Goal: Task Accomplishment & Management: Use online tool/utility

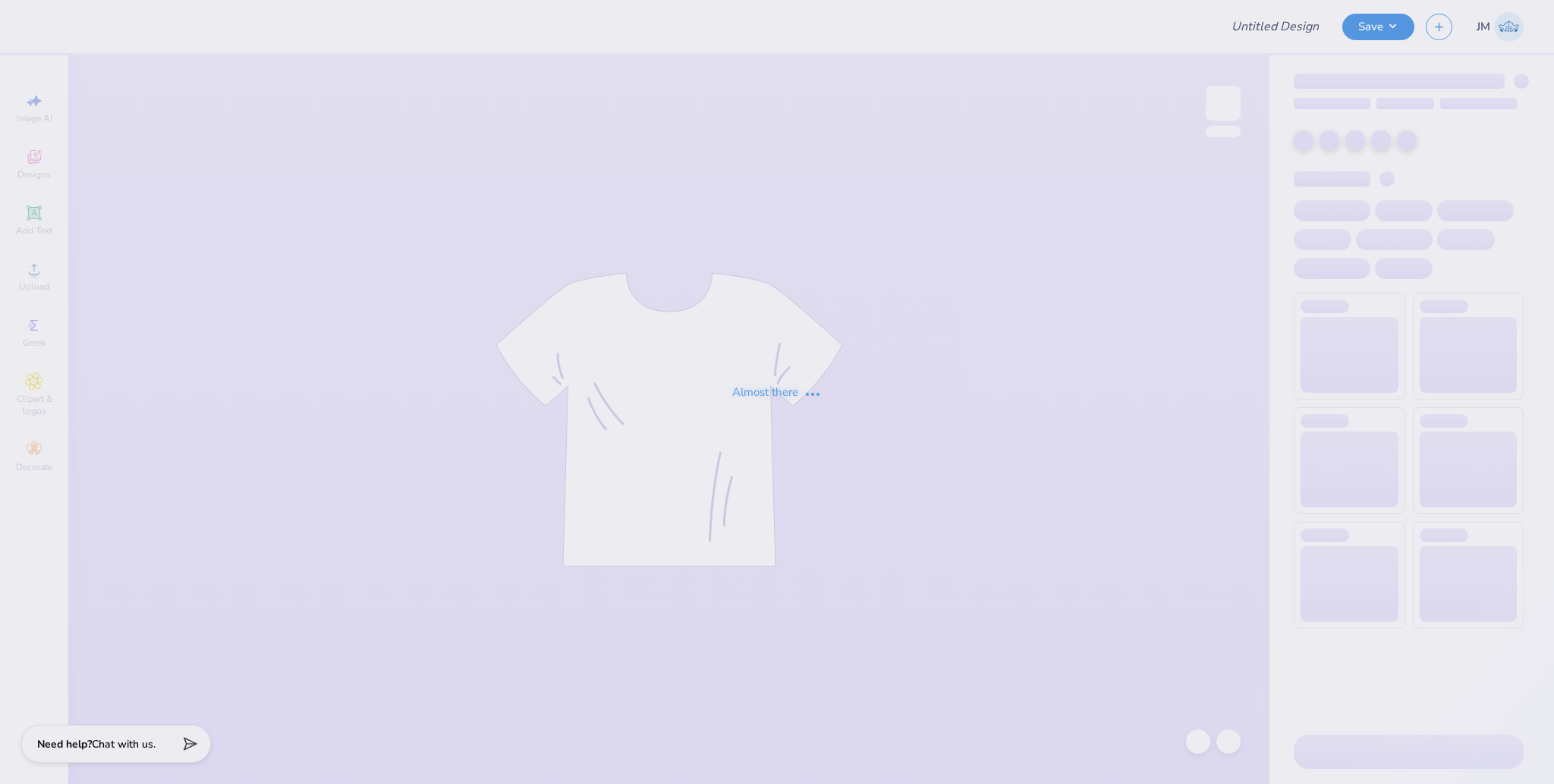
type input "Phi Chi Theta Fall Rush"
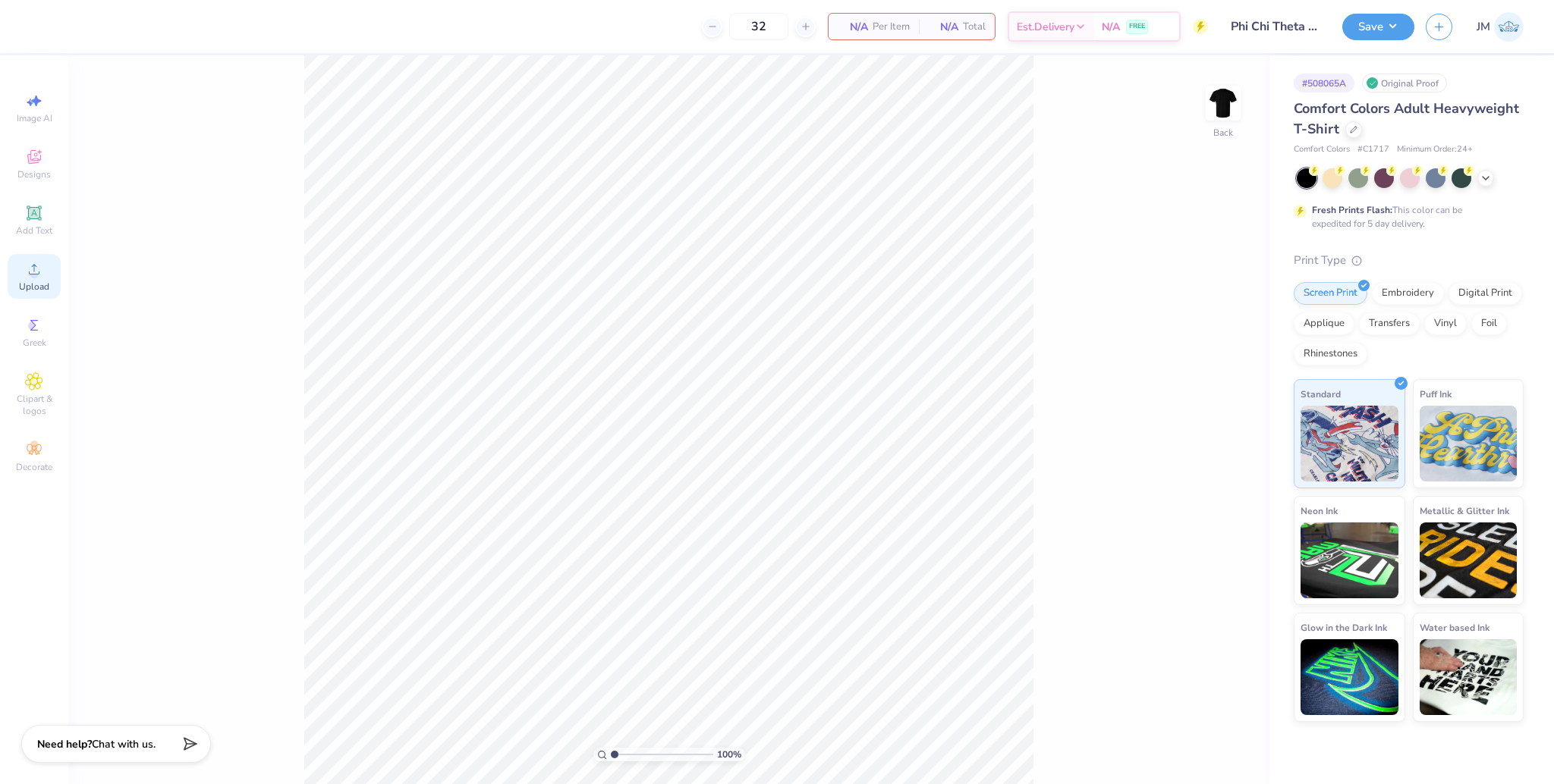
click at [44, 282] on span "Upload" at bounding box center [33, 286] width 30 height 12
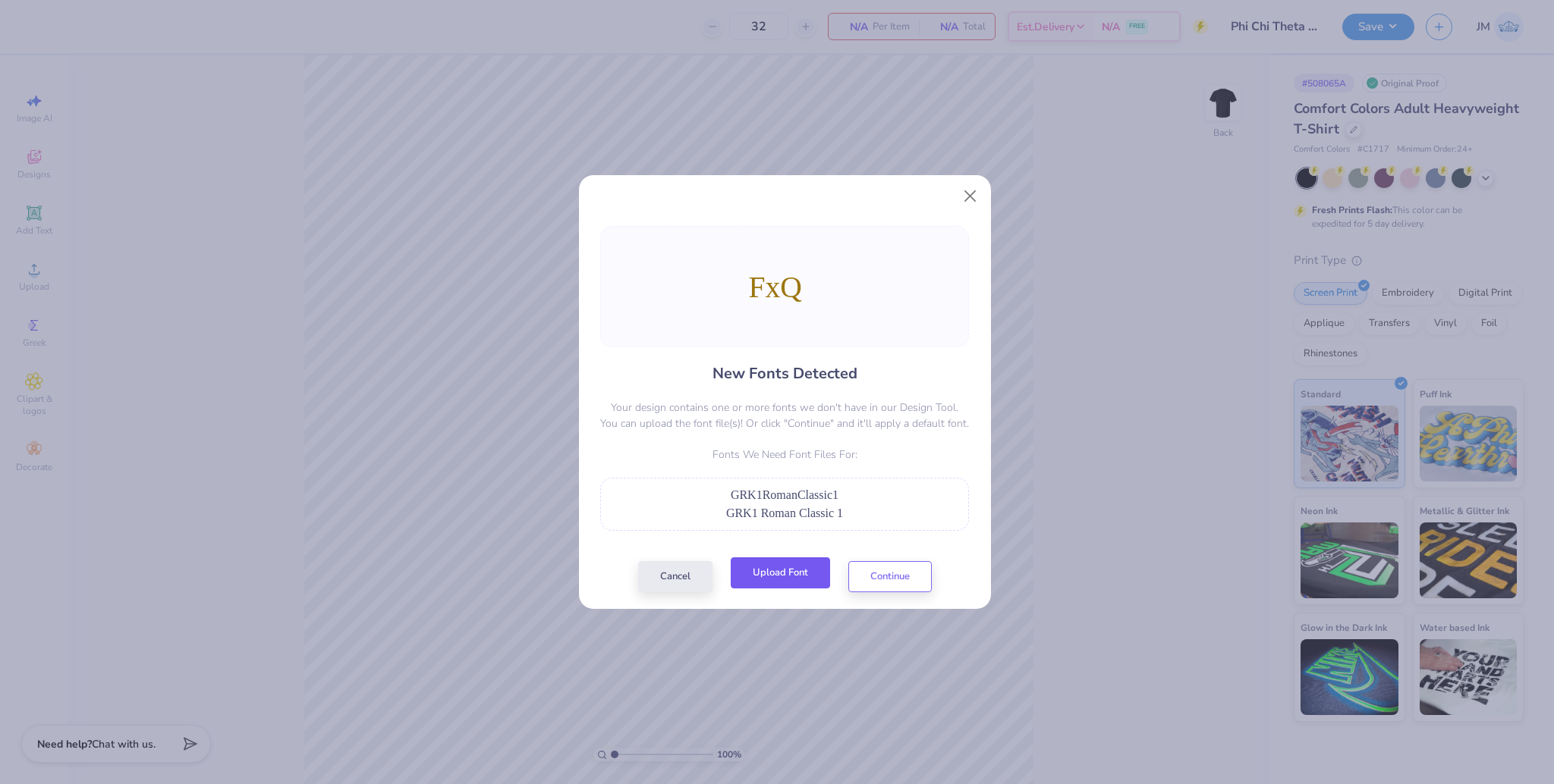
click at [801, 560] on button "Upload Font" at bounding box center [780, 573] width 100 height 31
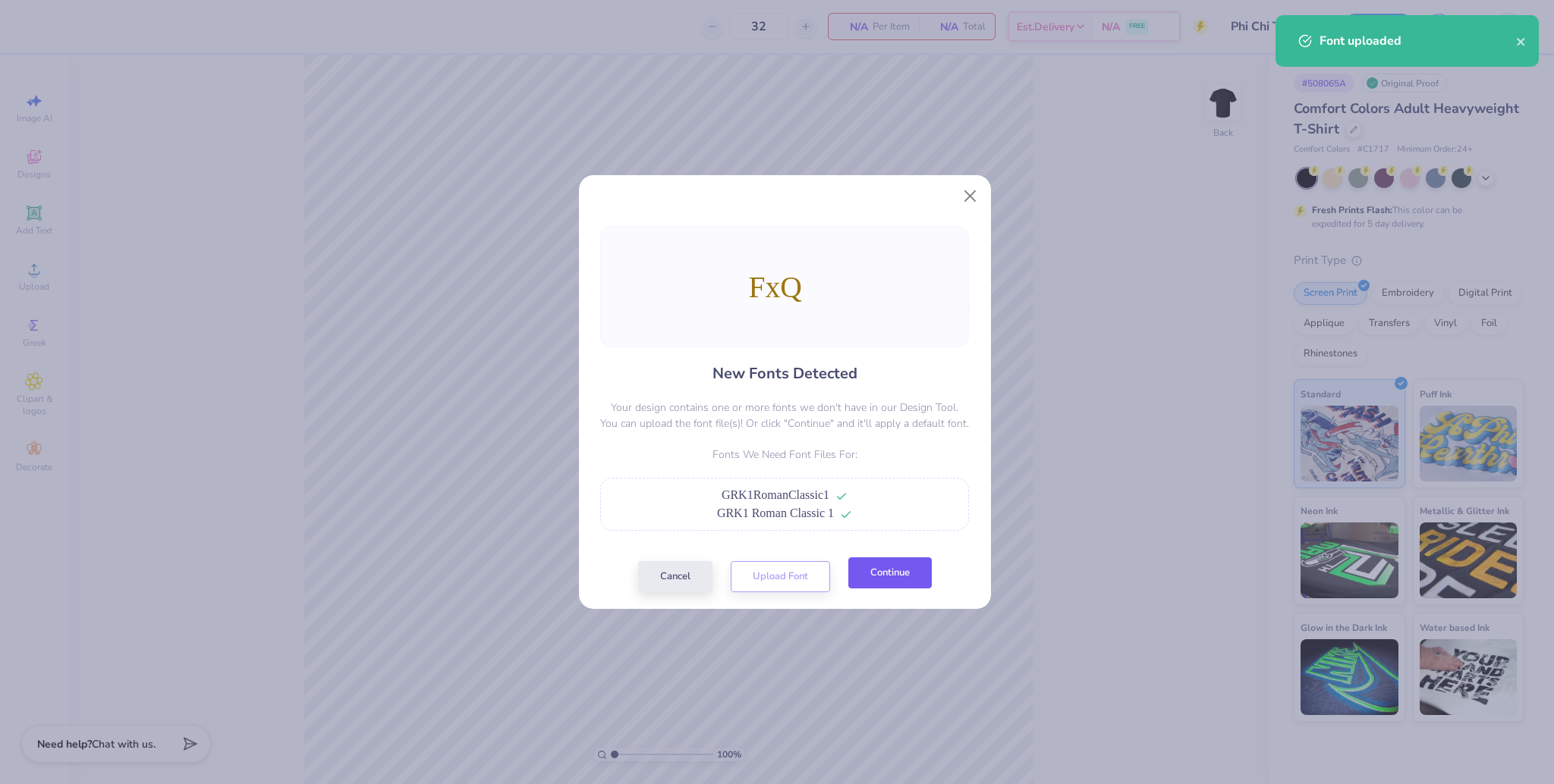
click at [912, 572] on button "Continue" at bounding box center [890, 573] width 83 height 31
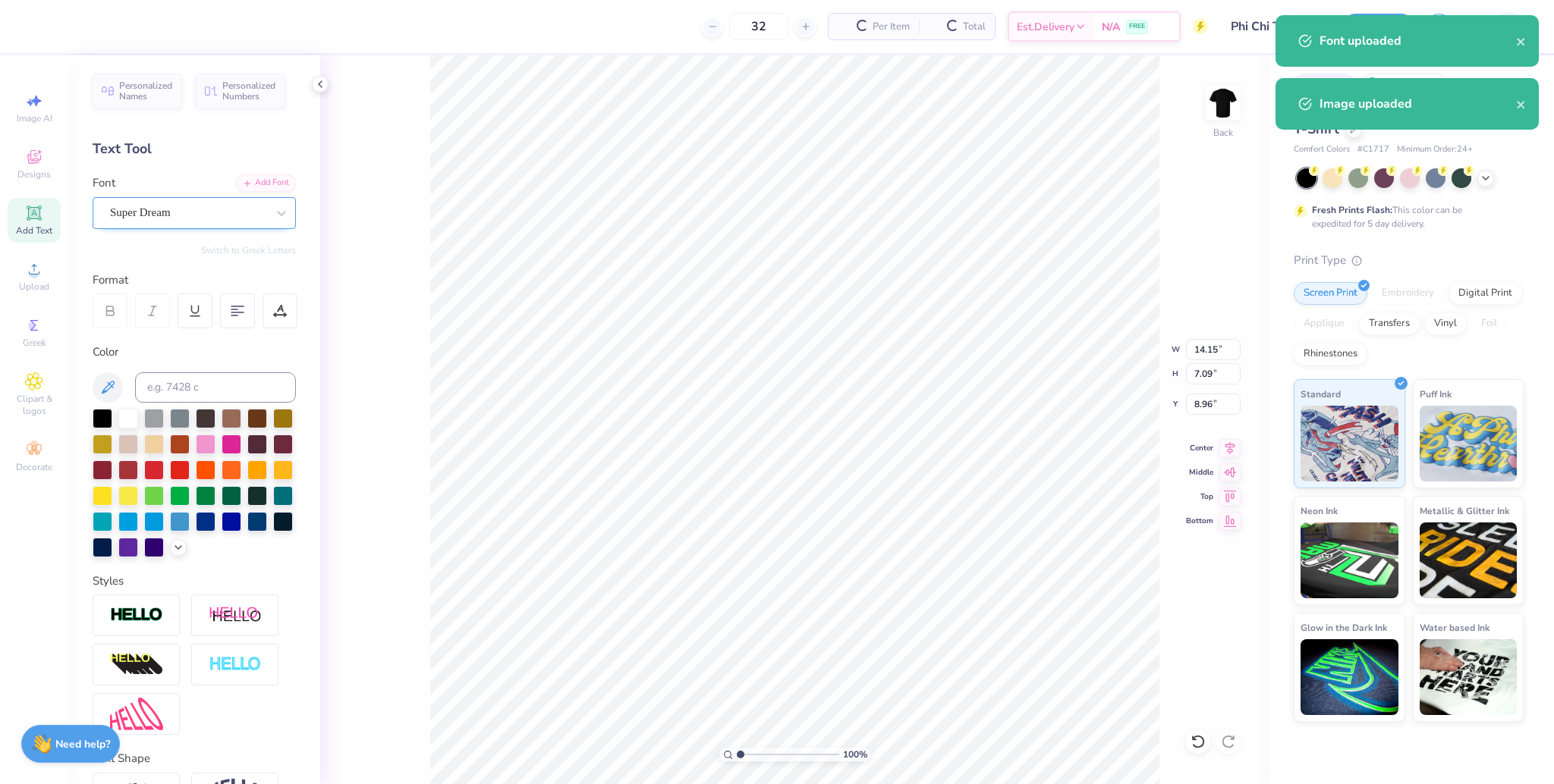
click at [162, 214] on div "Super Dream" at bounding box center [188, 213] width 159 height 23
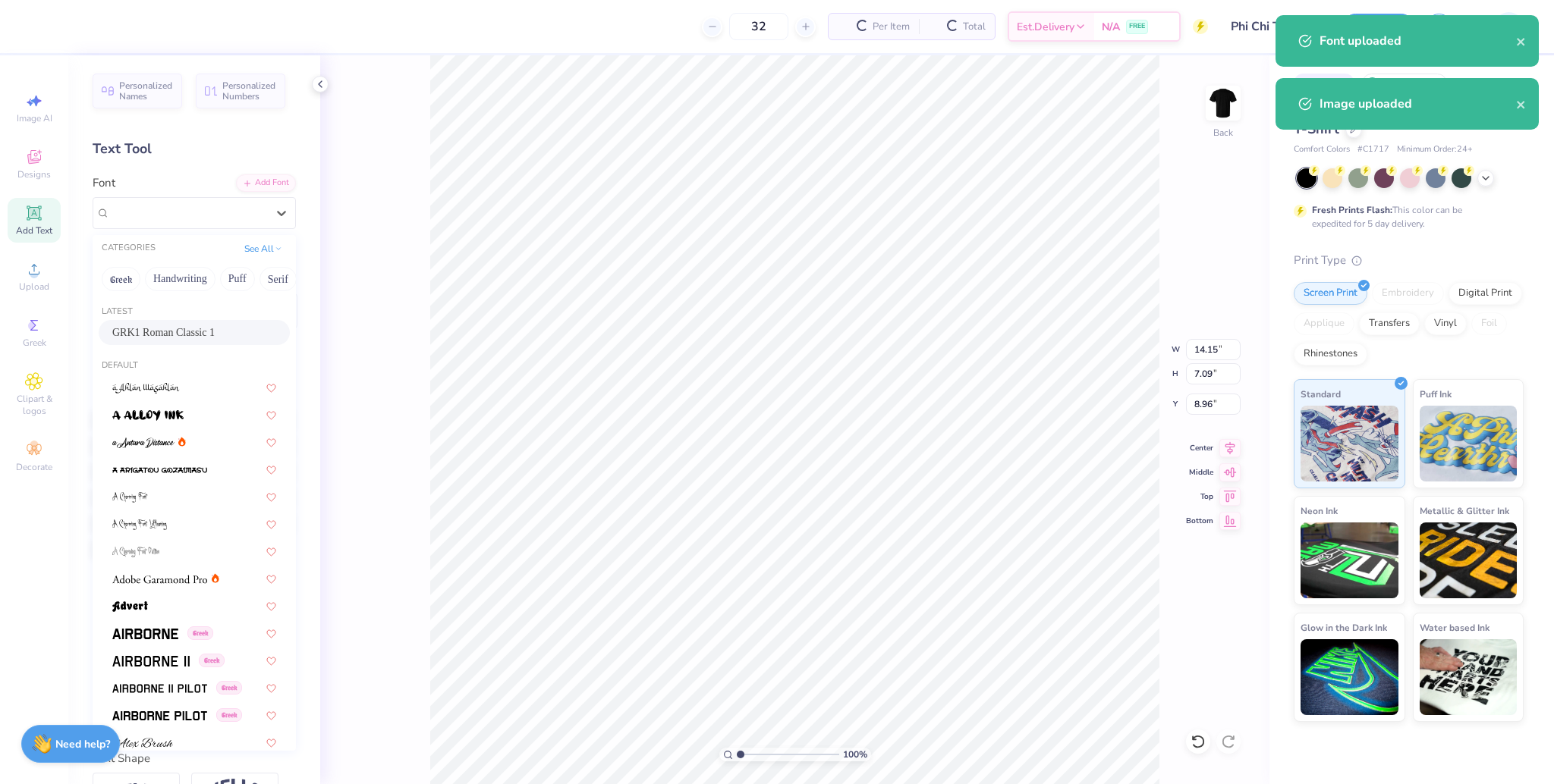
click at [178, 333] on span "GRK1 Roman Classic 1" at bounding box center [163, 332] width 103 height 16
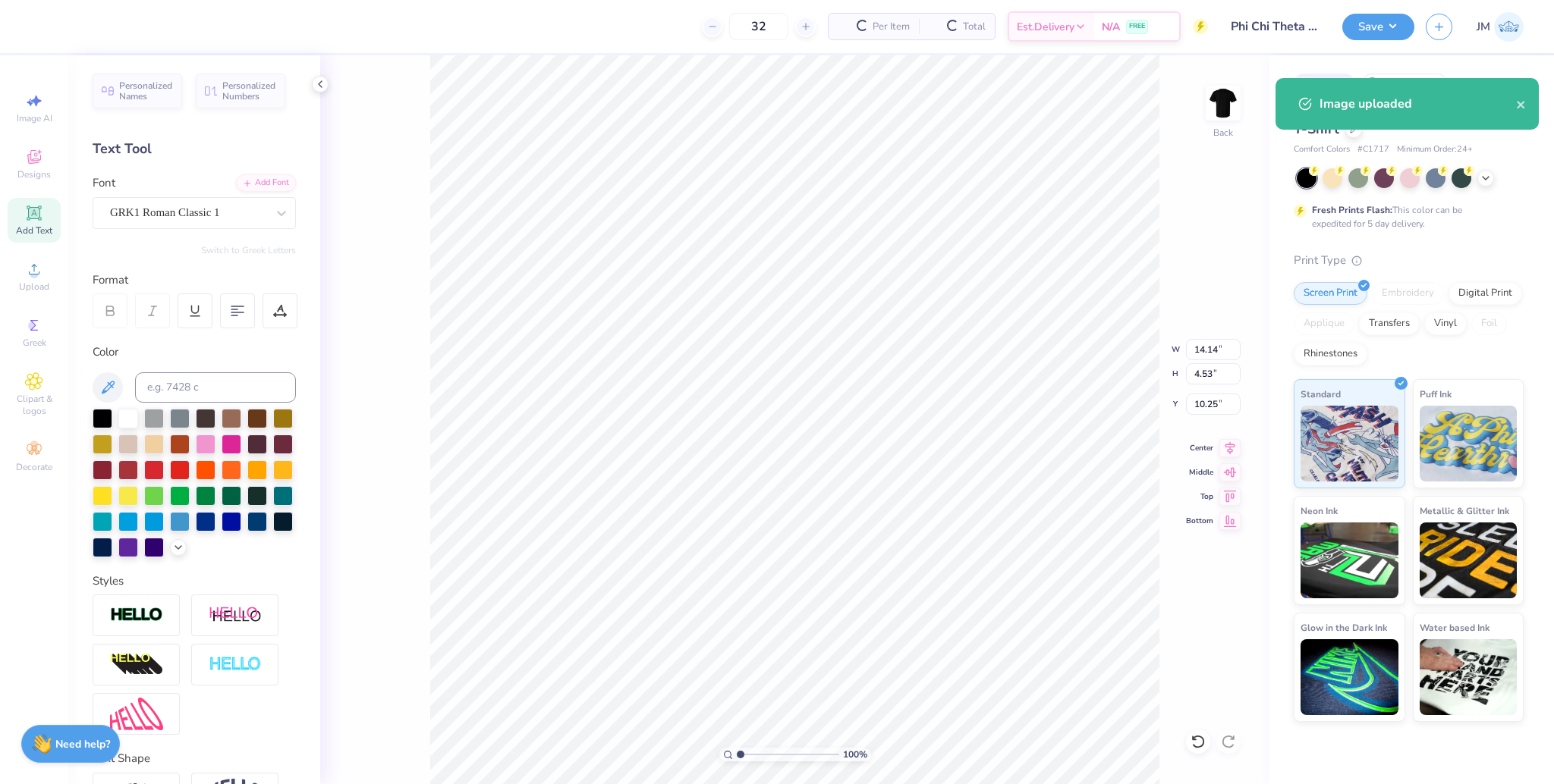
type input "14.14"
type input "4.53"
type input "10.25"
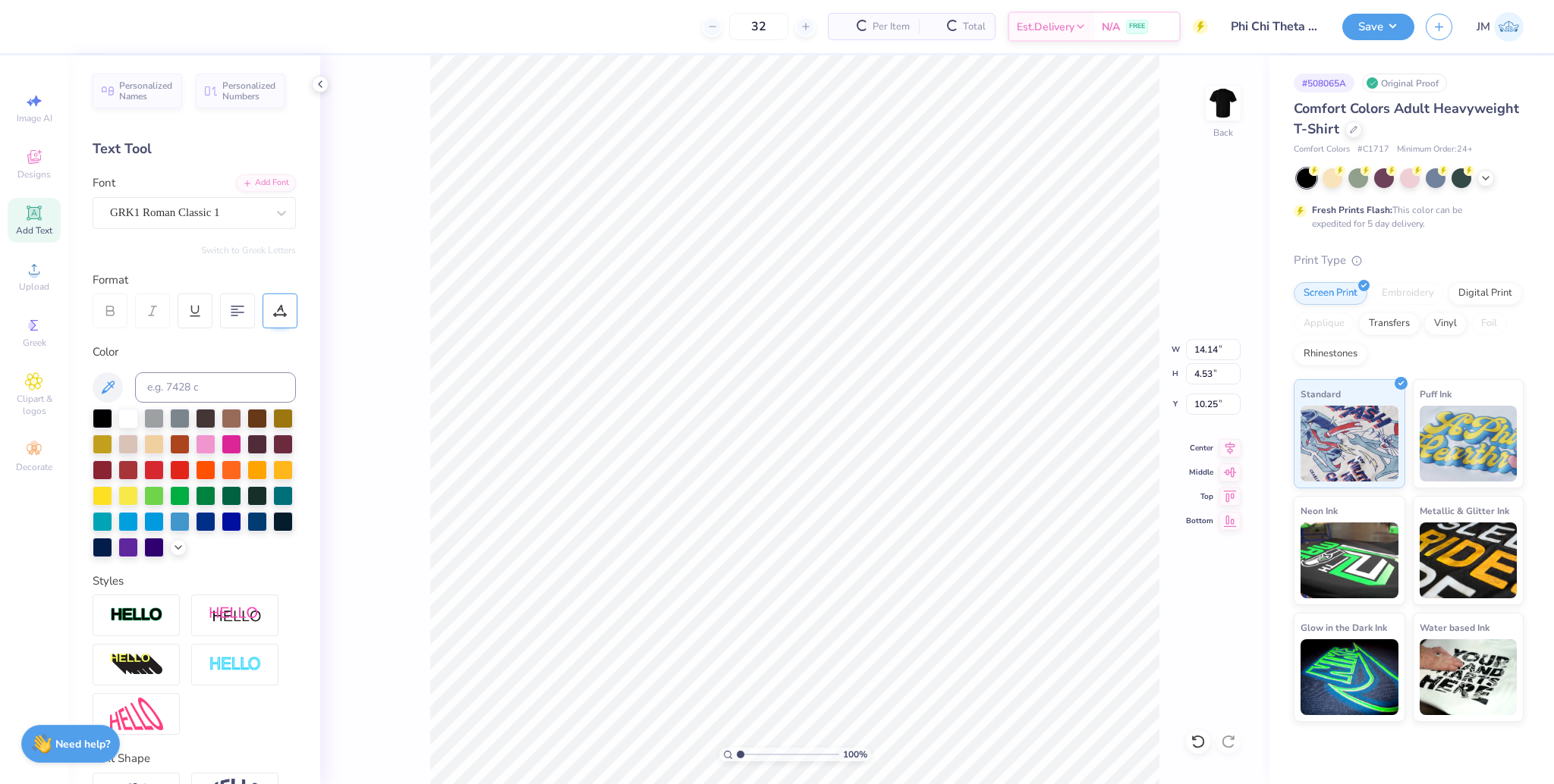
click at [288, 319] on div at bounding box center [280, 311] width 35 height 35
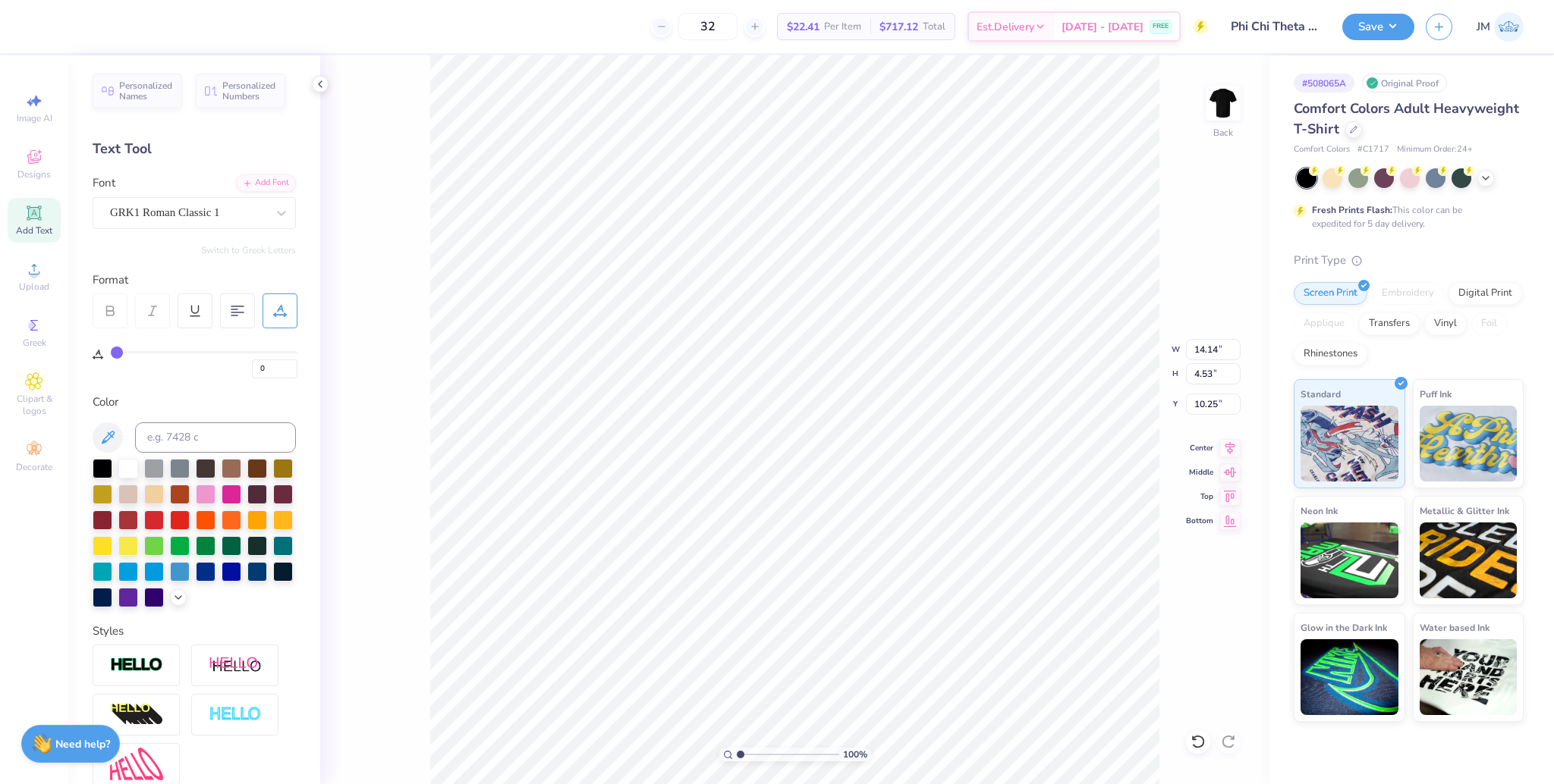
type input "2"
type input "1"
type input "0"
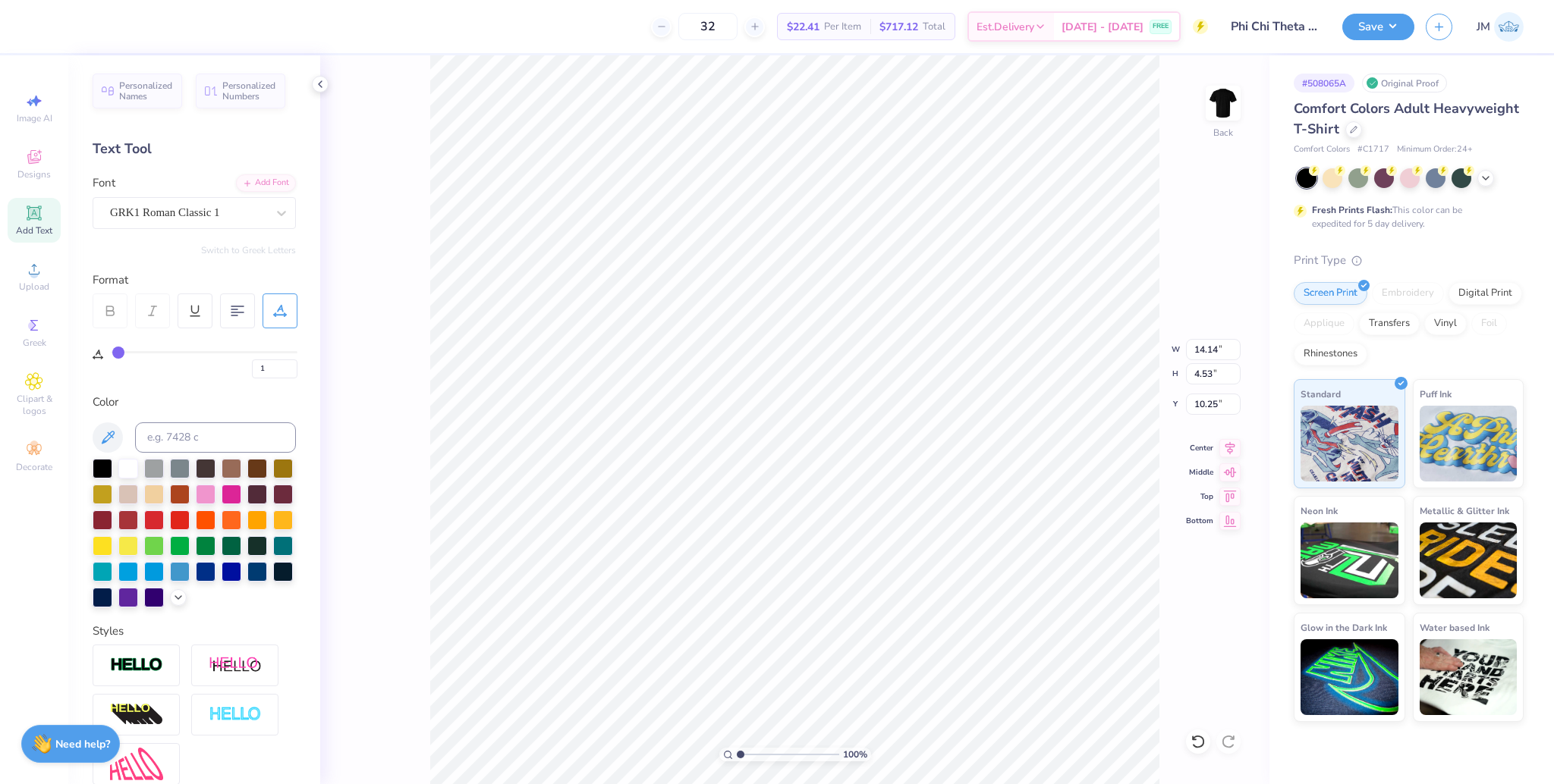
type input "0"
drag, startPoint x: 122, startPoint y: 354, endPoint x: 134, endPoint y: 362, distance: 14.4
click at [111, 351] on input "range" at bounding box center [203, 352] width 187 height 2
drag, startPoint x: 266, startPoint y: 370, endPoint x: 236, endPoint y: 370, distance: 30.0
click at [236, 370] on div "0" at bounding box center [203, 365] width 187 height 27
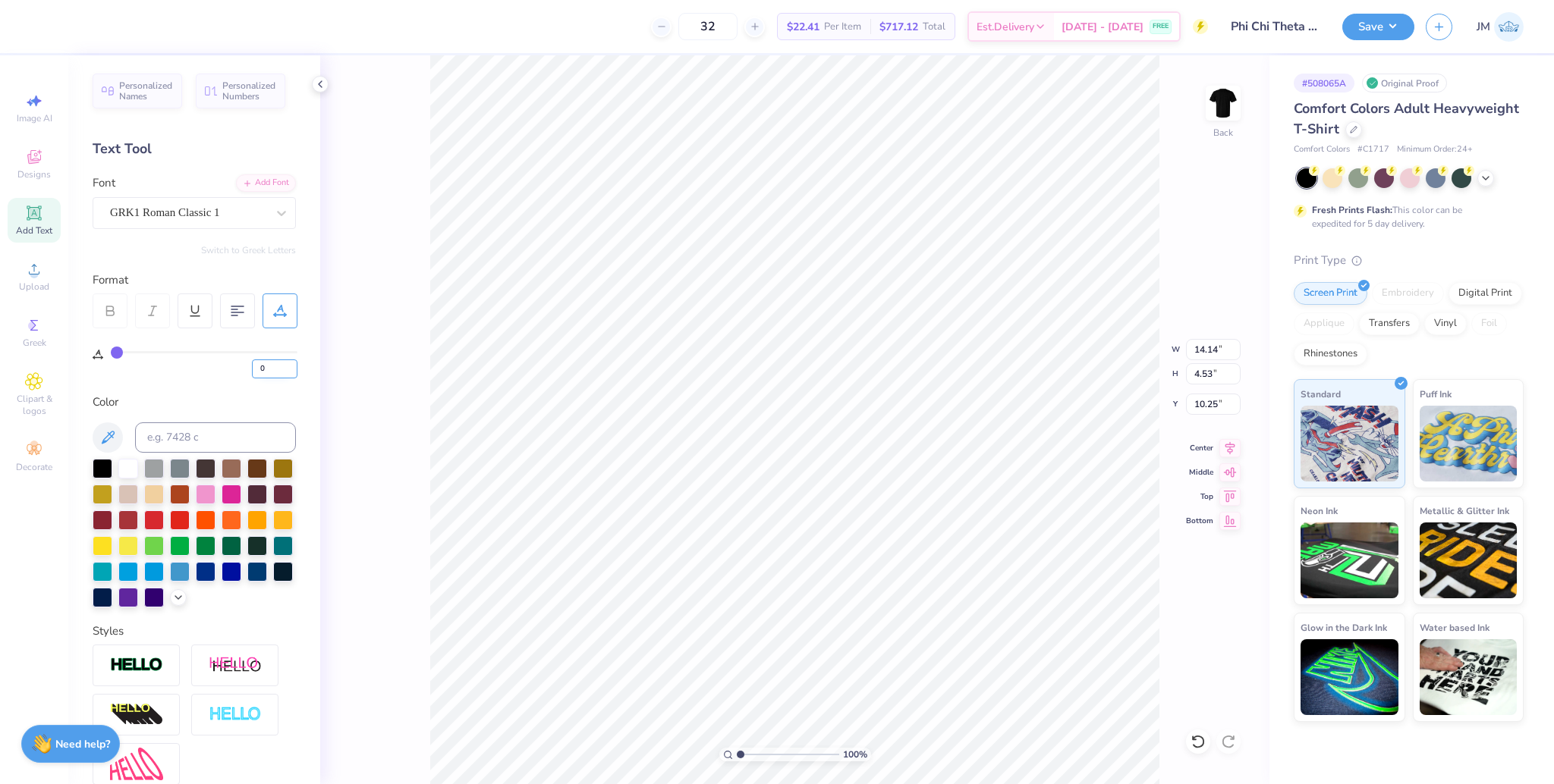
click at [291, 373] on input "0" at bounding box center [275, 369] width 46 height 19
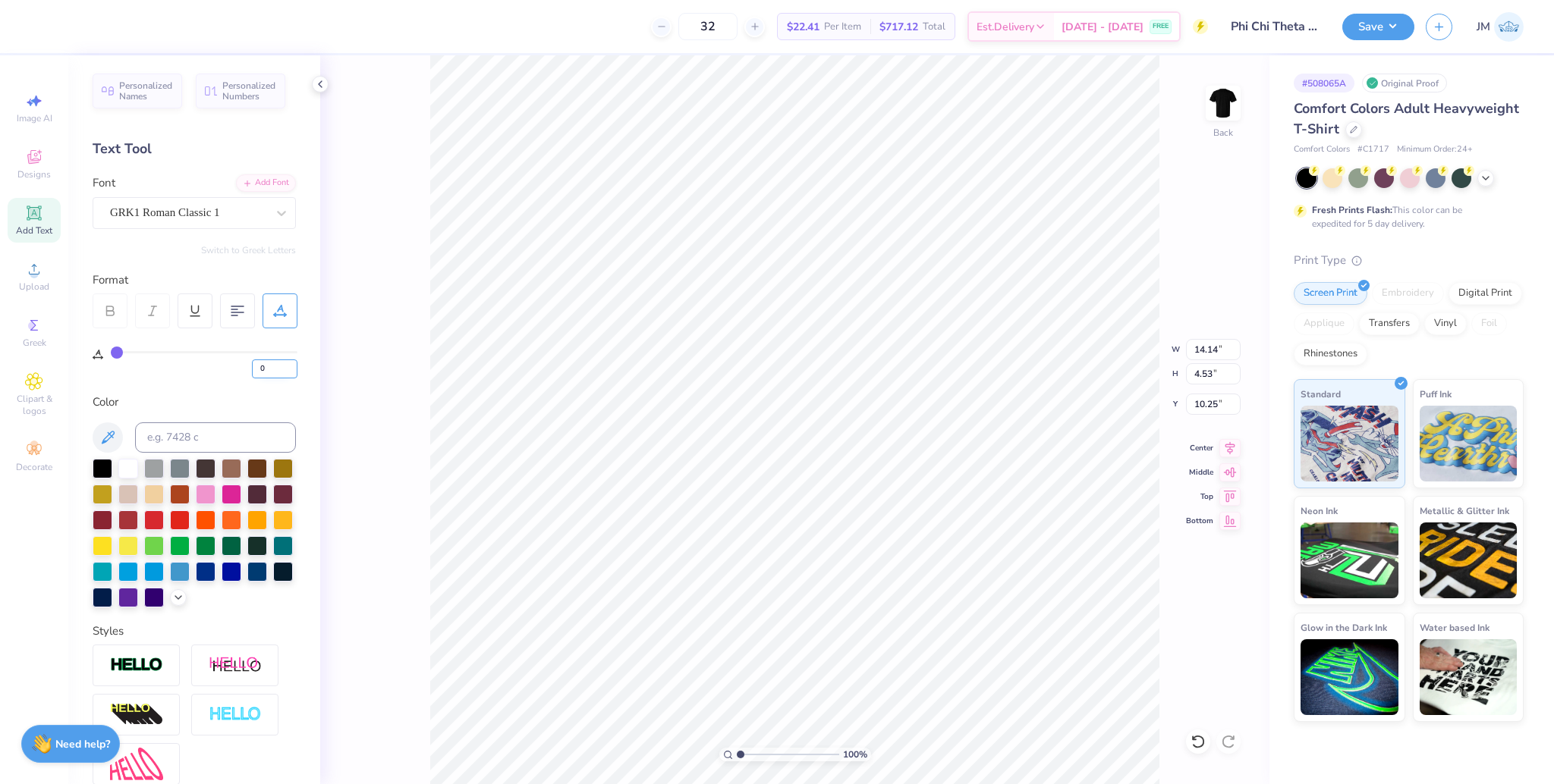
click at [291, 373] on input "0" at bounding box center [275, 369] width 46 height 19
click at [192, 373] on div "0" at bounding box center [203, 365] width 187 height 27
drag, startPoint x: 269, startPoint y: 365, endPoint x: 242, endPoint y: 368, distance: 27.2
click at [242, 368] on div "0" at bounding box center [203, 365] width 187 height 27
type input "-4"
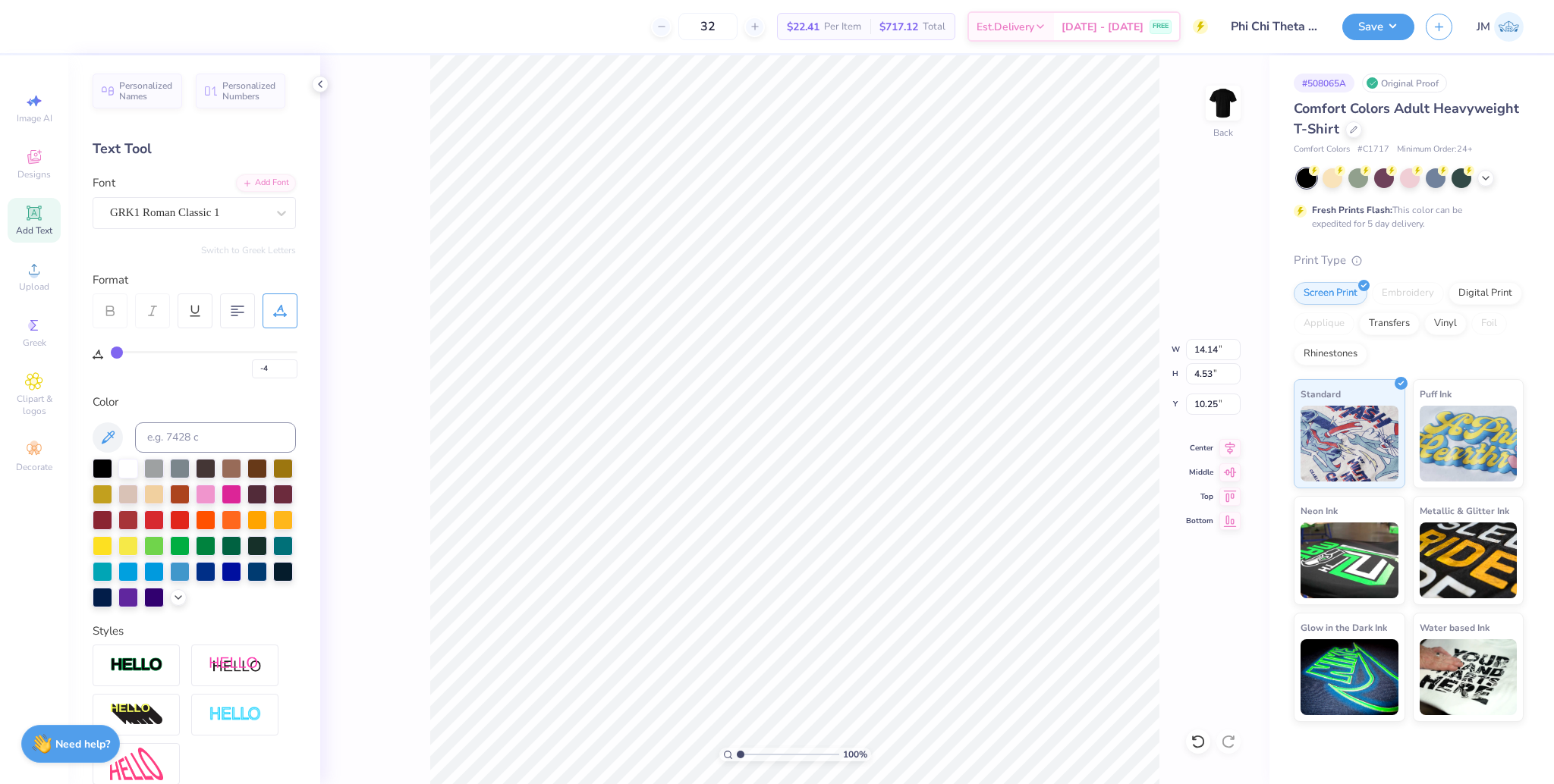
click at [96, 355] on icon at bounding box center [98, 355] width 11 height 10
type input "2"
type input "4"
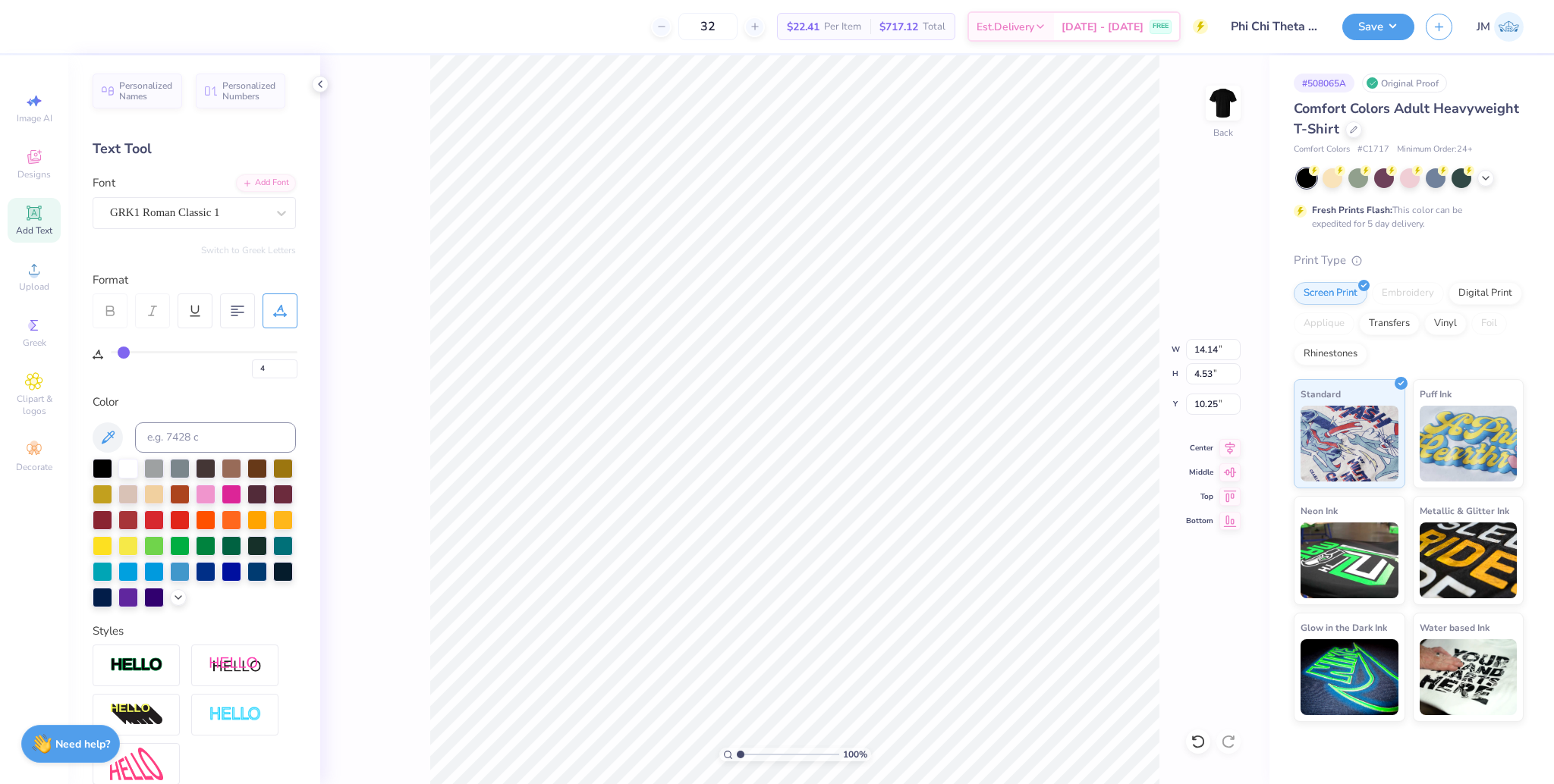
type input "5"
type input "6"
type input "9"
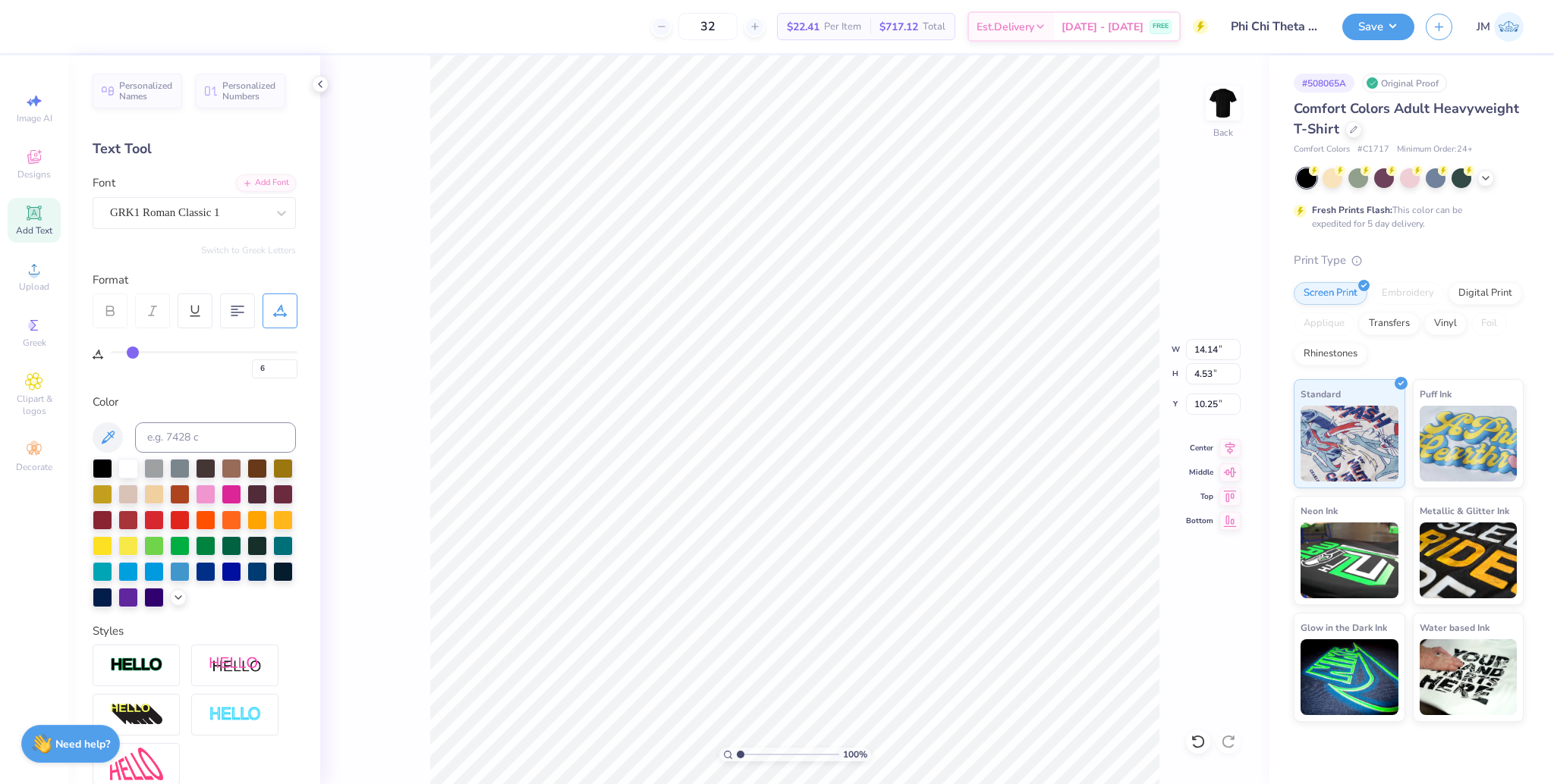
type input "9"
type input "11"
type input "13"
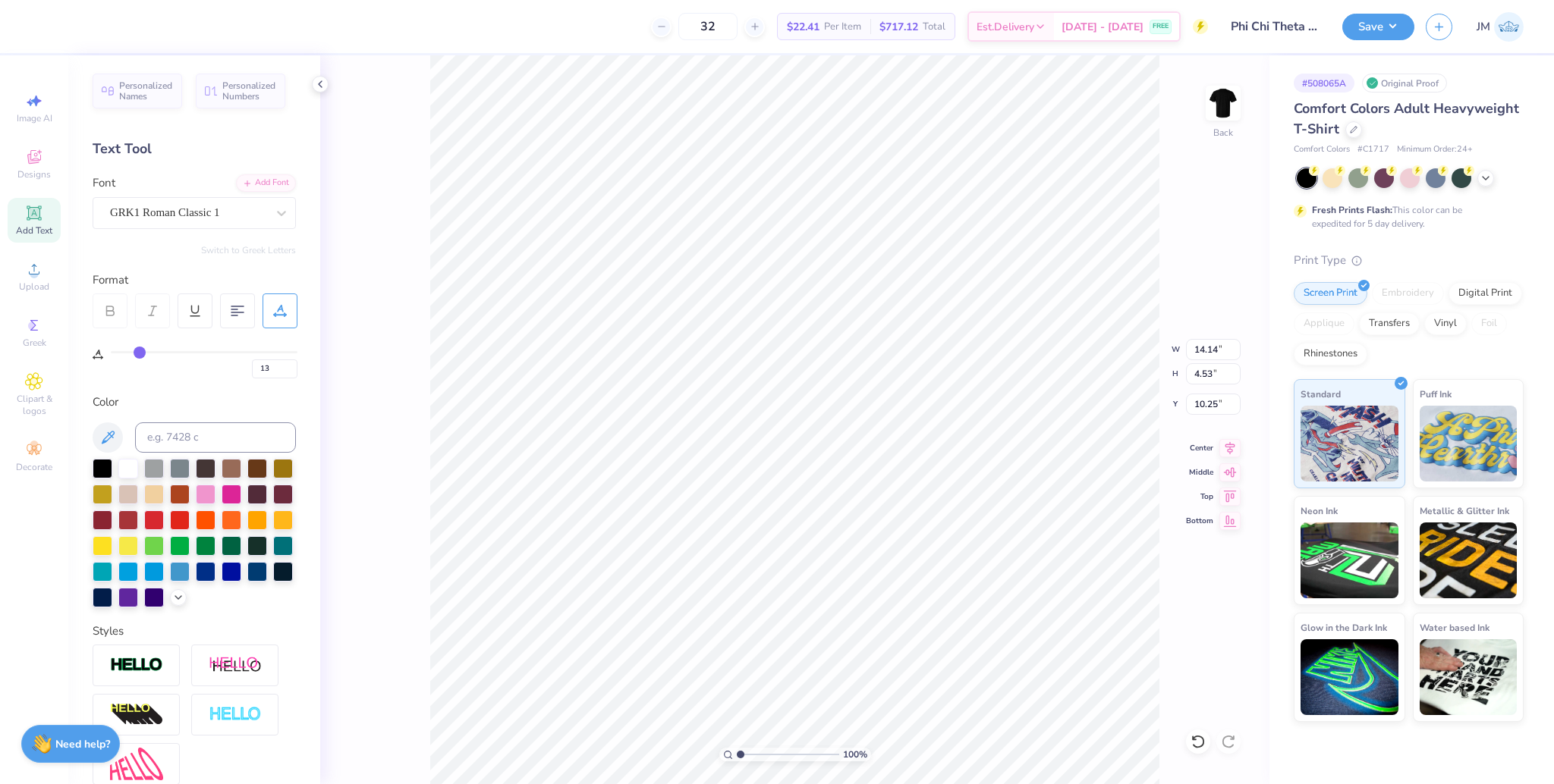
type input "16"
type input "20"
type input "23"
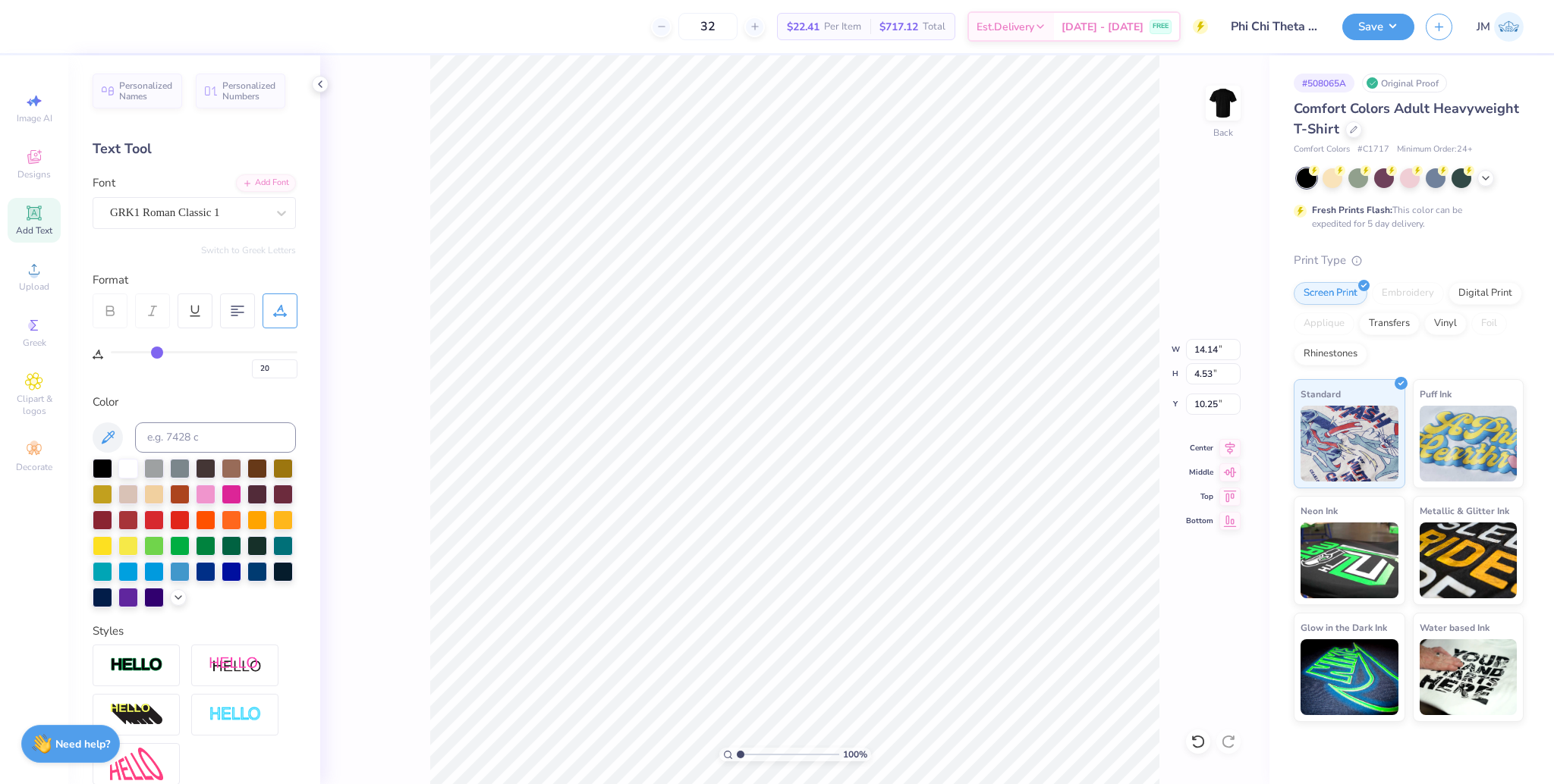
type input "23"
type input "27"
type input "33"
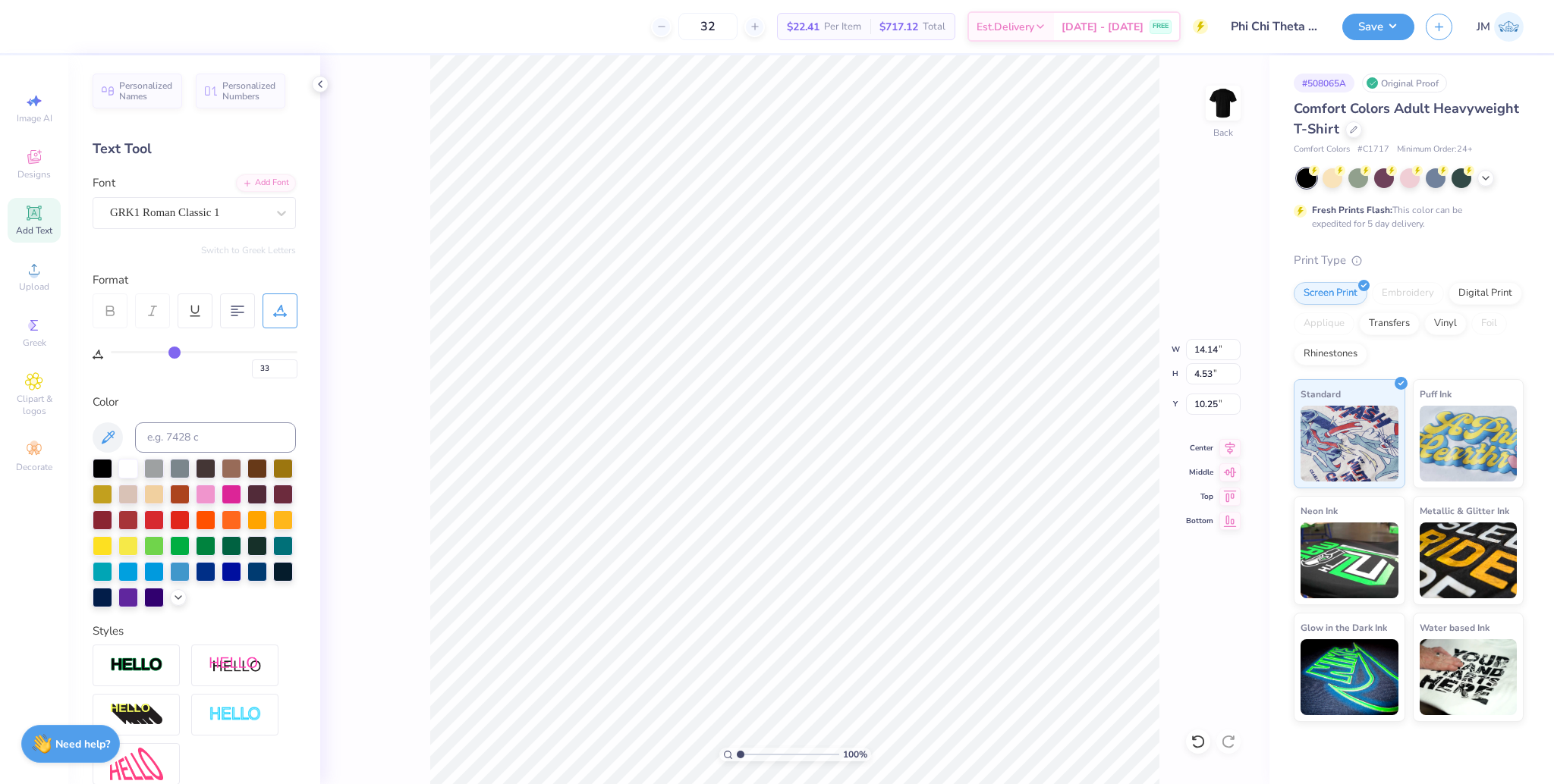
type input "40"
type input "45"
type input "54"
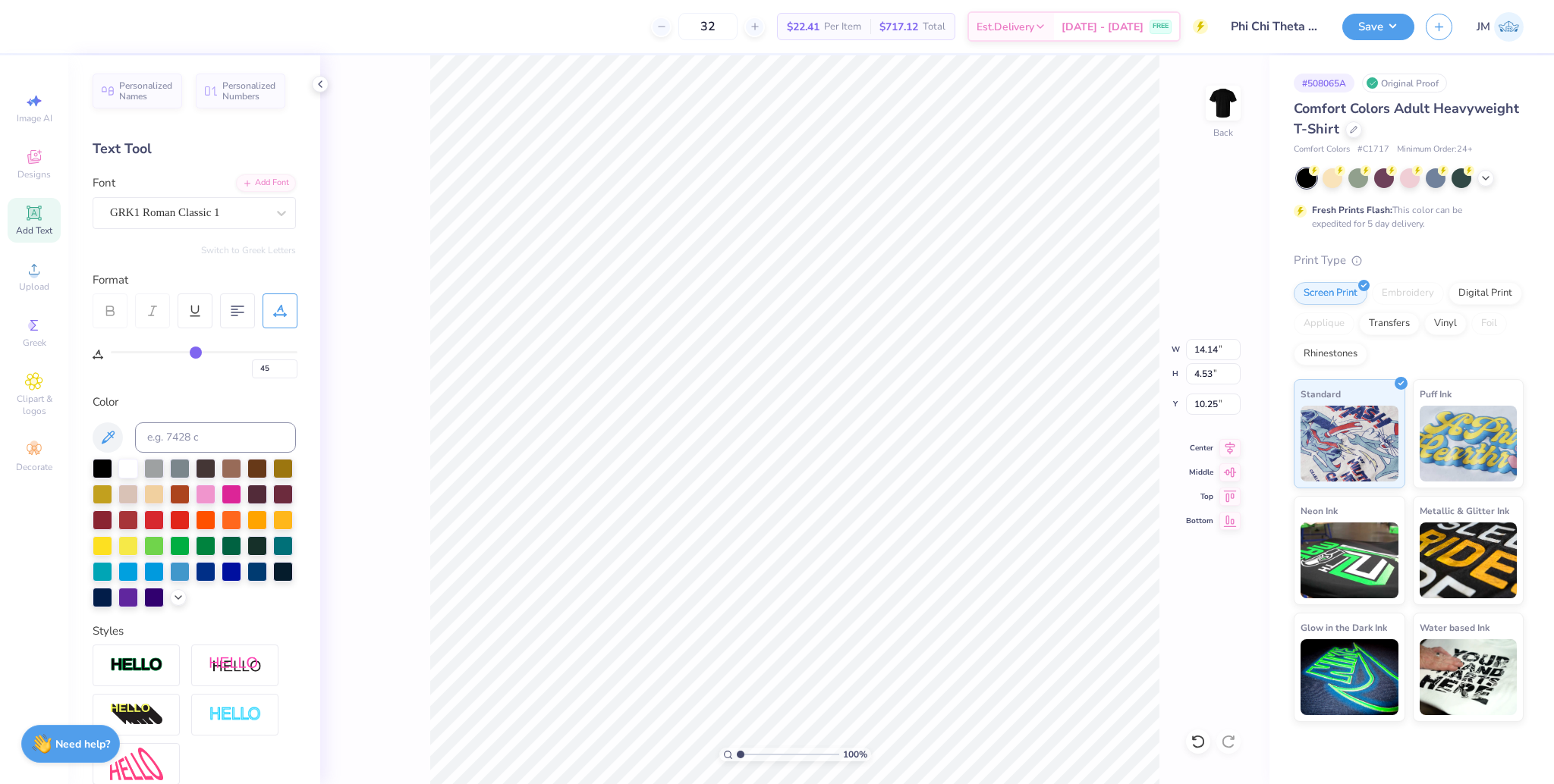
type input "54"
type input "63"
type input "69"
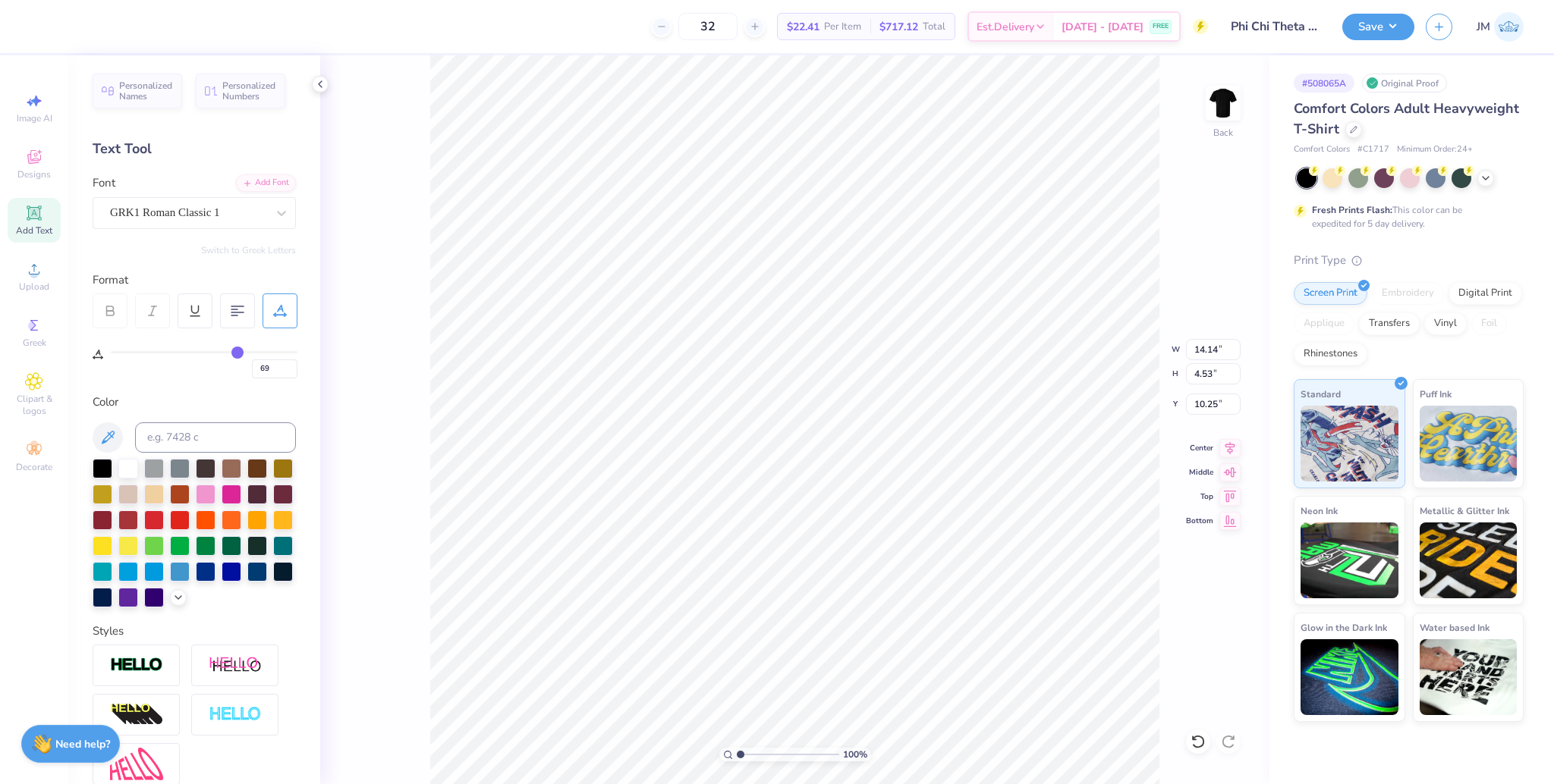
type input "78"
type input "85"
type input "93"
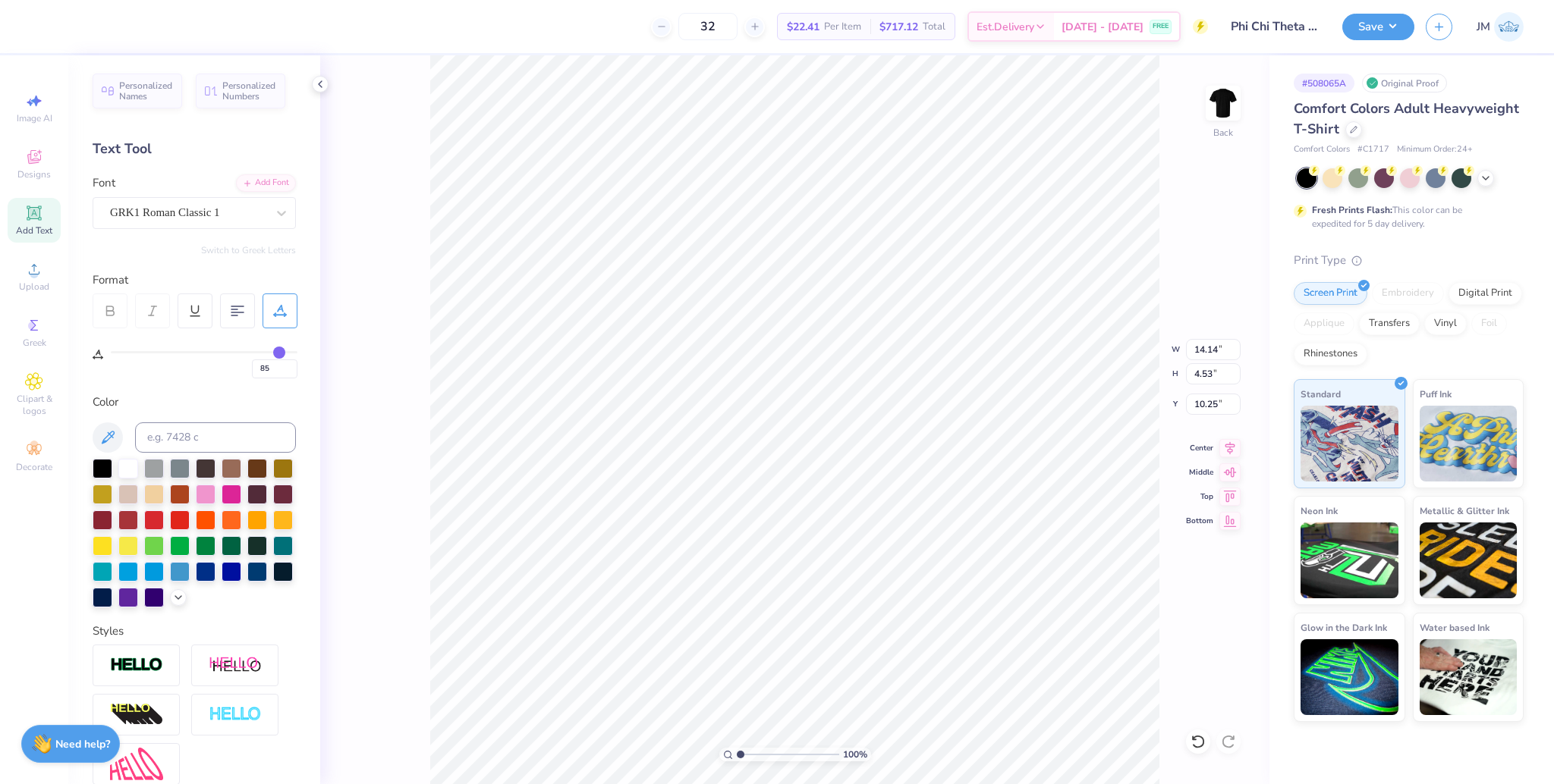
type input "93"
type input "99"
type input "100"
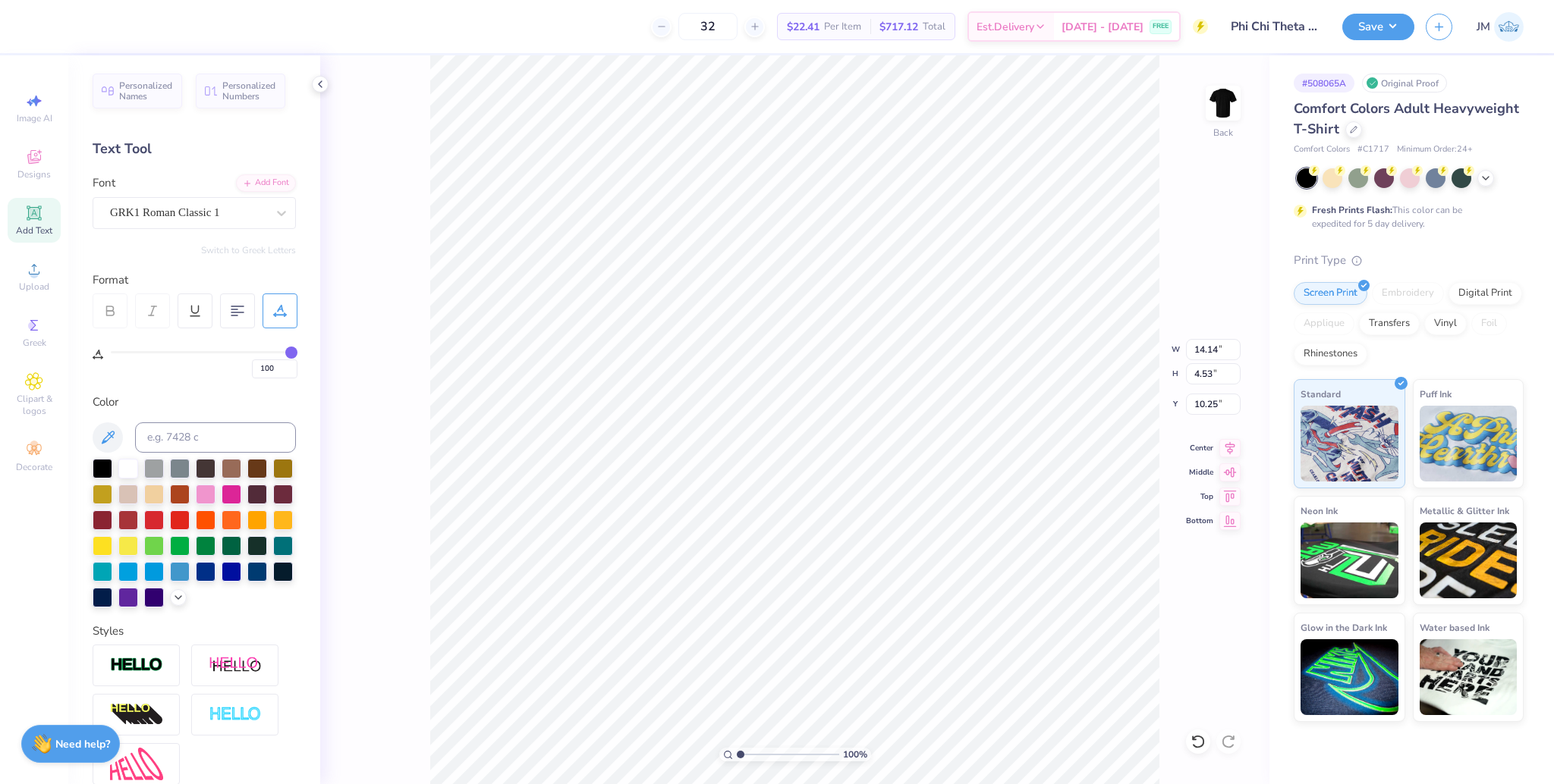
type input "96"
type input "83"
type input "70"
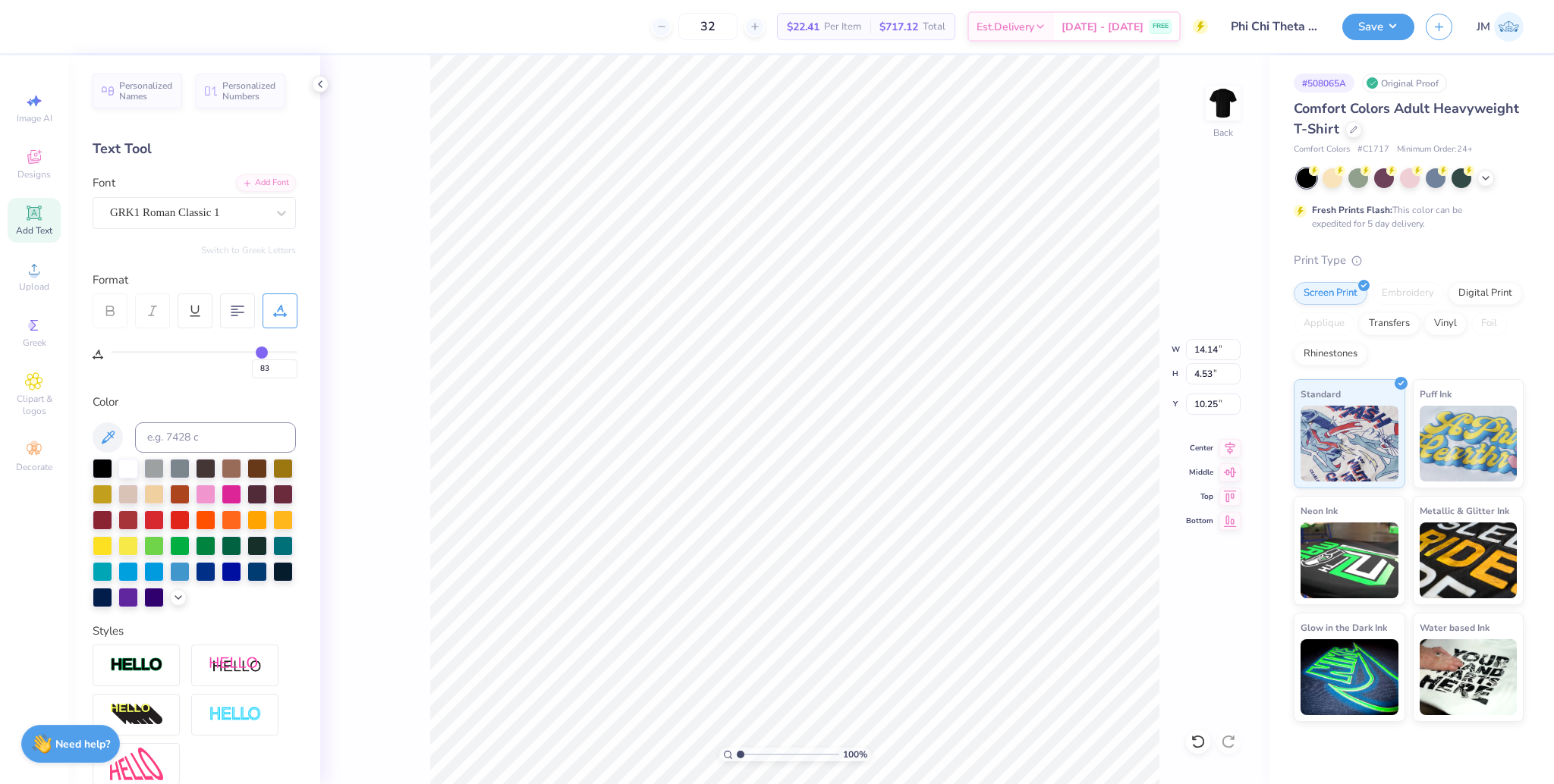
type input "70"
type input "55"
type input "39"
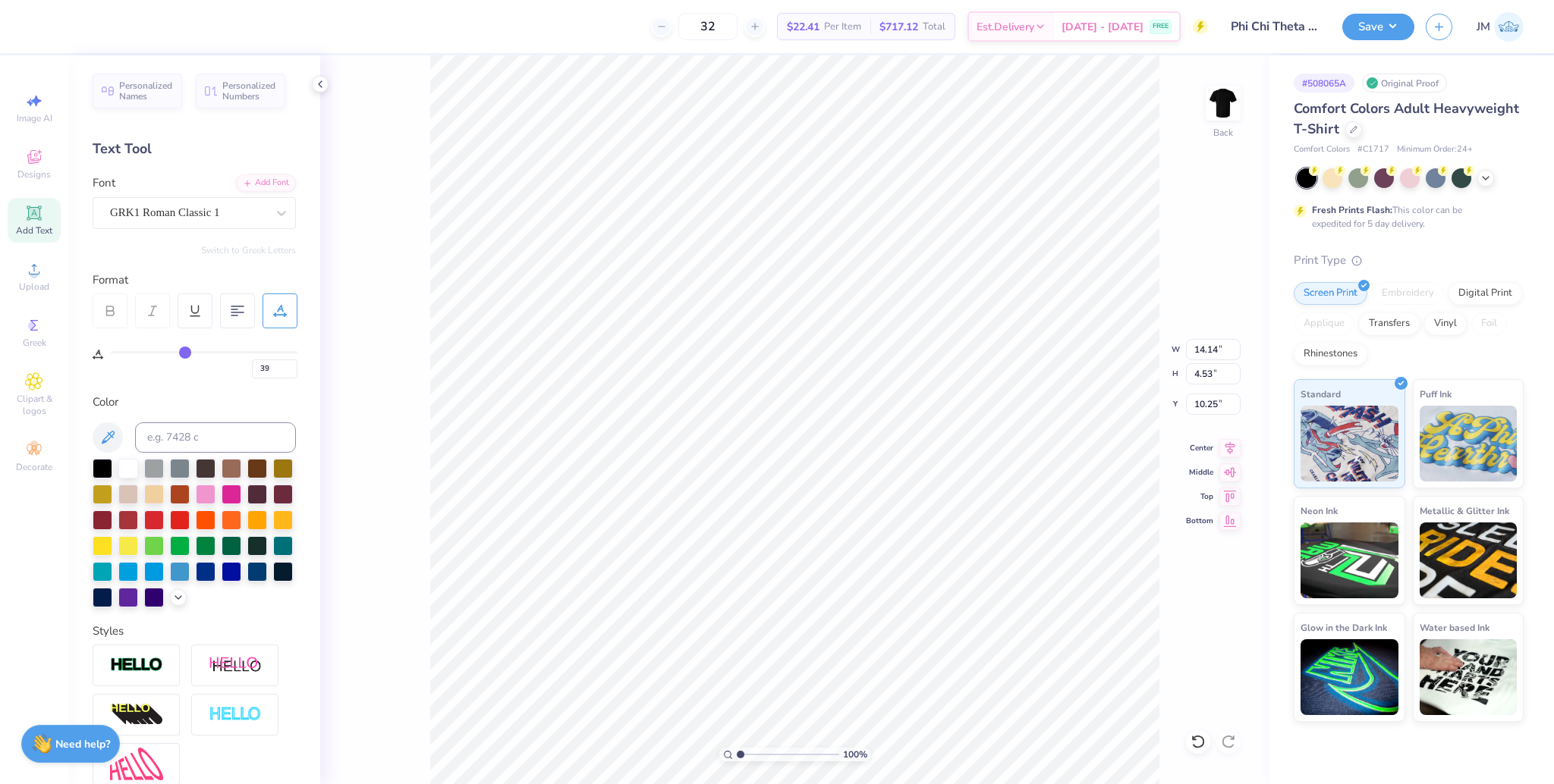
type input "25"
type input "10"
type input "0"
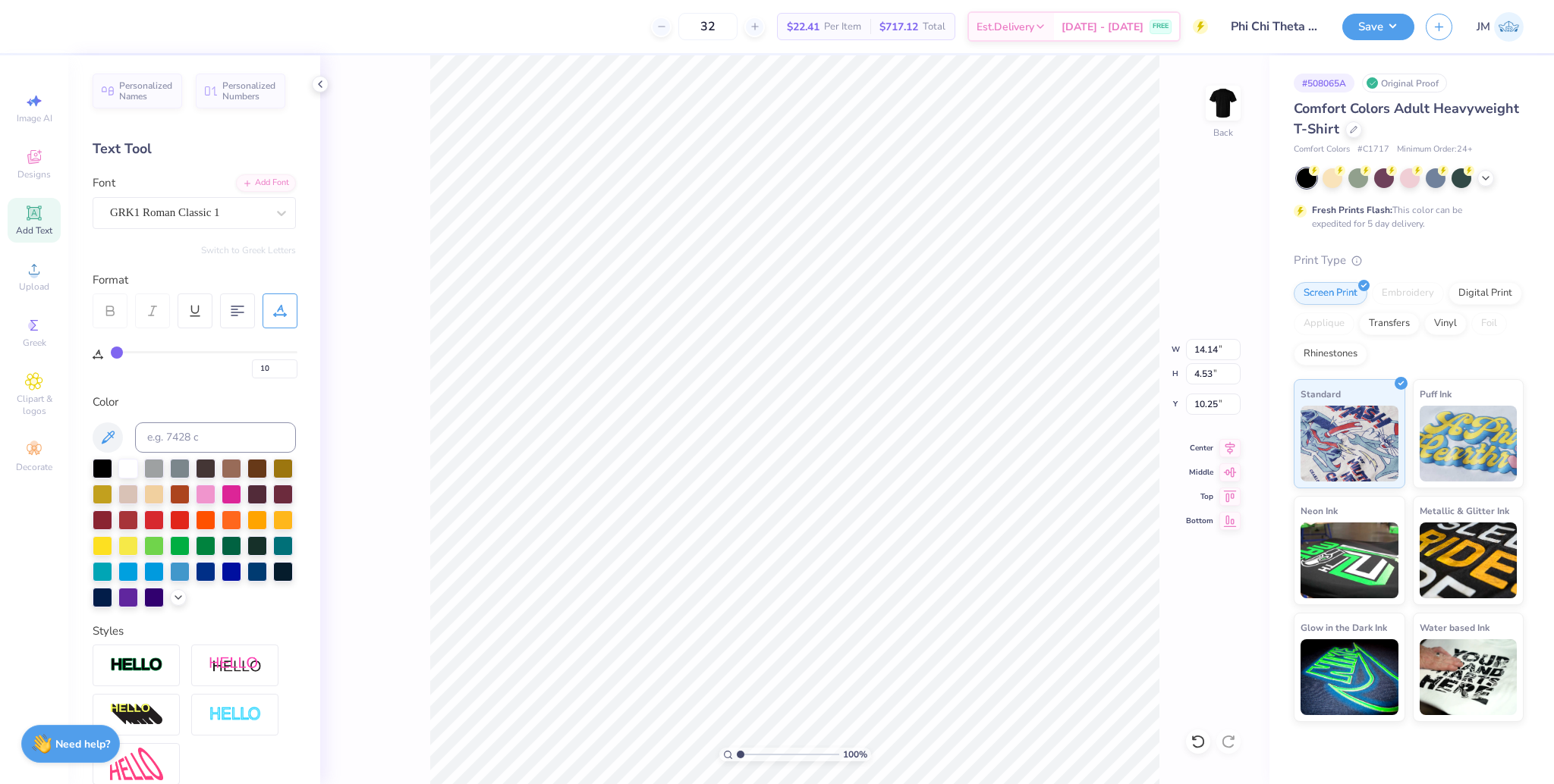
type input "0"
drag, startPoint x: 118, startPoint y: 354, endPoint x: 29, endPoint y: 354, distance: 89.0
click at [111, 354] on input "range" at bounding box center [203, 352] width 187 height 2
drag, startPoint x: 116, startPoint y: 351, endPoint x: 51, endPoint y: 351, distance: 65.0
click at [111, 351] on input "range" at bounding box center [203, 352] width 187 height 2
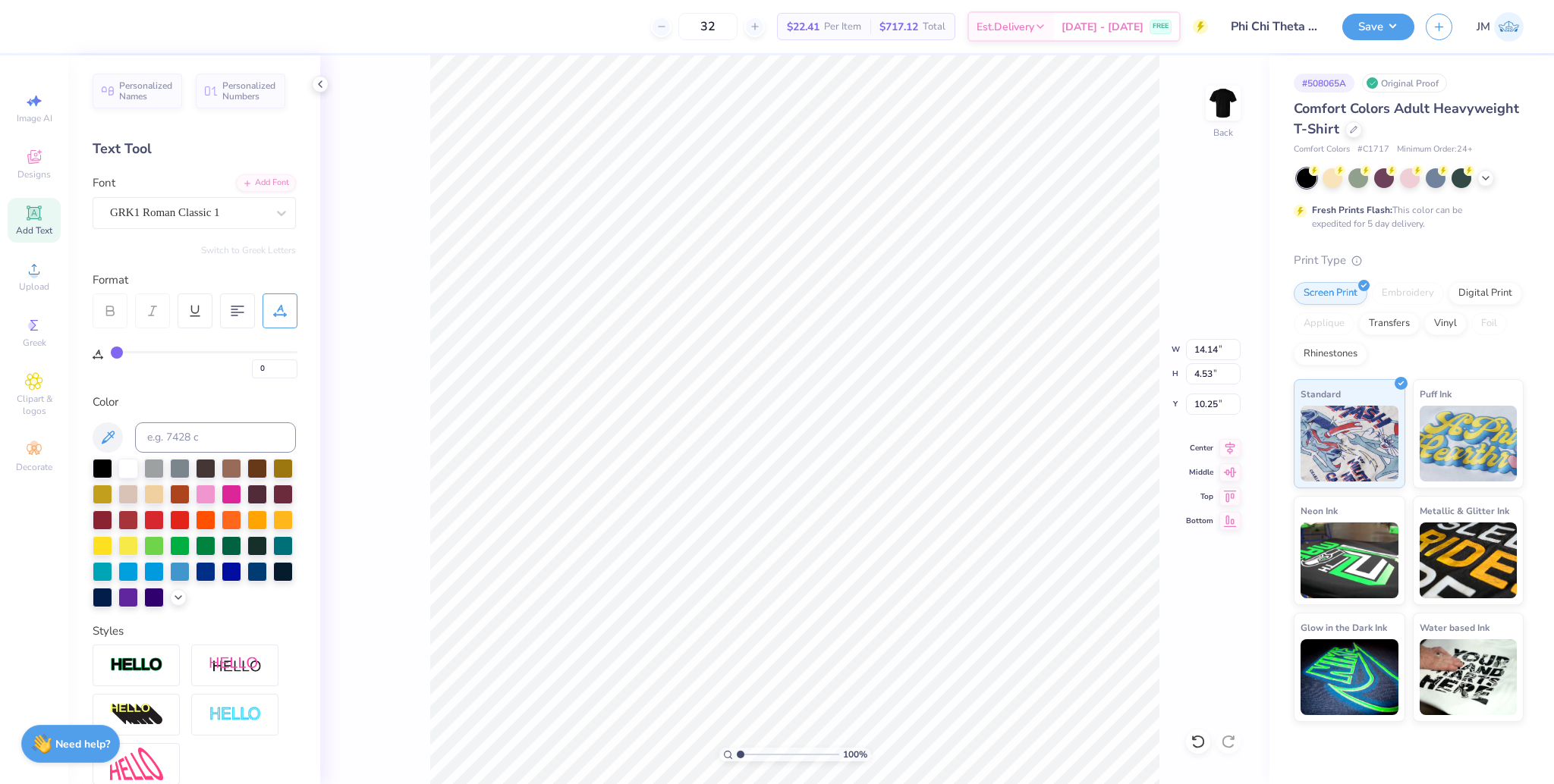
type input "1"
type input "3"
type input "4"
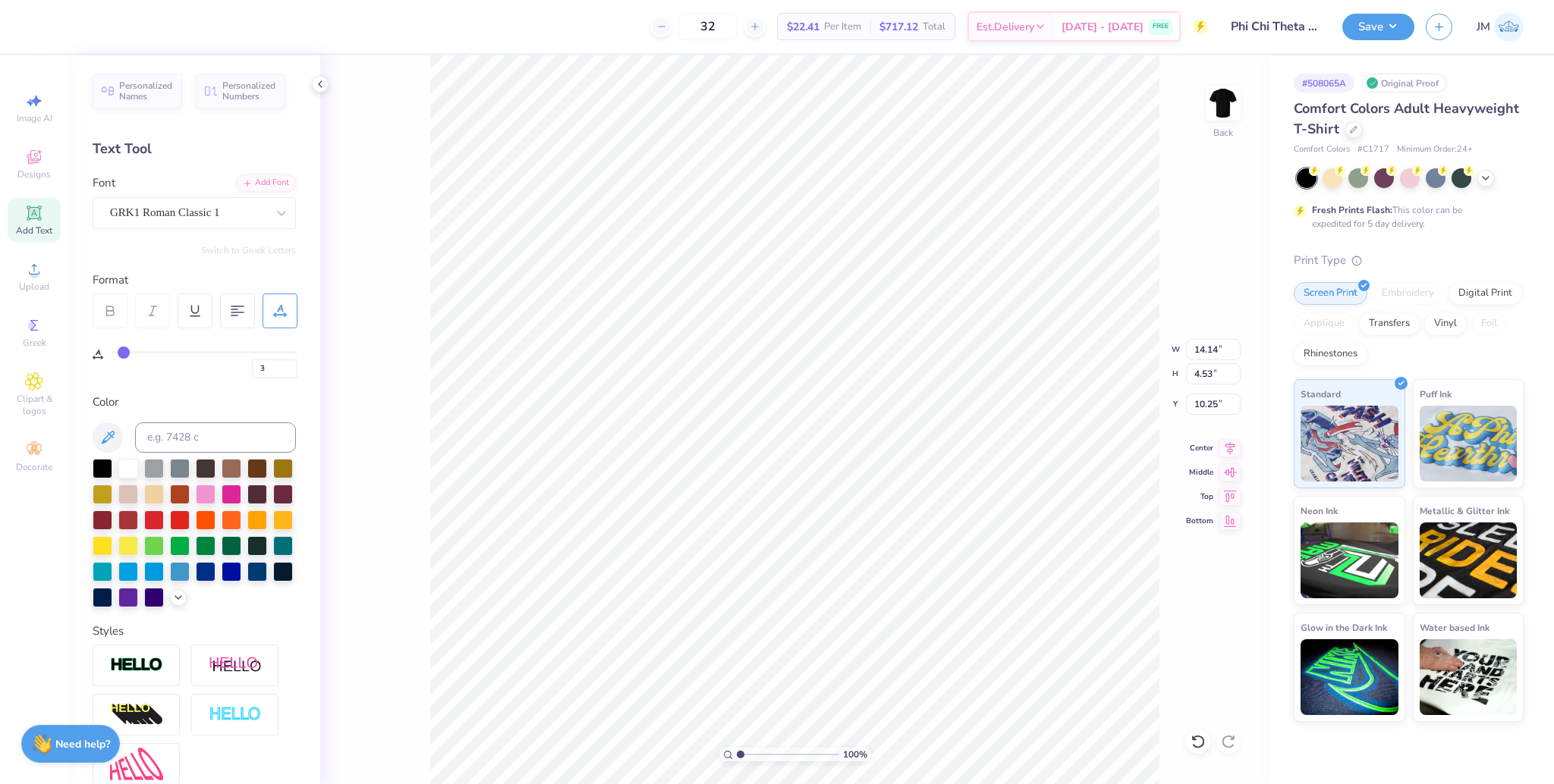
type input "4"
type input "6"
type input "9"
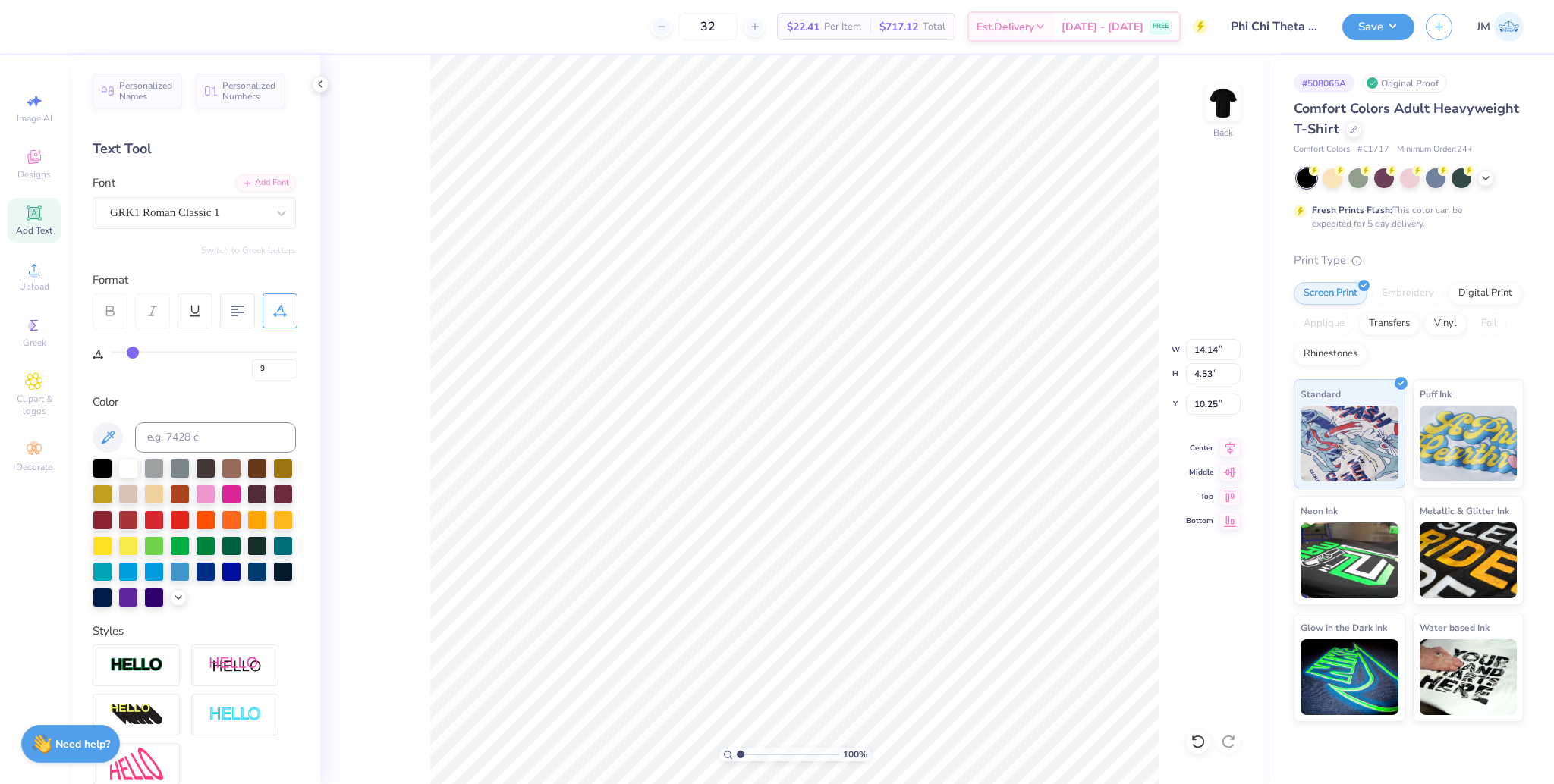
type input "11"
type input "14"
type input "18"
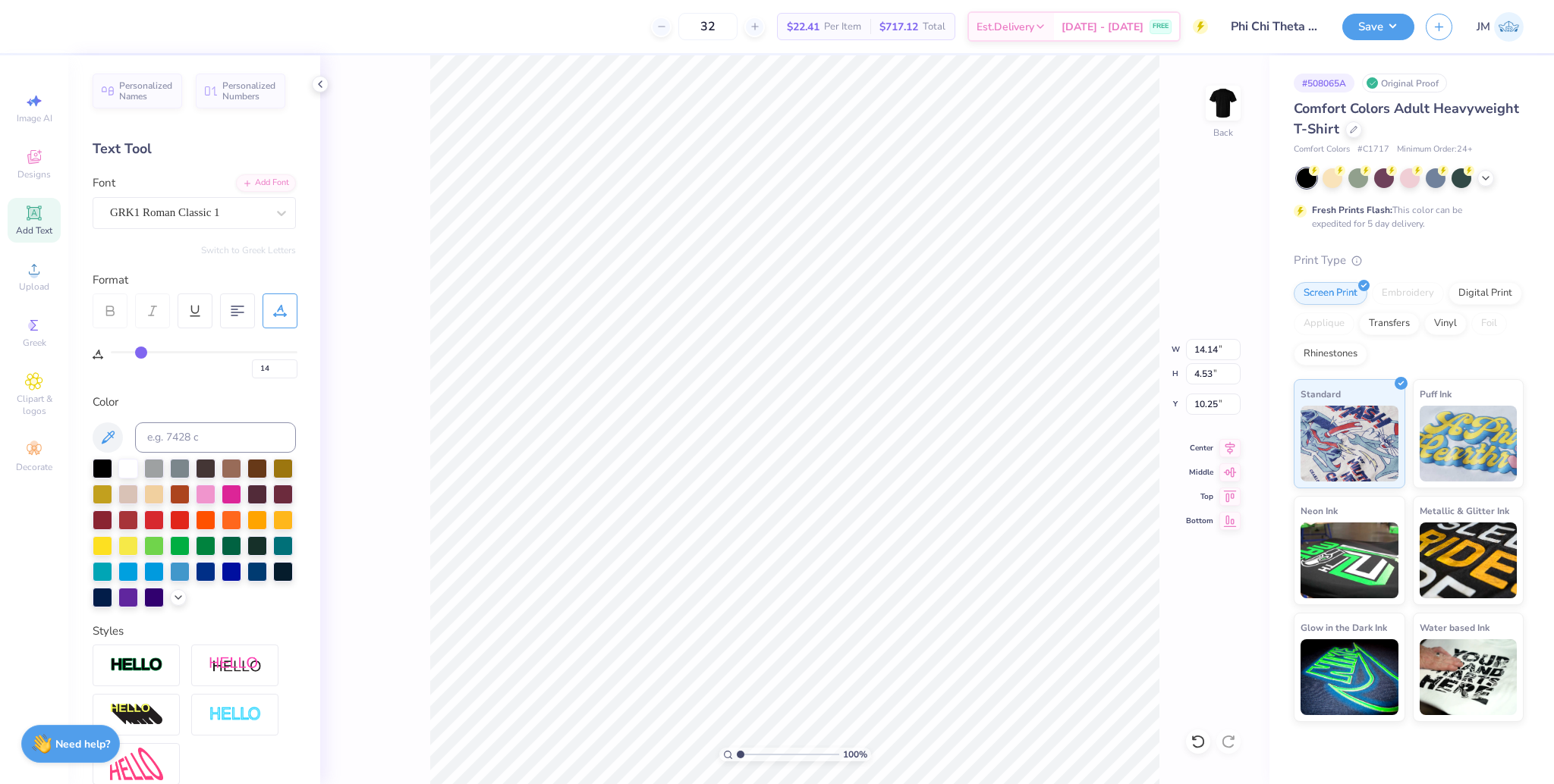
type input "18"
type input "23"
type input "26"
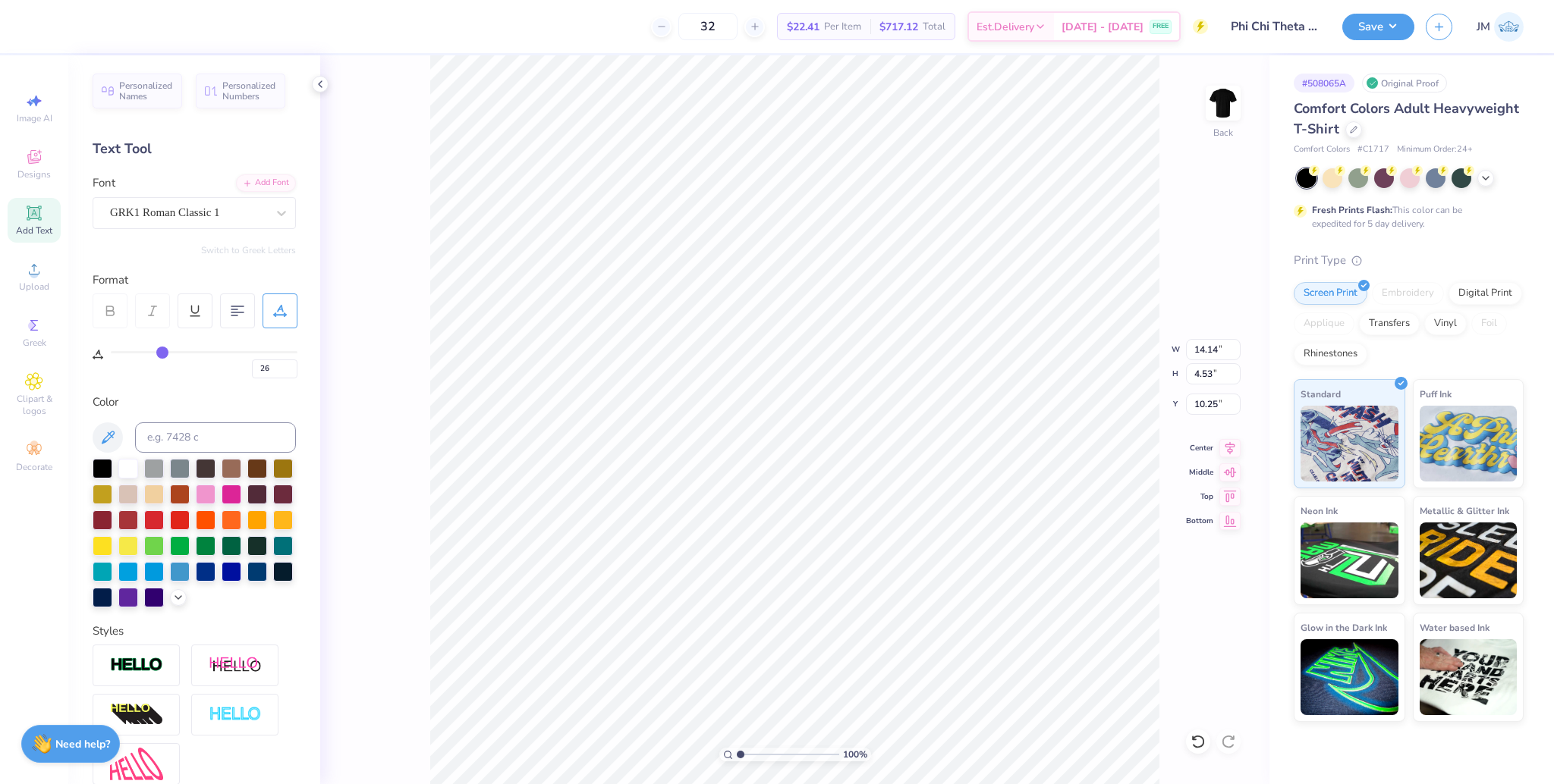
type input "31"
type input "35"
type input "40"
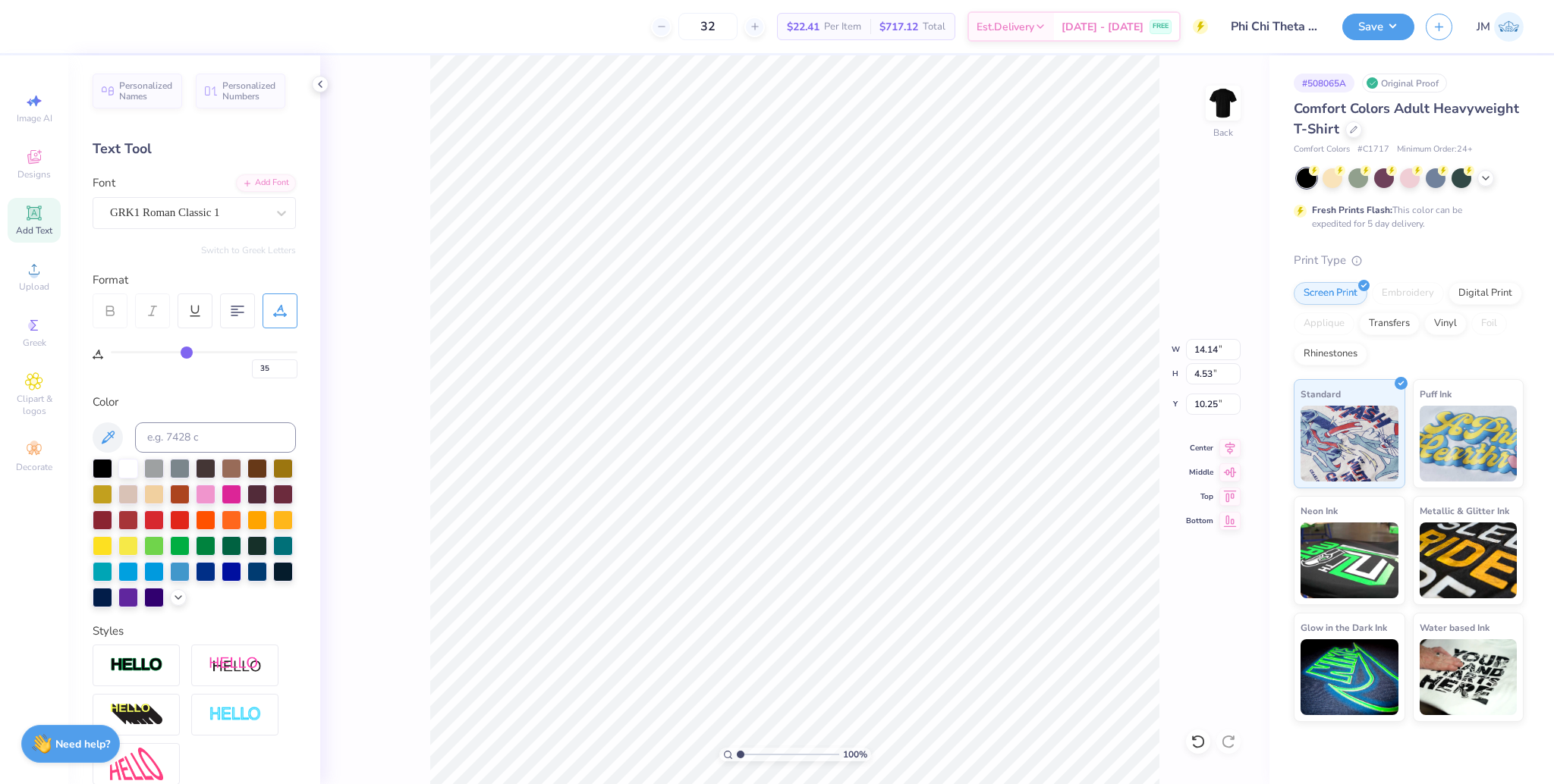
type input "40"
type input "46"
type input "50"
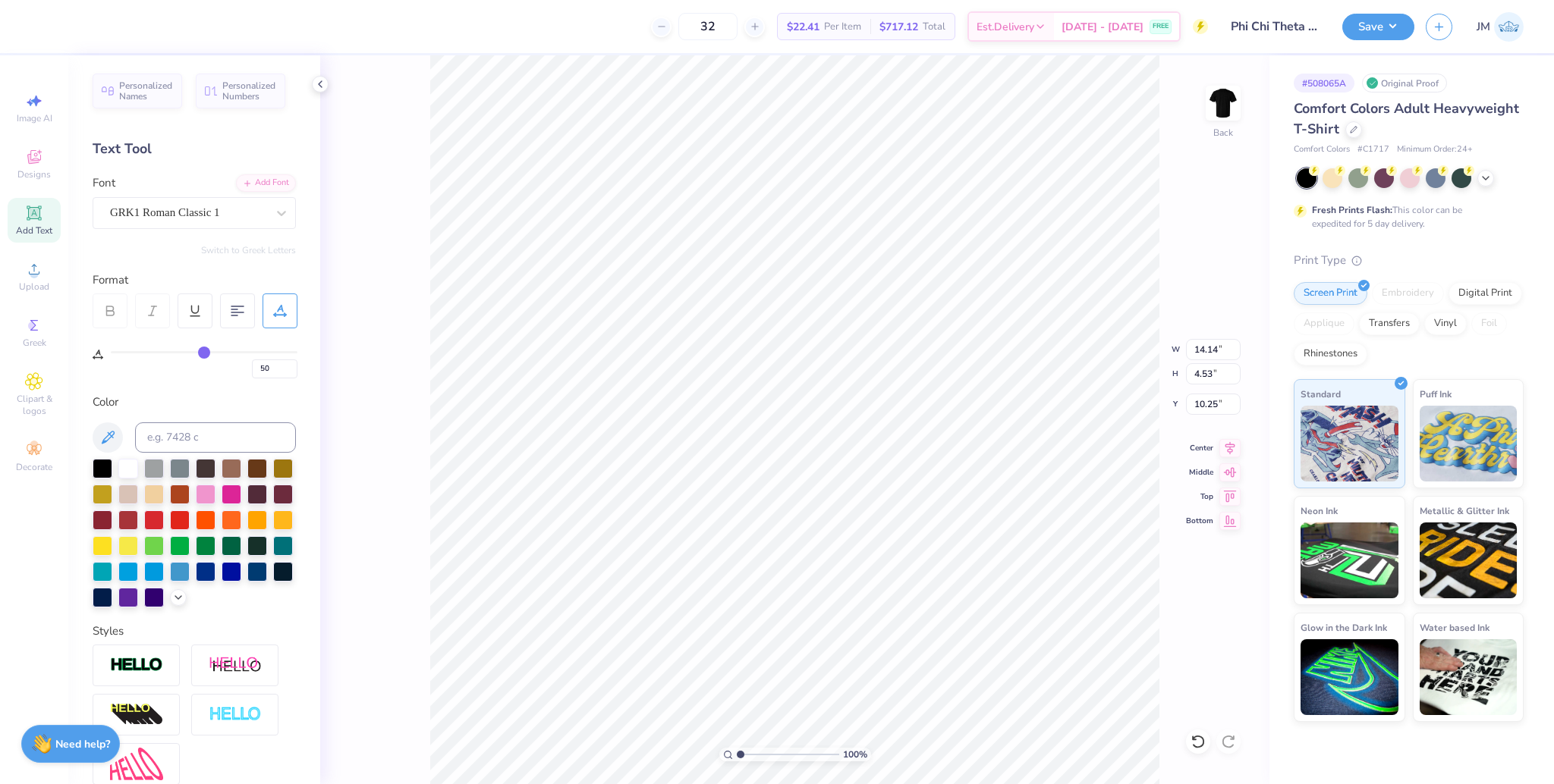
type input "55"
type input "60"
type input "64"
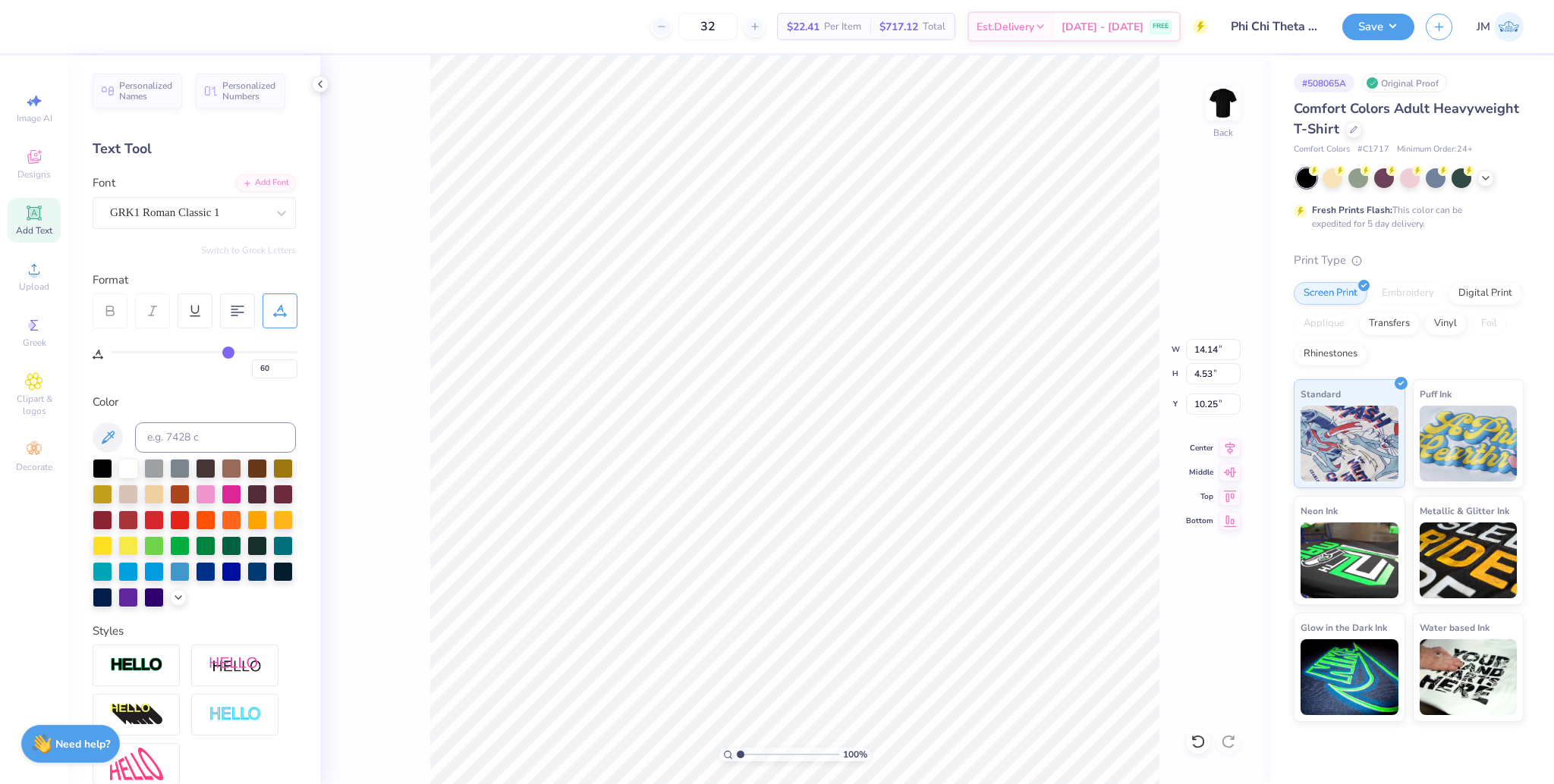
type input "64"
type input "68"
type input "71"
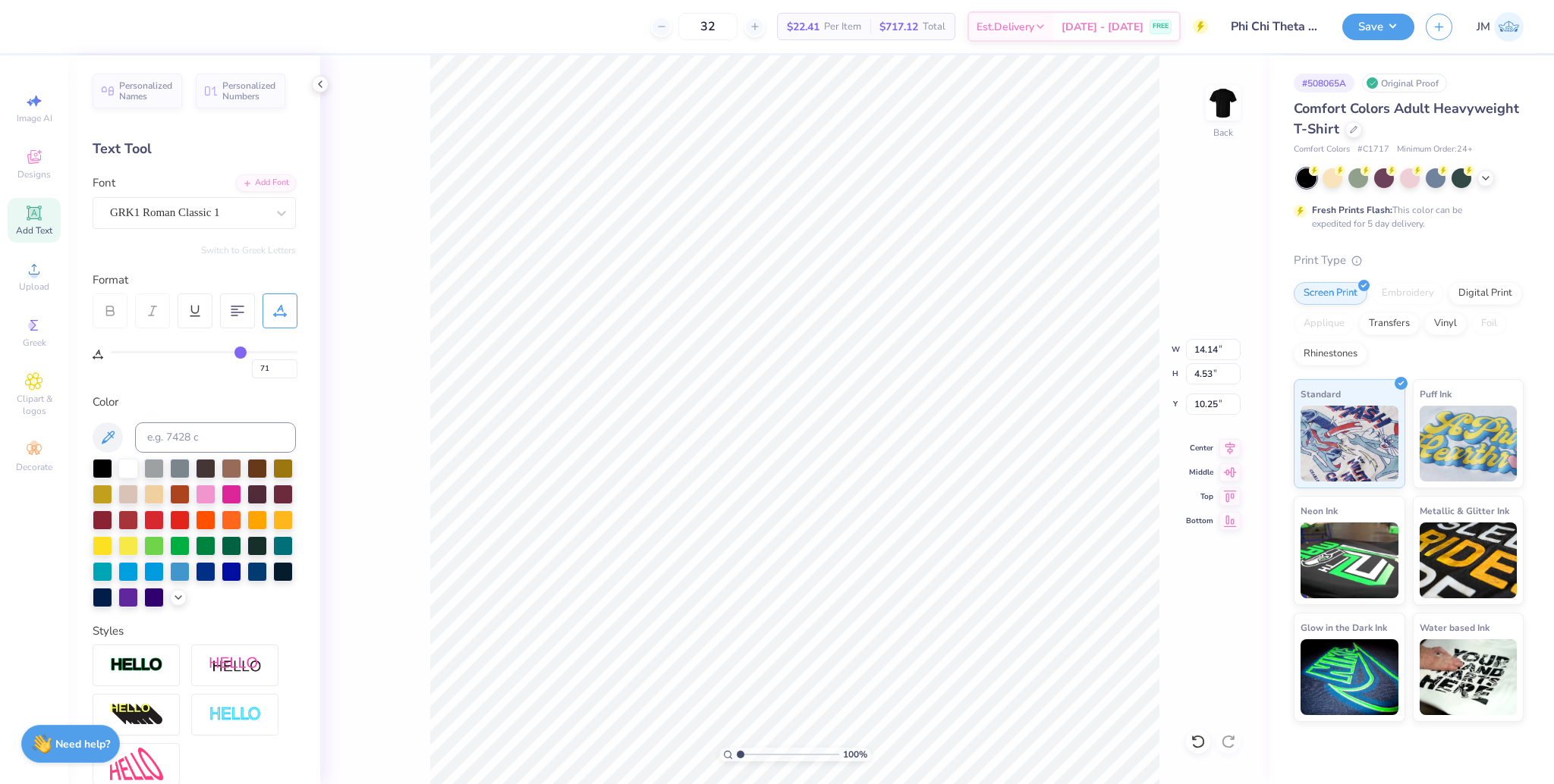
type input "74"
type input "76"
type input "79"
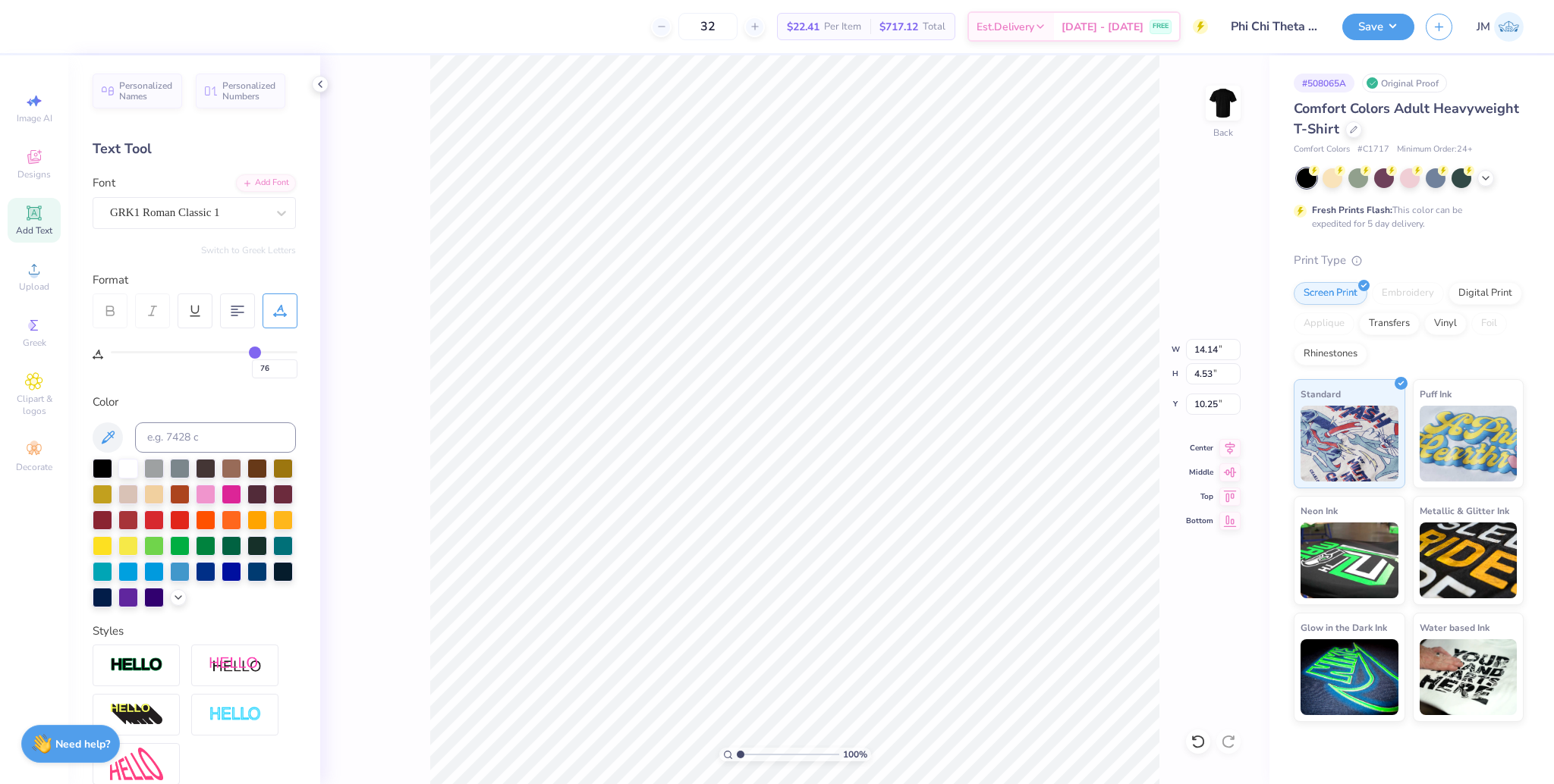
type input "79"
type input "81"
type input "82"
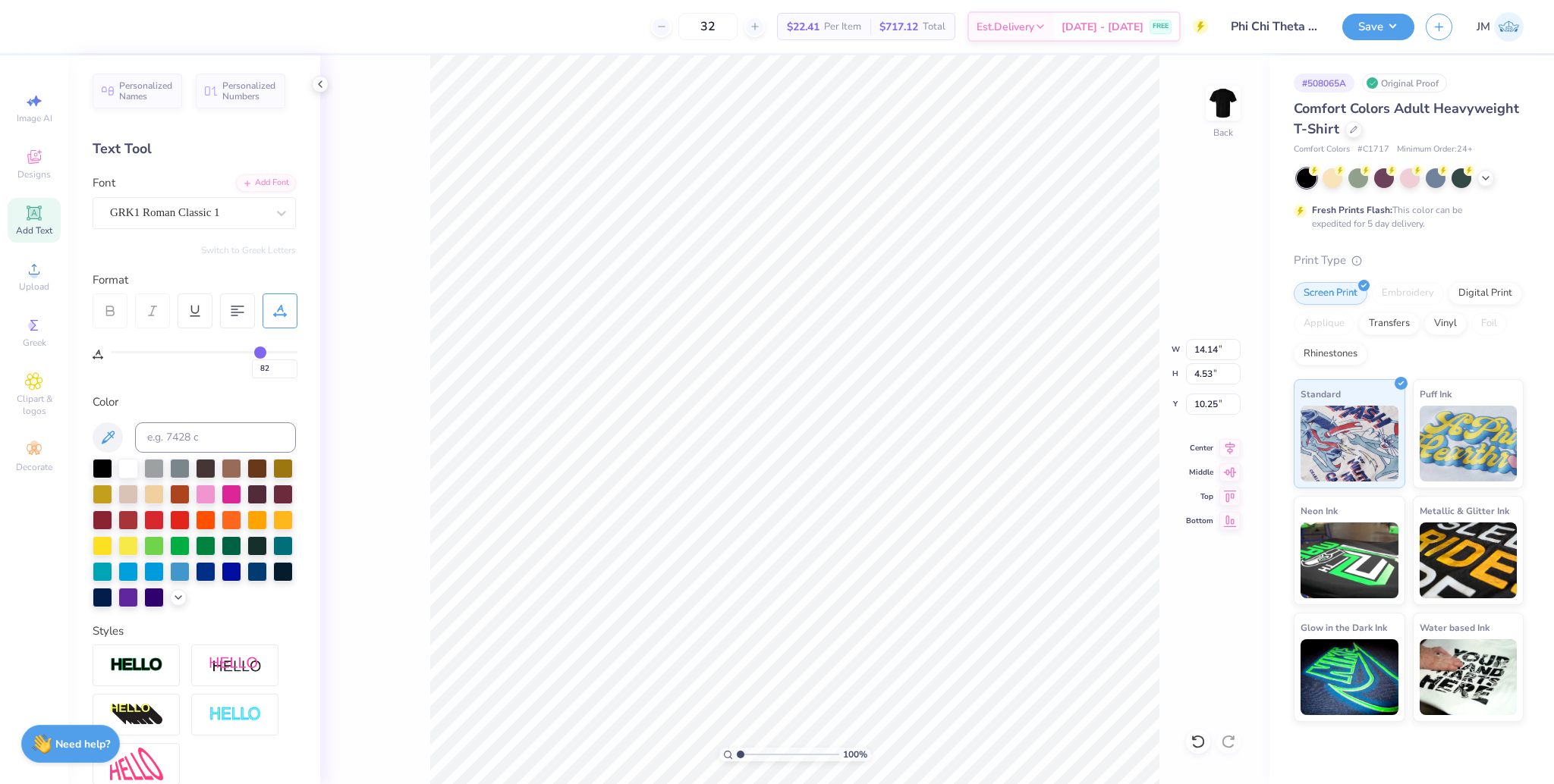
type input "84"
type input "85"
type input "86"
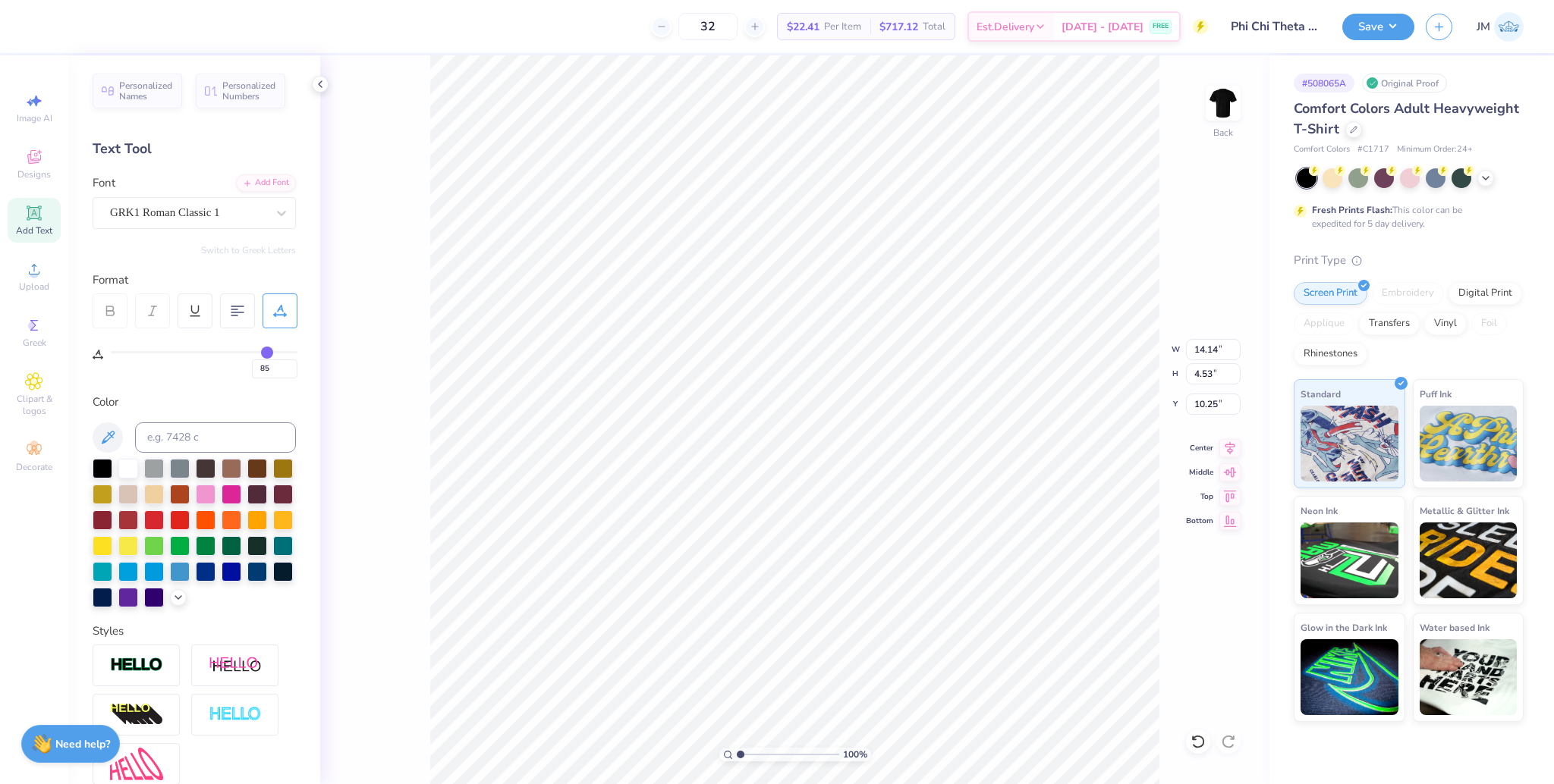
type input "86"
type input "87"
drag, startPoint x: 116, startPoint y: 352, endPoint x: 269, endPoint y: 347, distance: 153.1
type input "87"
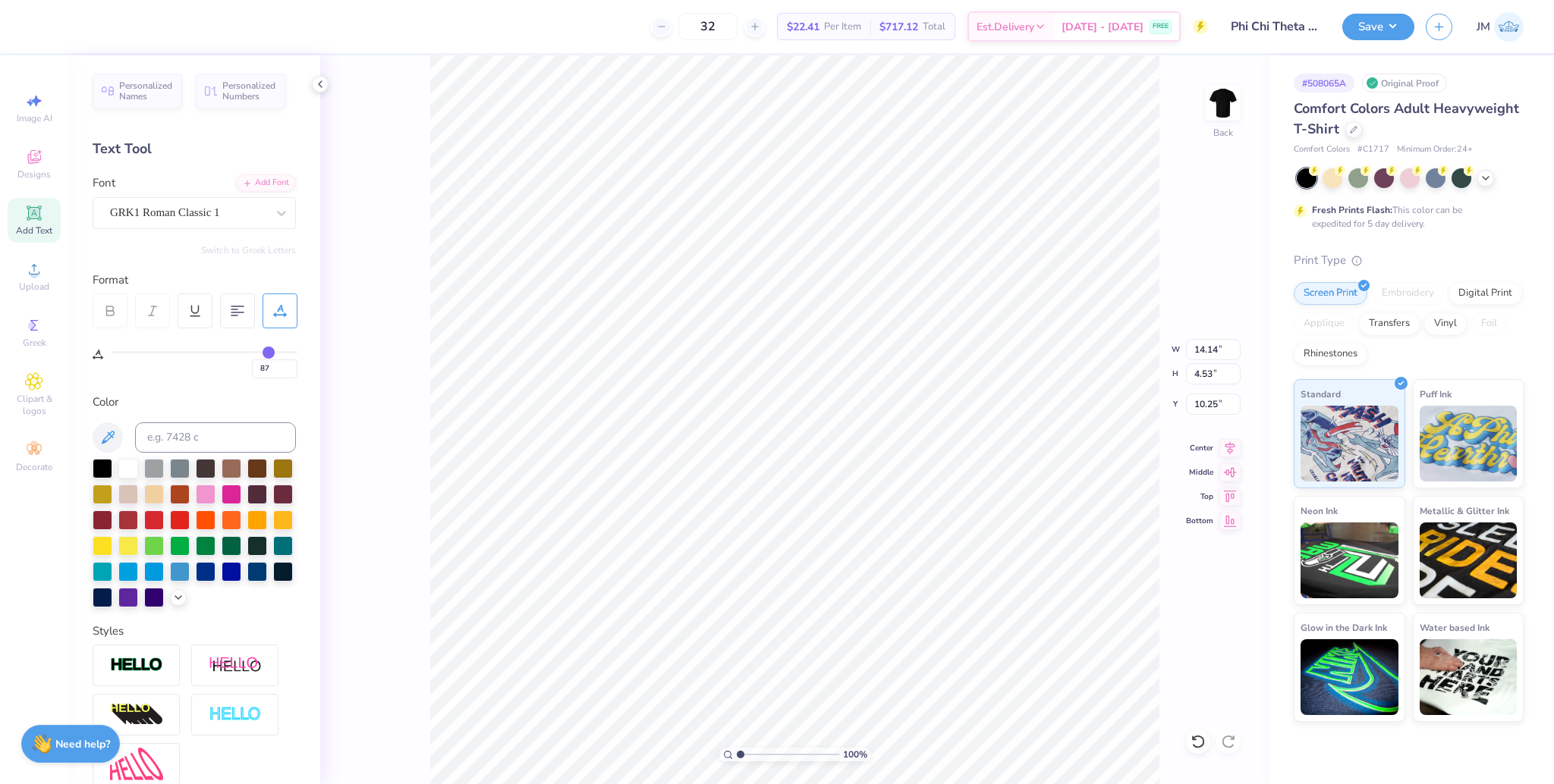
click at [269, 351] on input "range" at bounding box center [203, 352] width 187 height 2
type input "14.17"
type input "2.62"
type input "11.21"
type input "83"
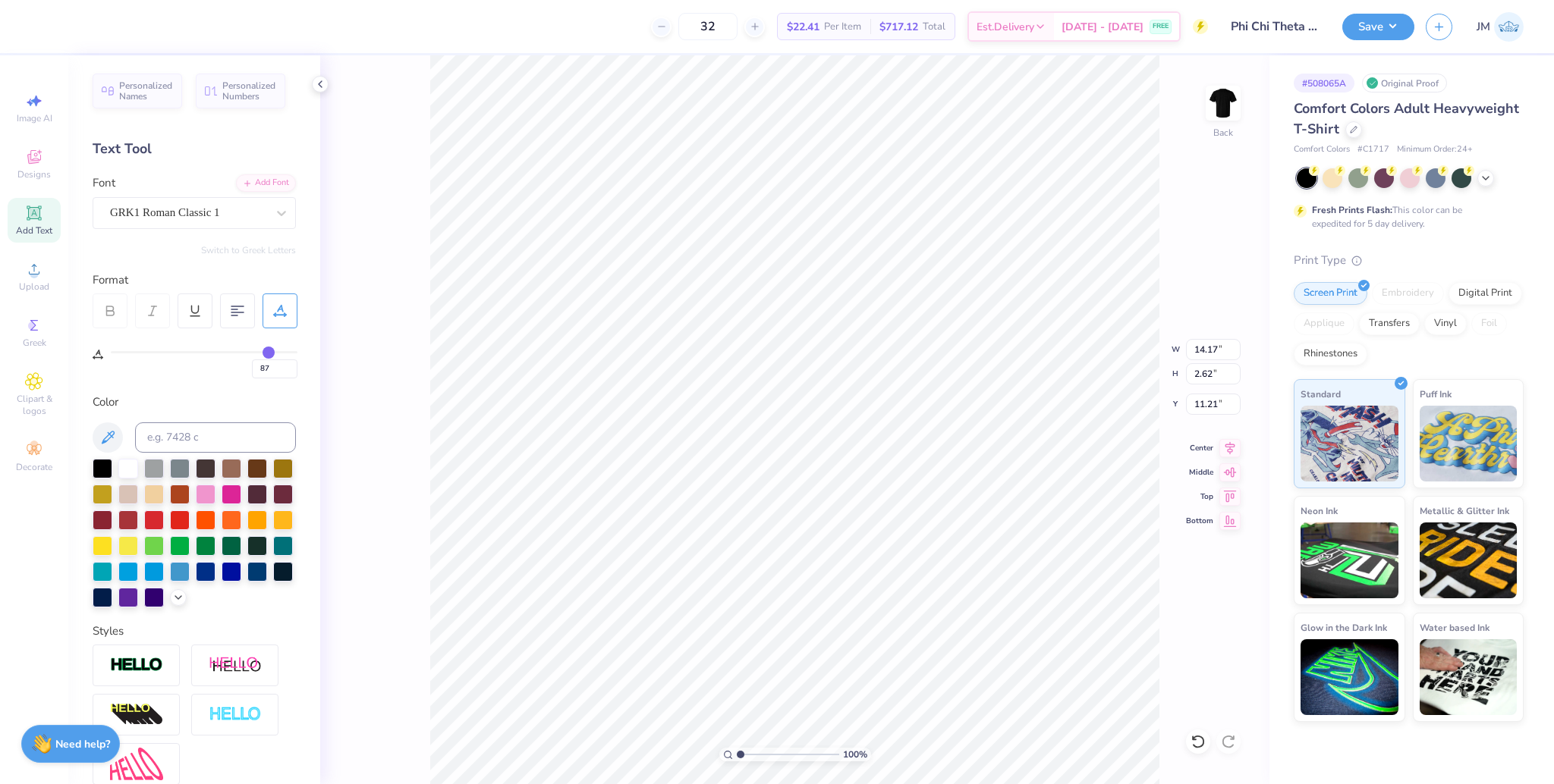
type input "83"
type input "81"
type input "78"
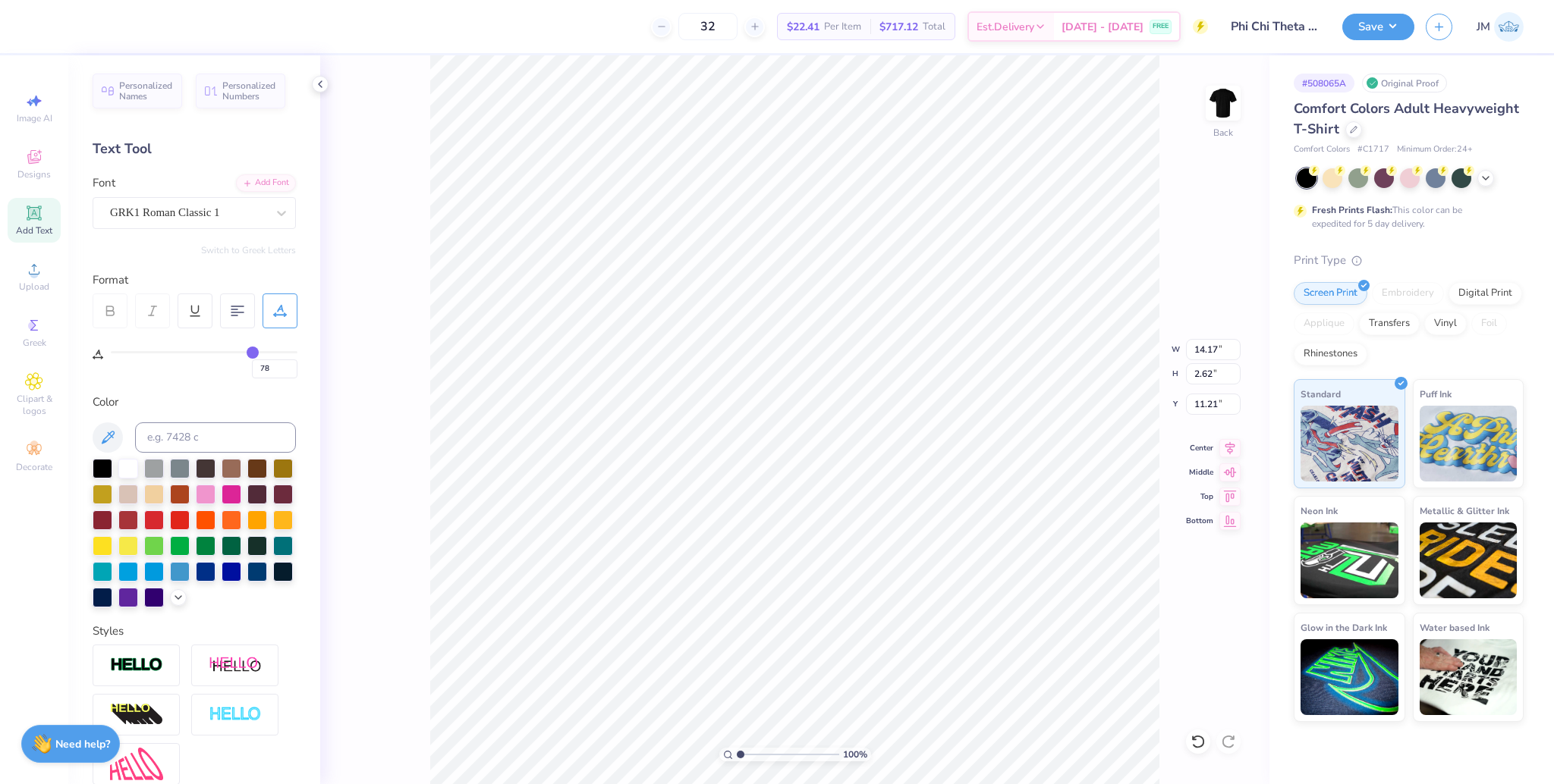
type input "74"
type input "69"
type input "65"
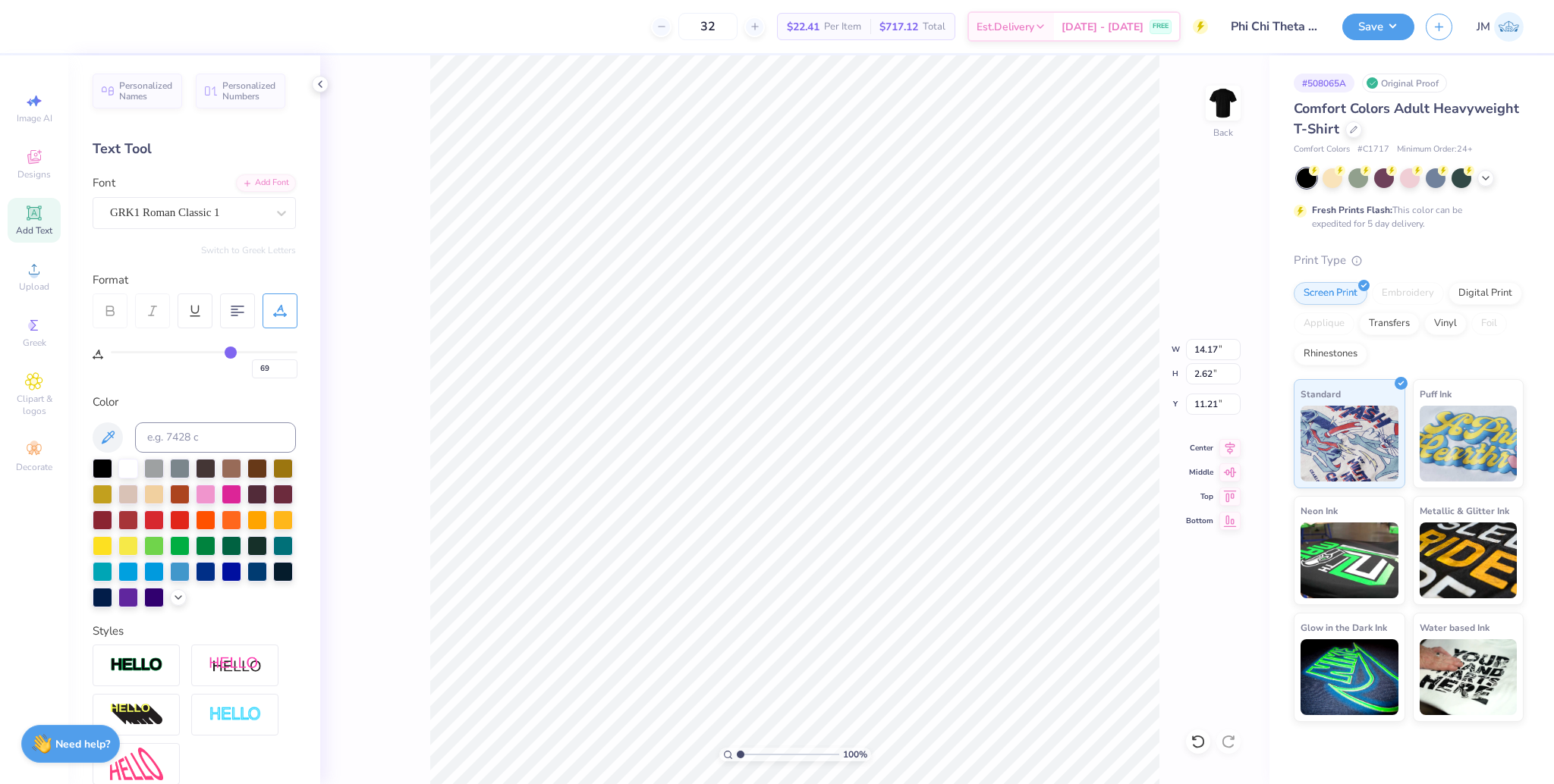
type input "65"
type input "60"
type input "53"
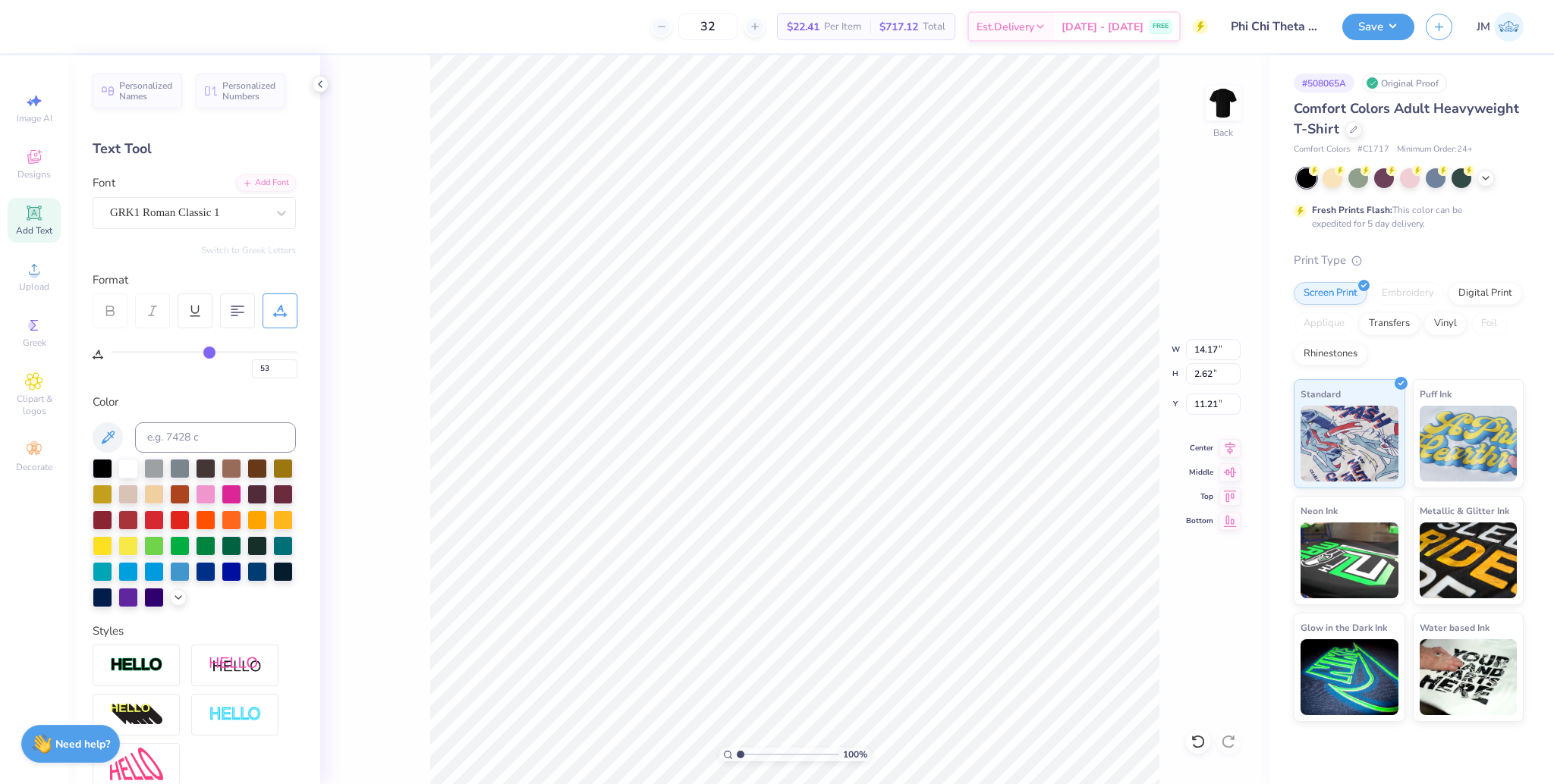
type input "45"
type input "36"
type input "26"
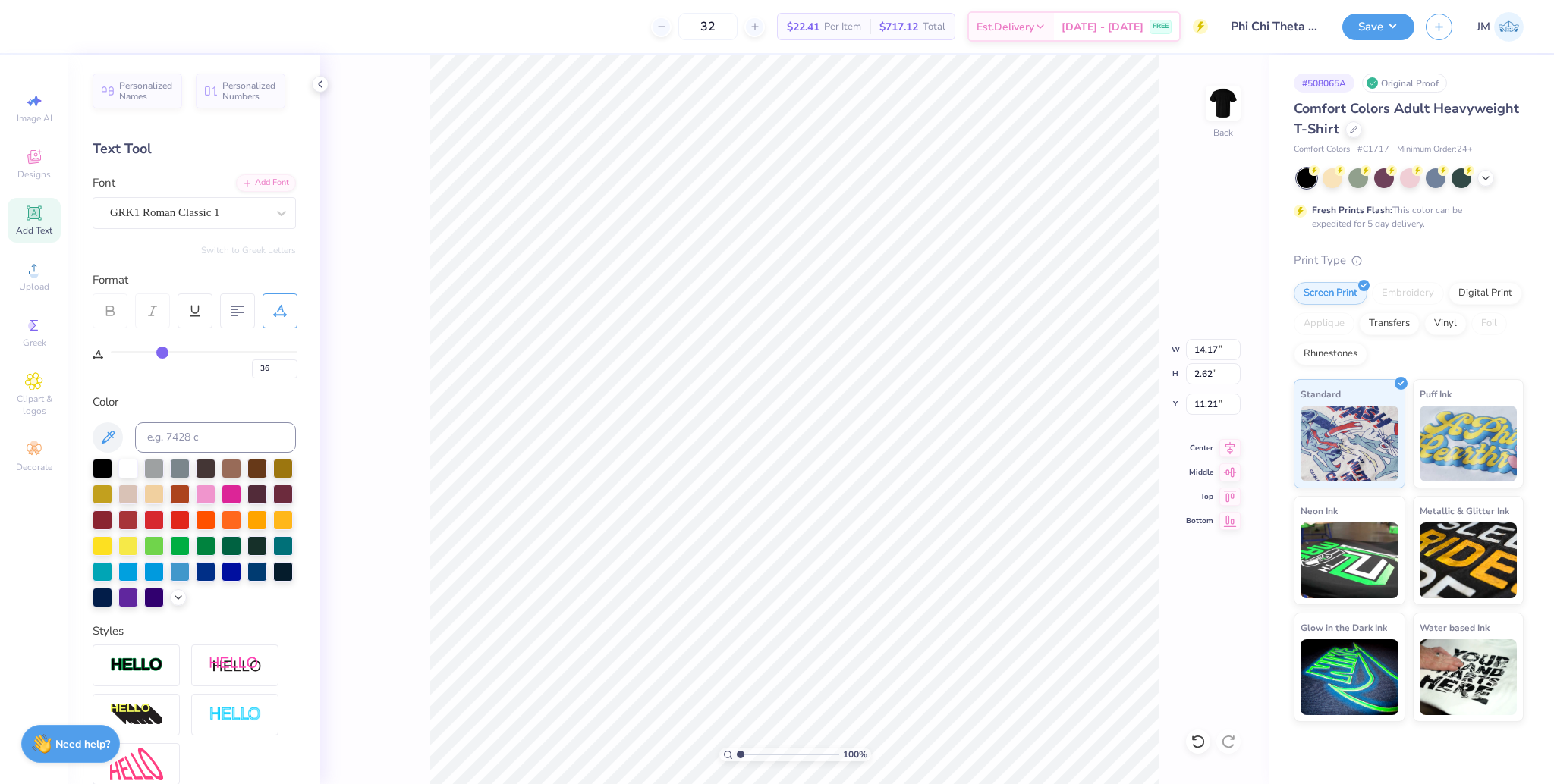
type input "26"
type input "17"
type input "11"
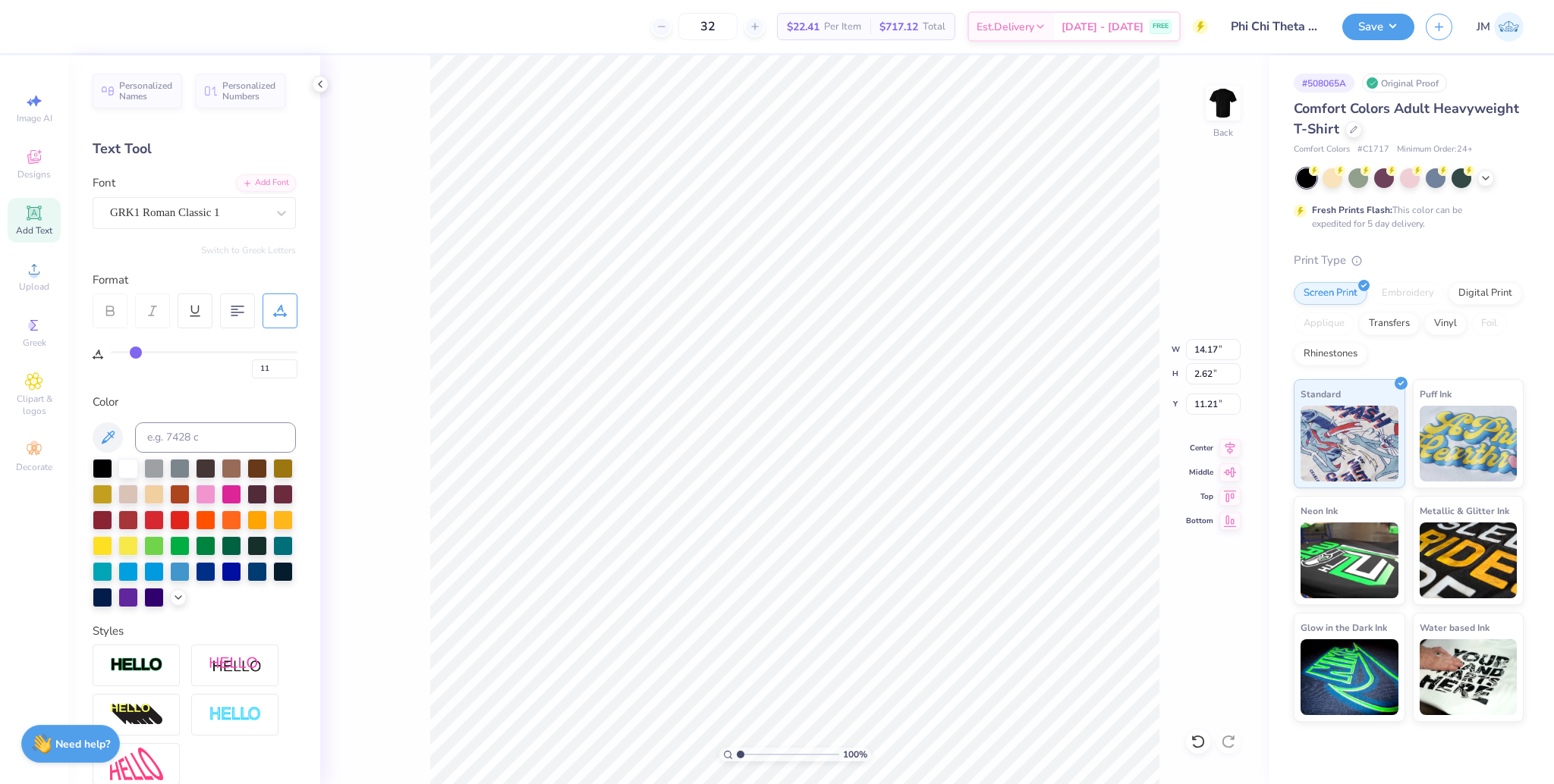
type input "4"
type input "0"
drag, startPoint x: 262, startPoint y: 351, endPoint x: 43, endPoint y: 351, distance: 219.0
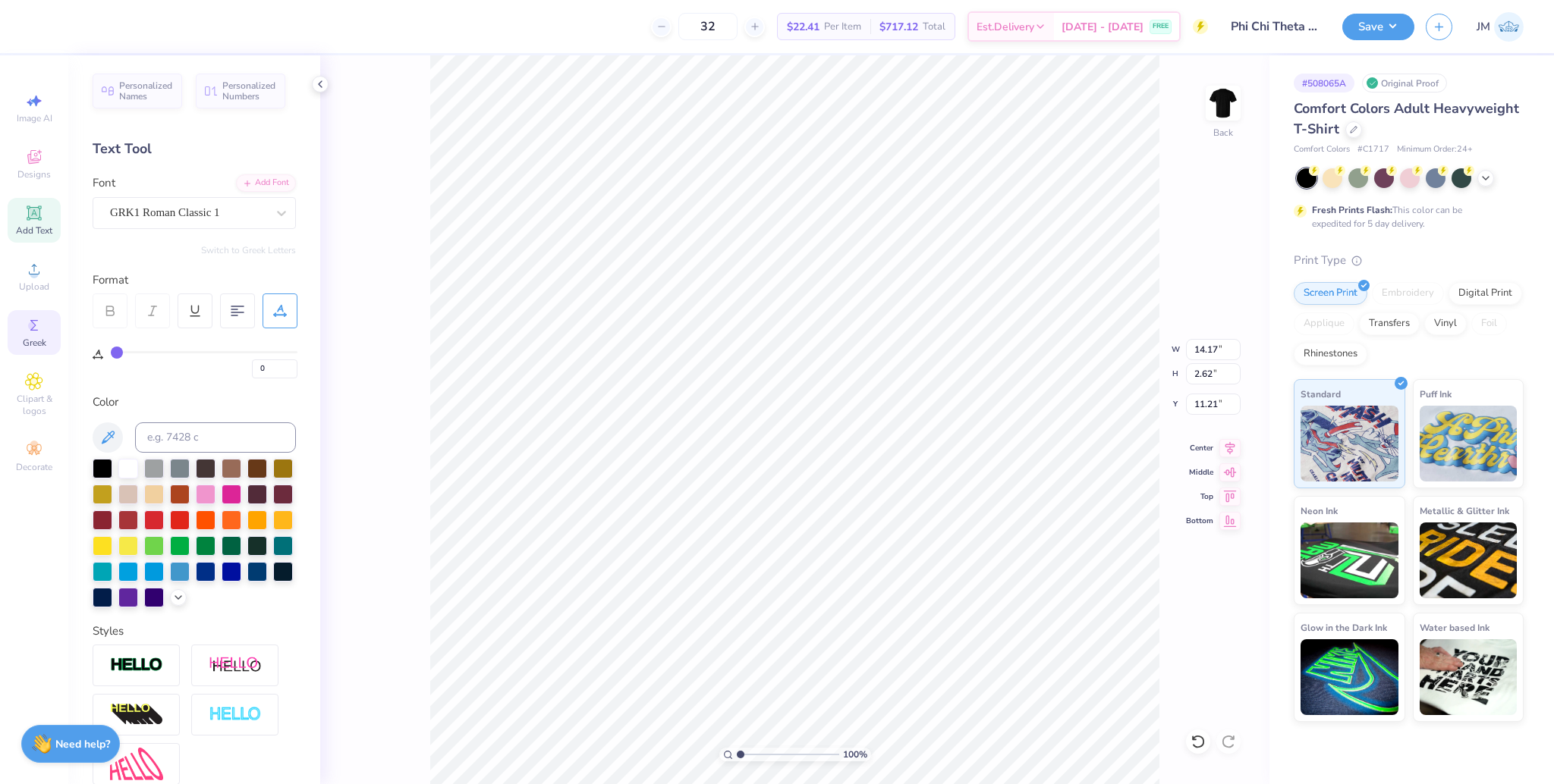
type input "0"
click at [111, 351] on input "range" at bounding box center [203, 352] width 187 height 2
type input "8.18"
click at [1205, 344] on input "8.18" at bounding box center [1214, 350] width 55 height 22
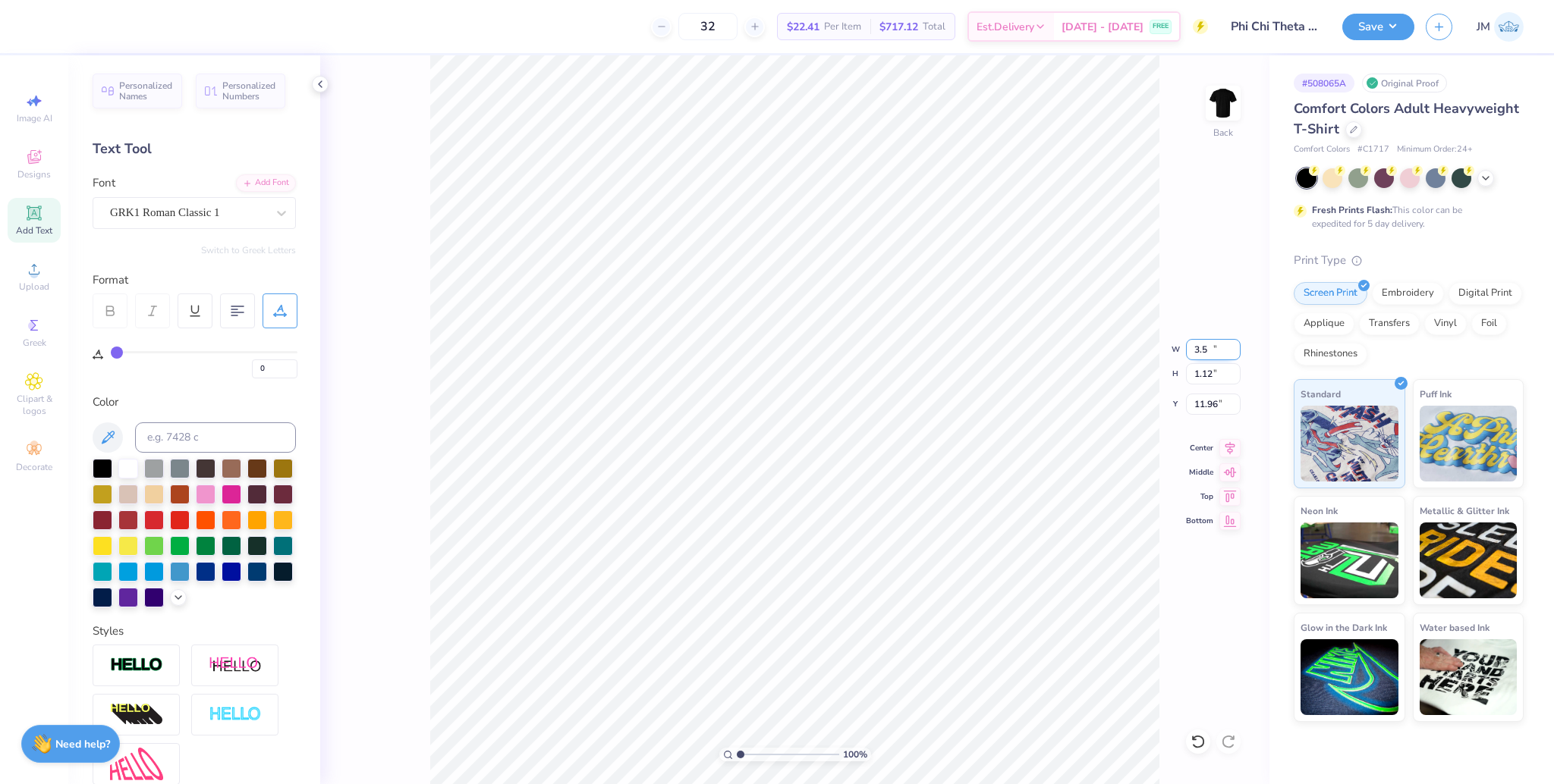
type input "3.50"
type input "1.12"
type input "11.96"
click at [1195, 411] on input "10.74" at bounding box center [1214, 405] width 55 height 22
click at [1197, 411] on input "10.74" at bounding box center [1214, 405] width 55 height 22
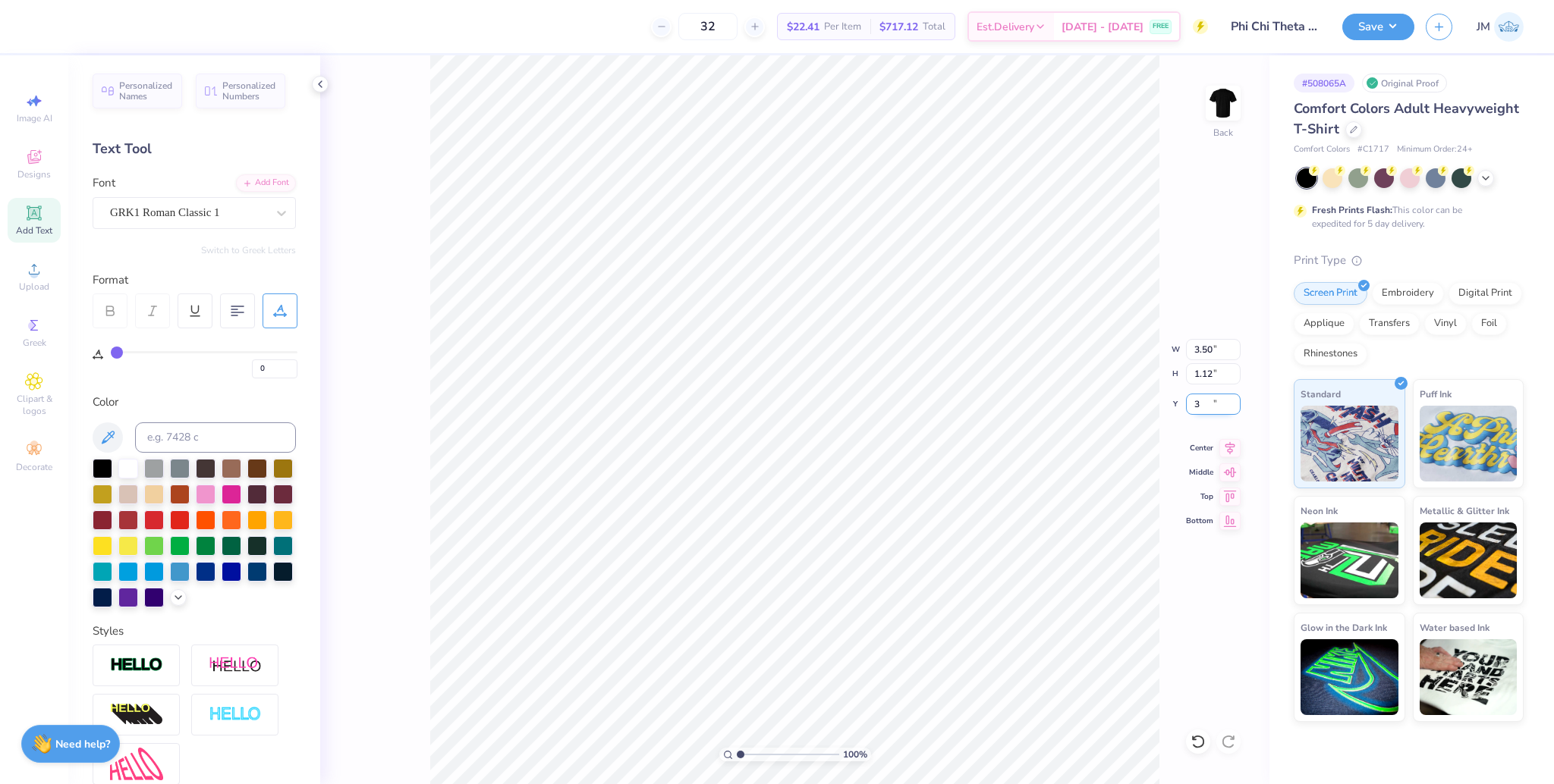
type input "3.00"
click at [1198, 109] on div "100 % Back" at bounding box center [794, 420] width 950 height 729
click at [1221, 107] on img at bounding box center [1223, 103] width 61 height 61
click at [32, 278] on circle at bounding box center [33, 274] width 9 height 9
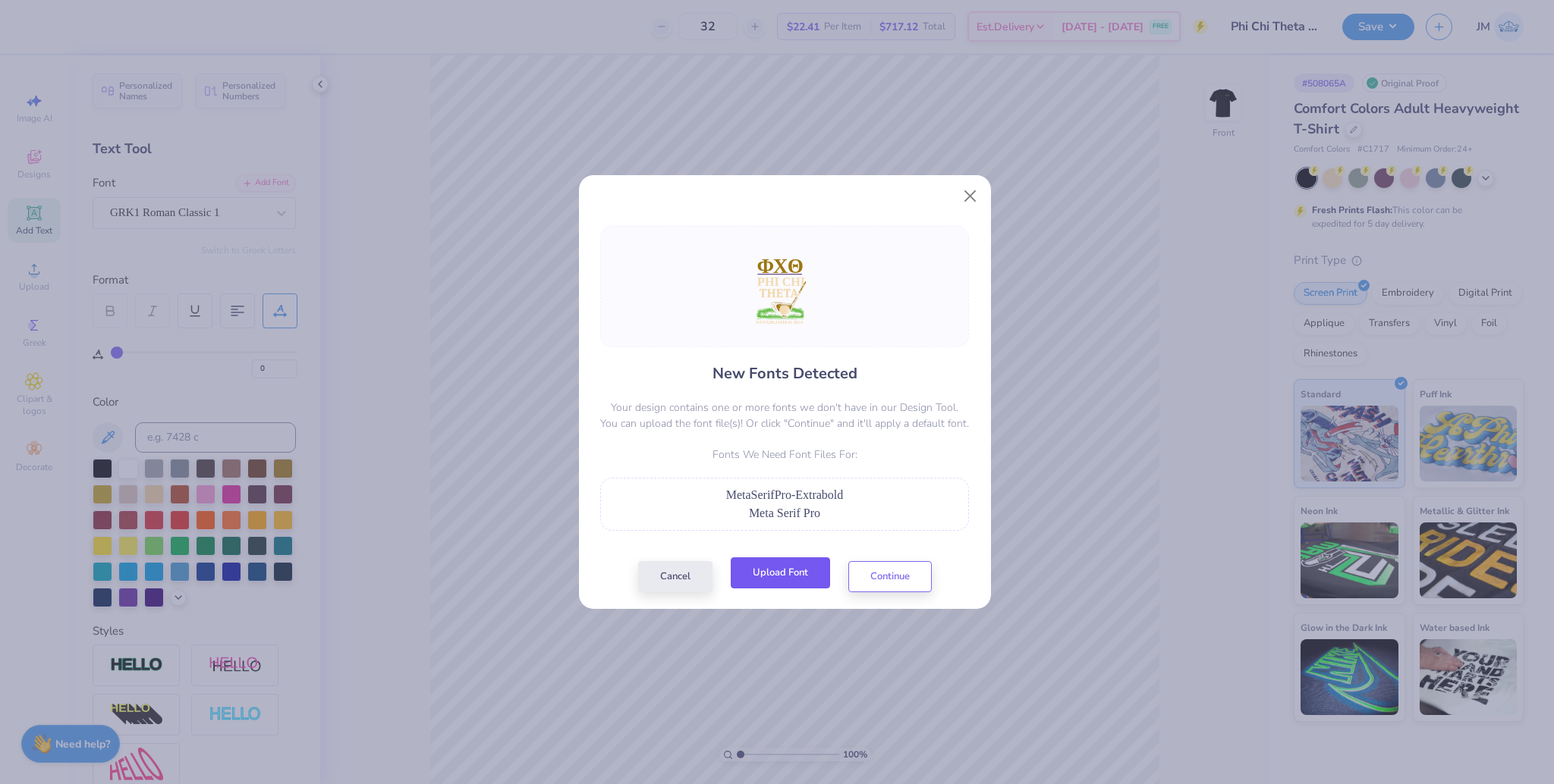
click at [798, 578] on button "Upload Font" at bounding box center [780, 573] width 100 height 31
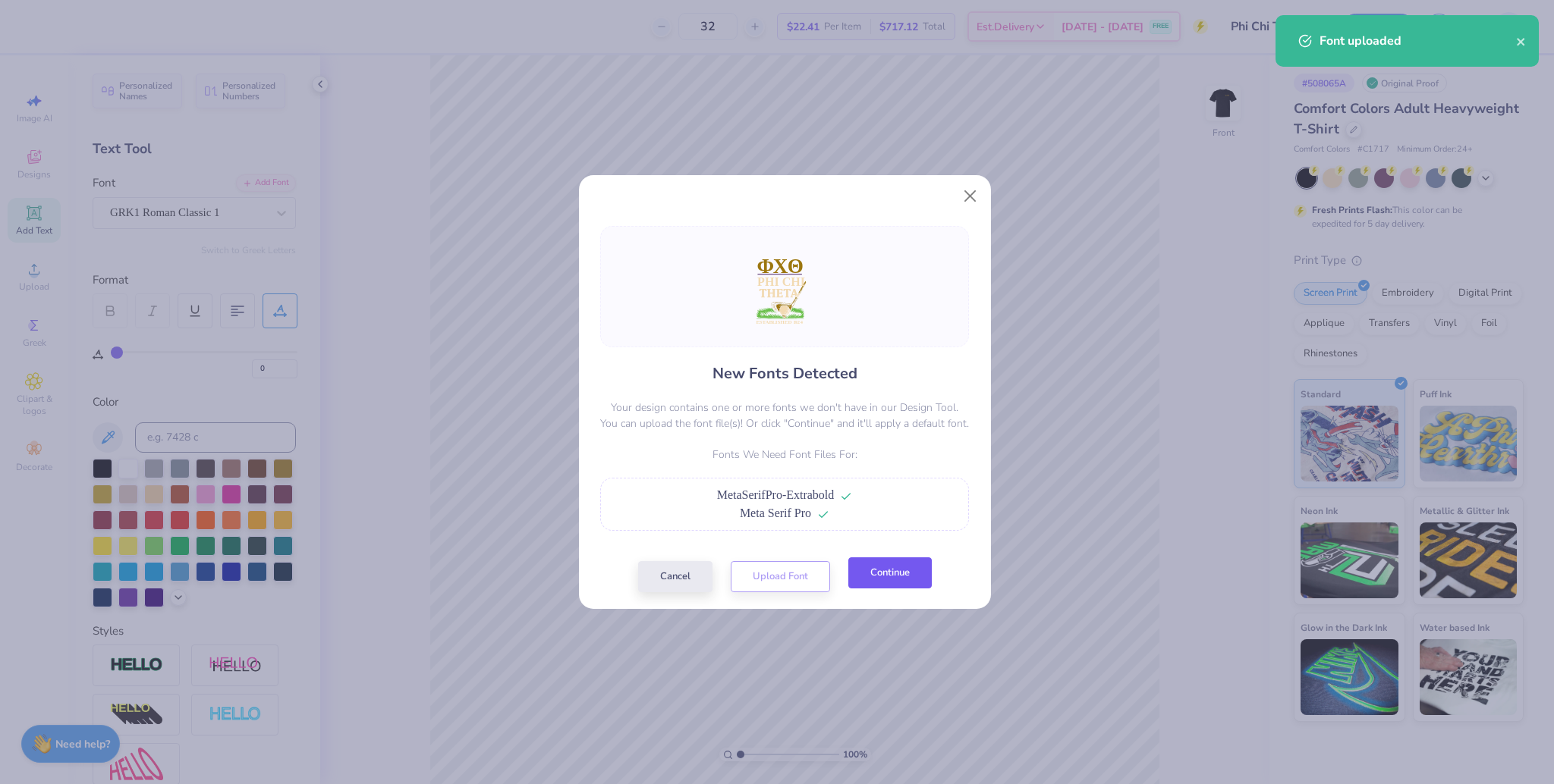
click at [901, 588] on button "Continue" at bounding box center [890, 573] width 83 height 31
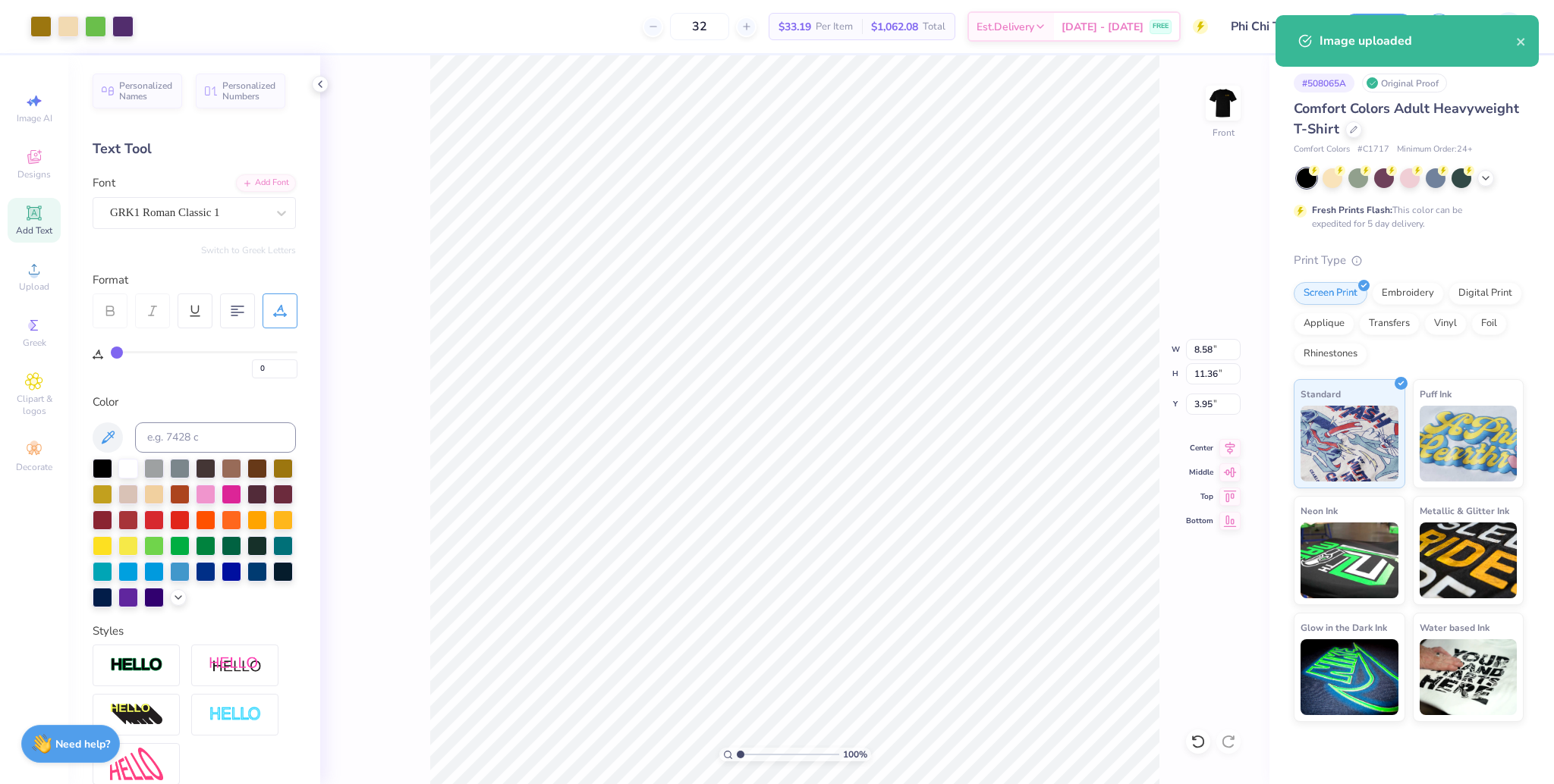
type input "8.58"
type input "11.36"
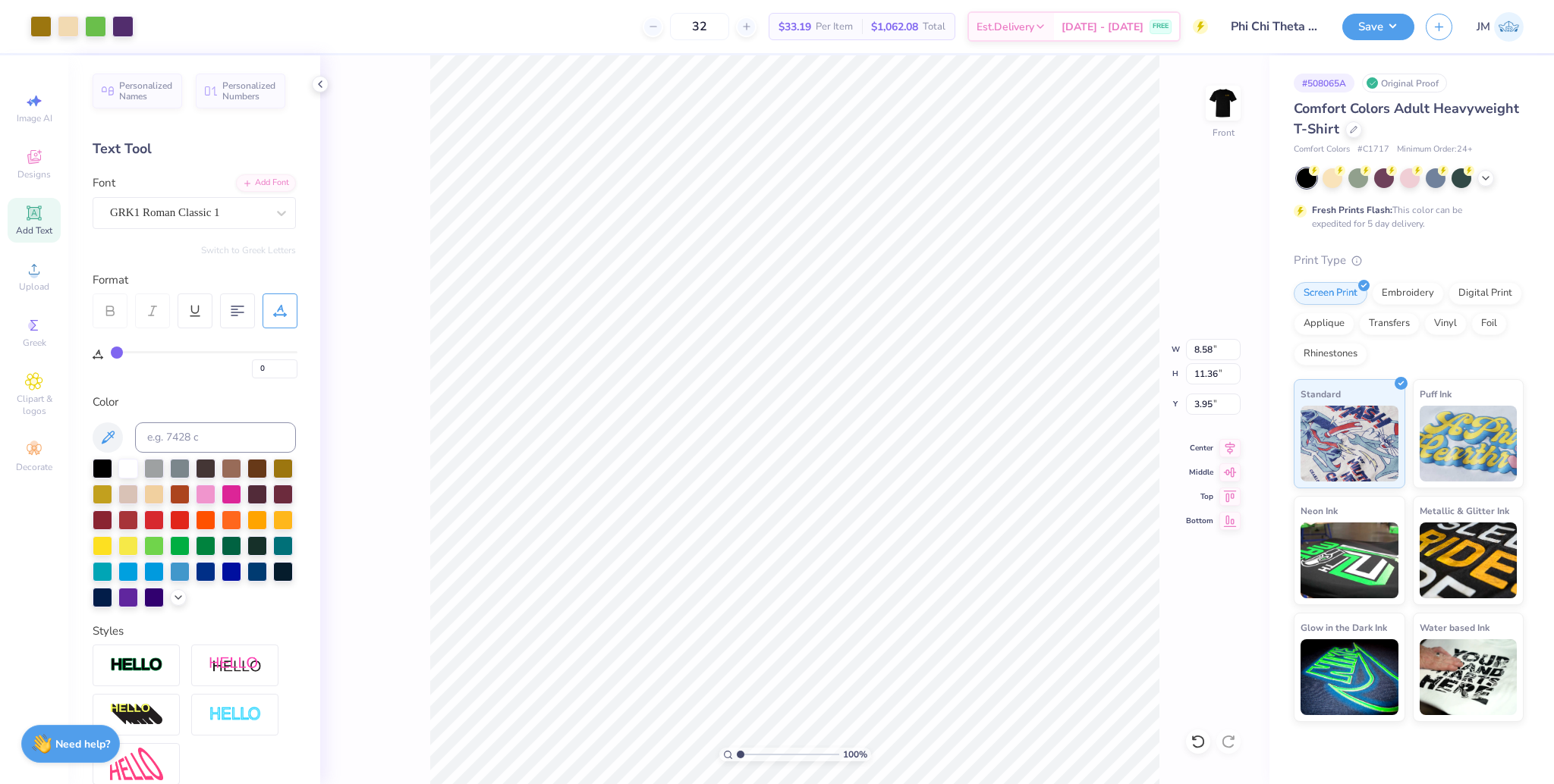
type input "6.22"
click at [212, 201] on div "Super Dream" at bounding box center [188, 213] width 159 height 23
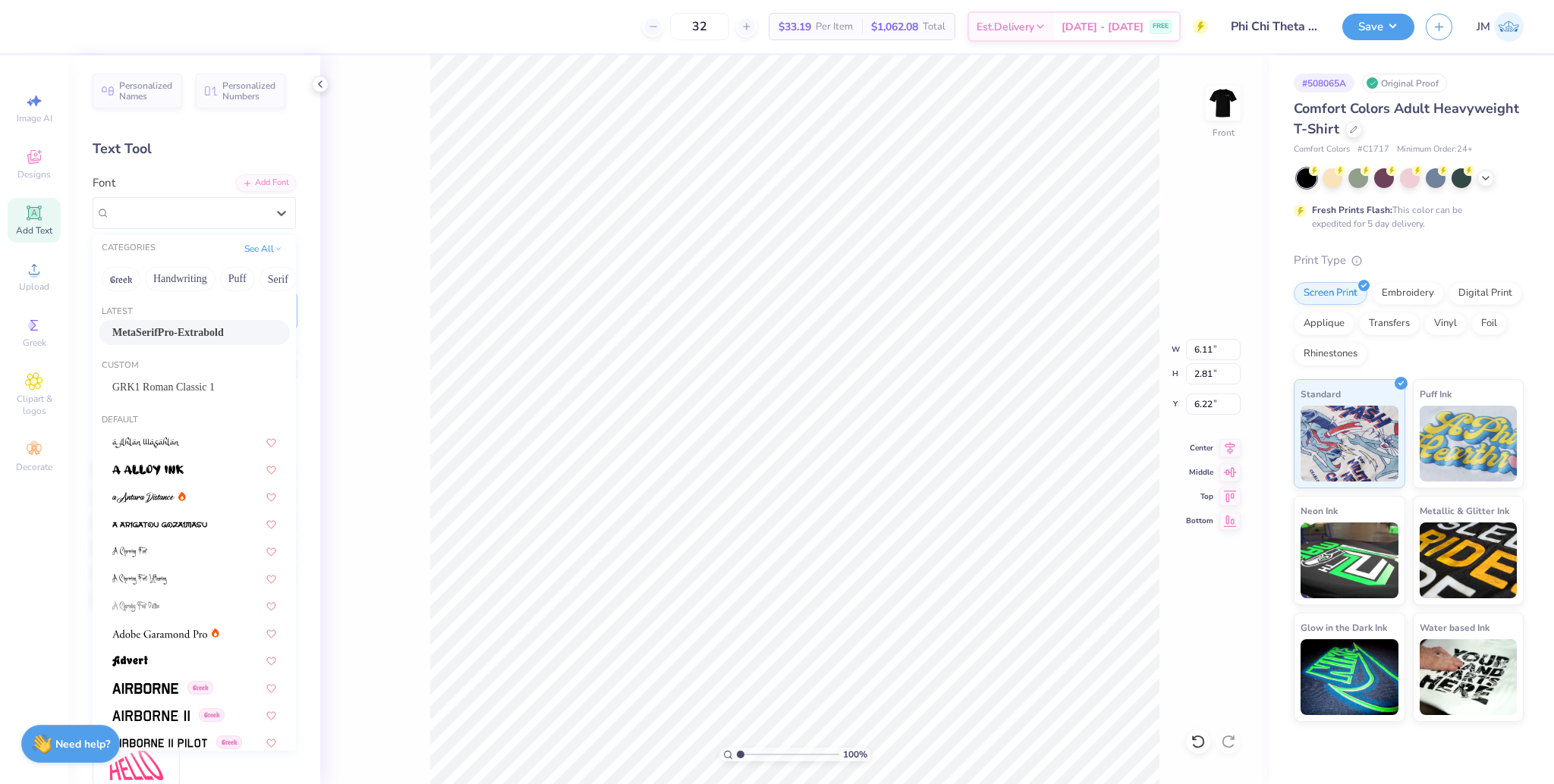
click at [172, 331] on span "MetaSerifPro-Extrabold" at bounding box center [168, 332] width 111 height 16
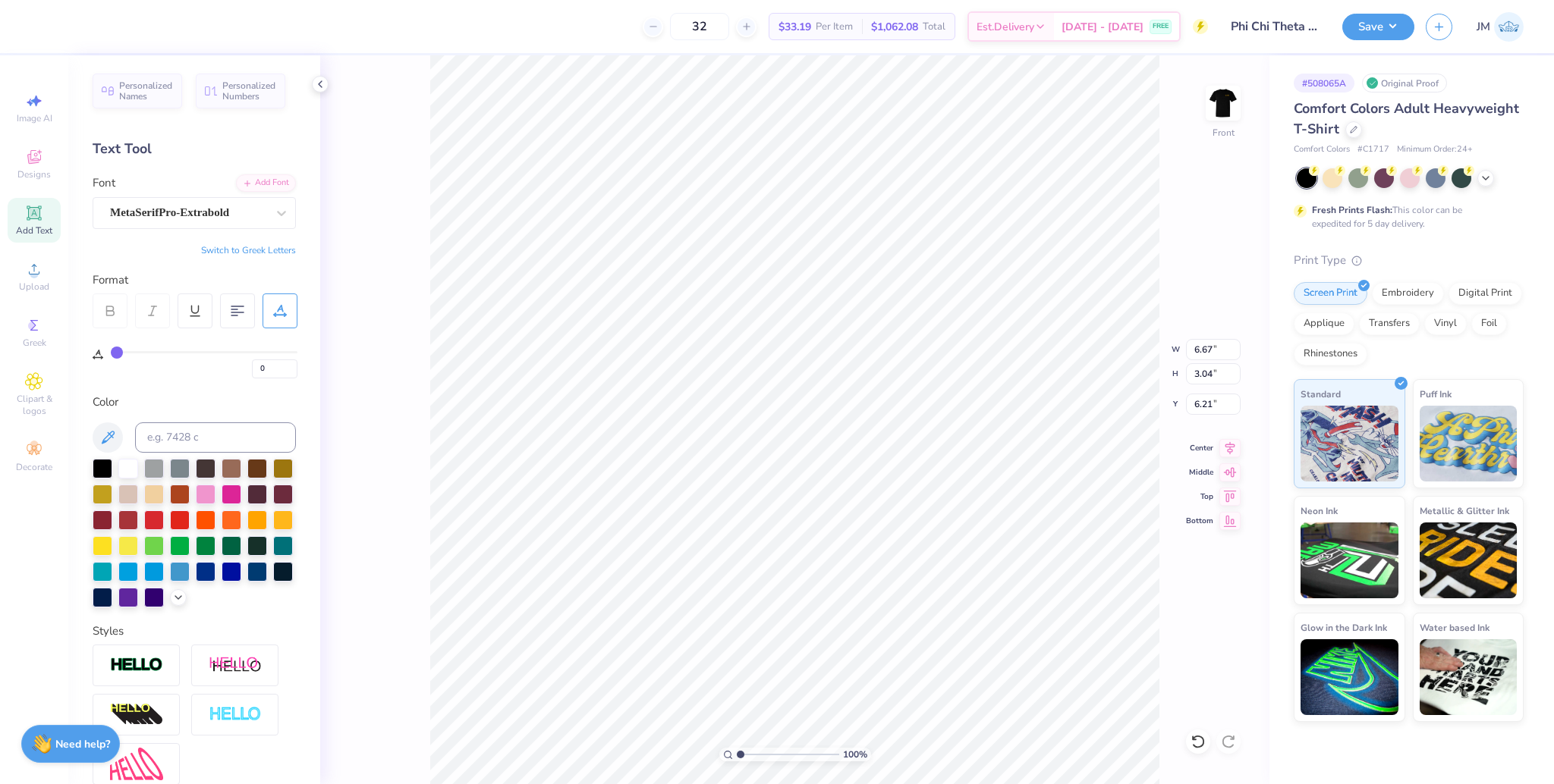
type input "6.67"
type input "3.04"
type input "6.21"
paste textarea
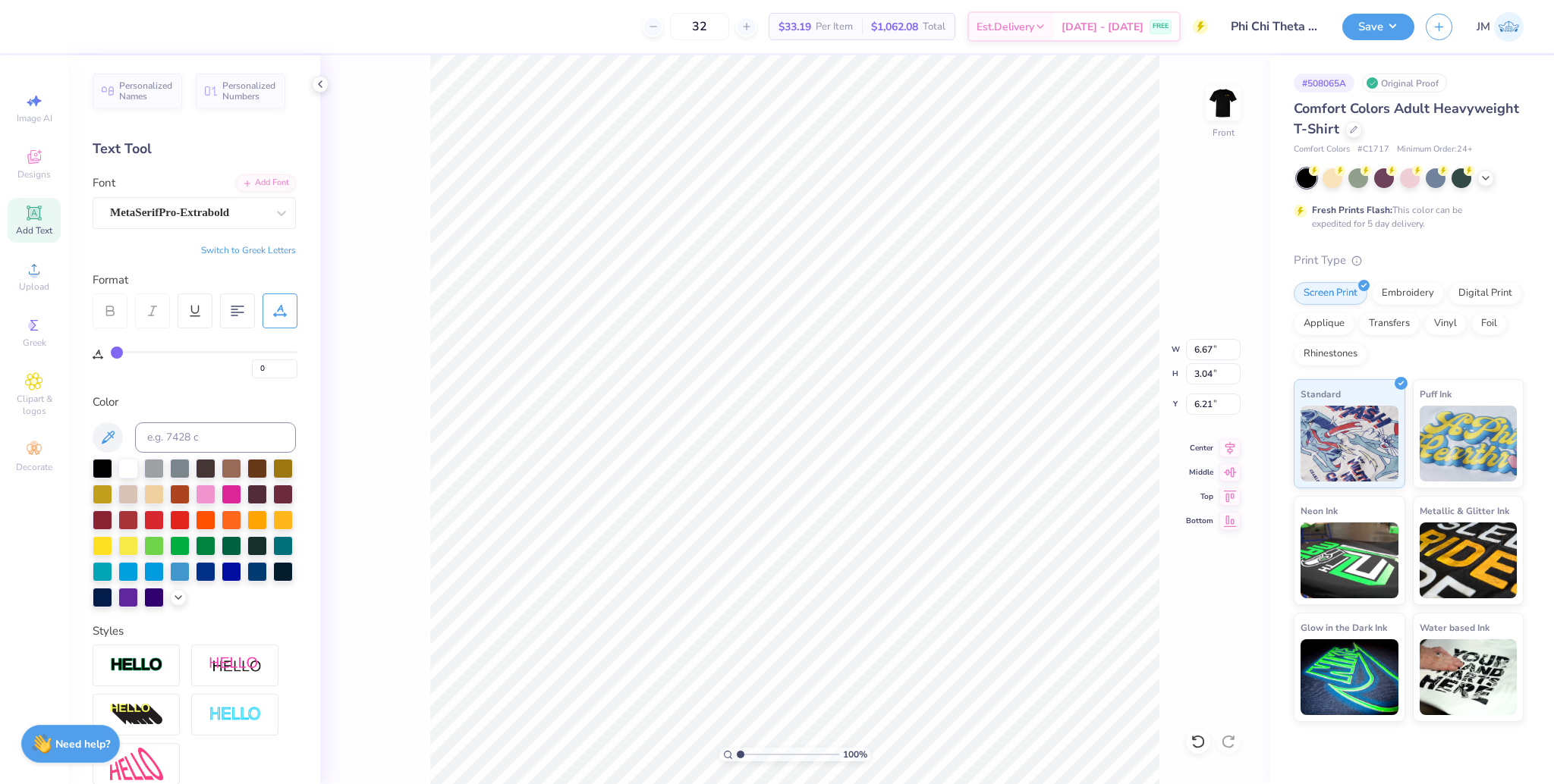
paste textarea "FCQ"
type textarea "FCQFCQ"
click at [882, 24] on div "$1,062.08 Total" at bounding box center [908, 26] width 93 height 25
type input "13.46"
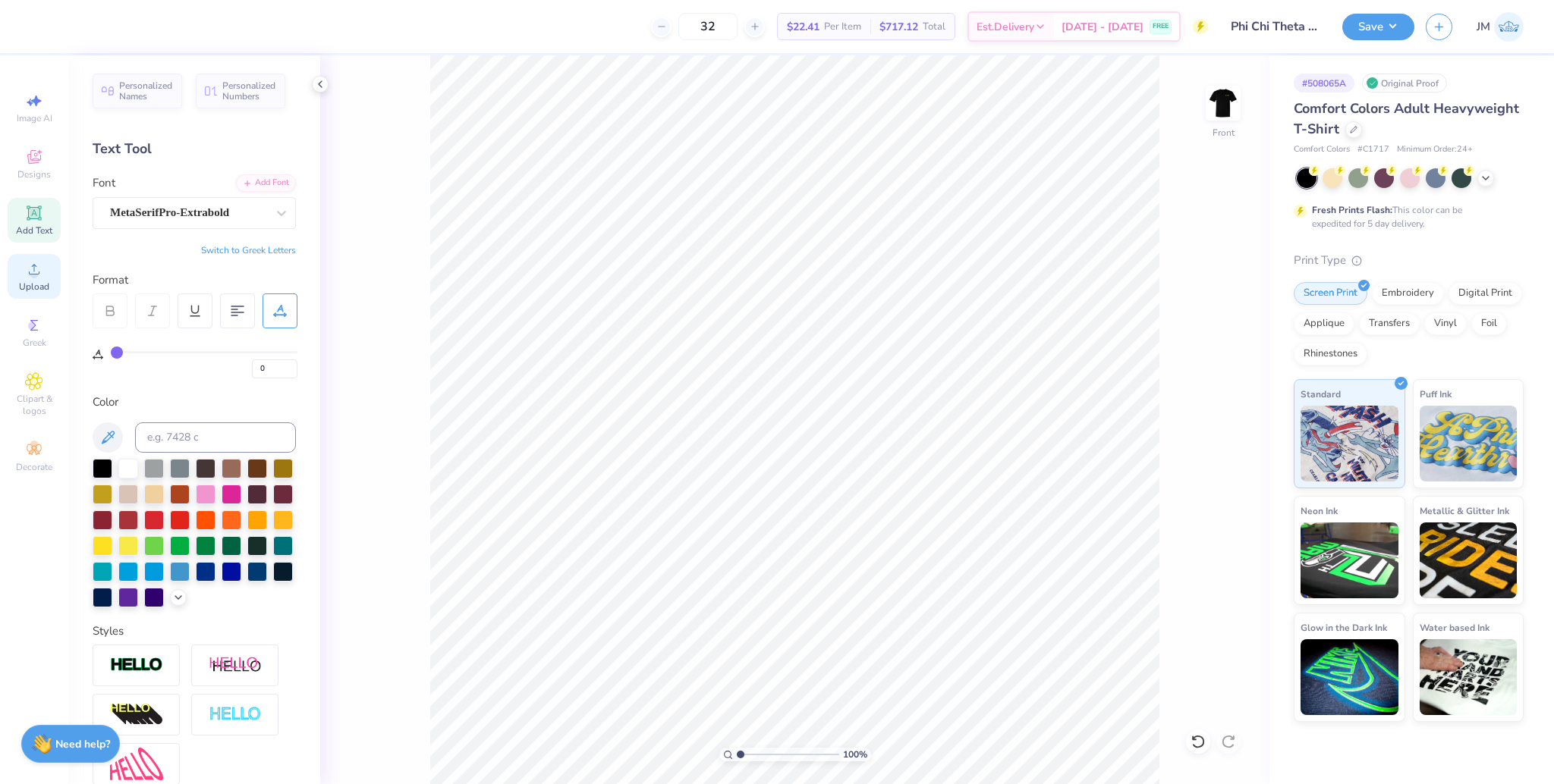
click at [40, 289] on span "Upload" at bounding box center [33, 286] width 30 height 12
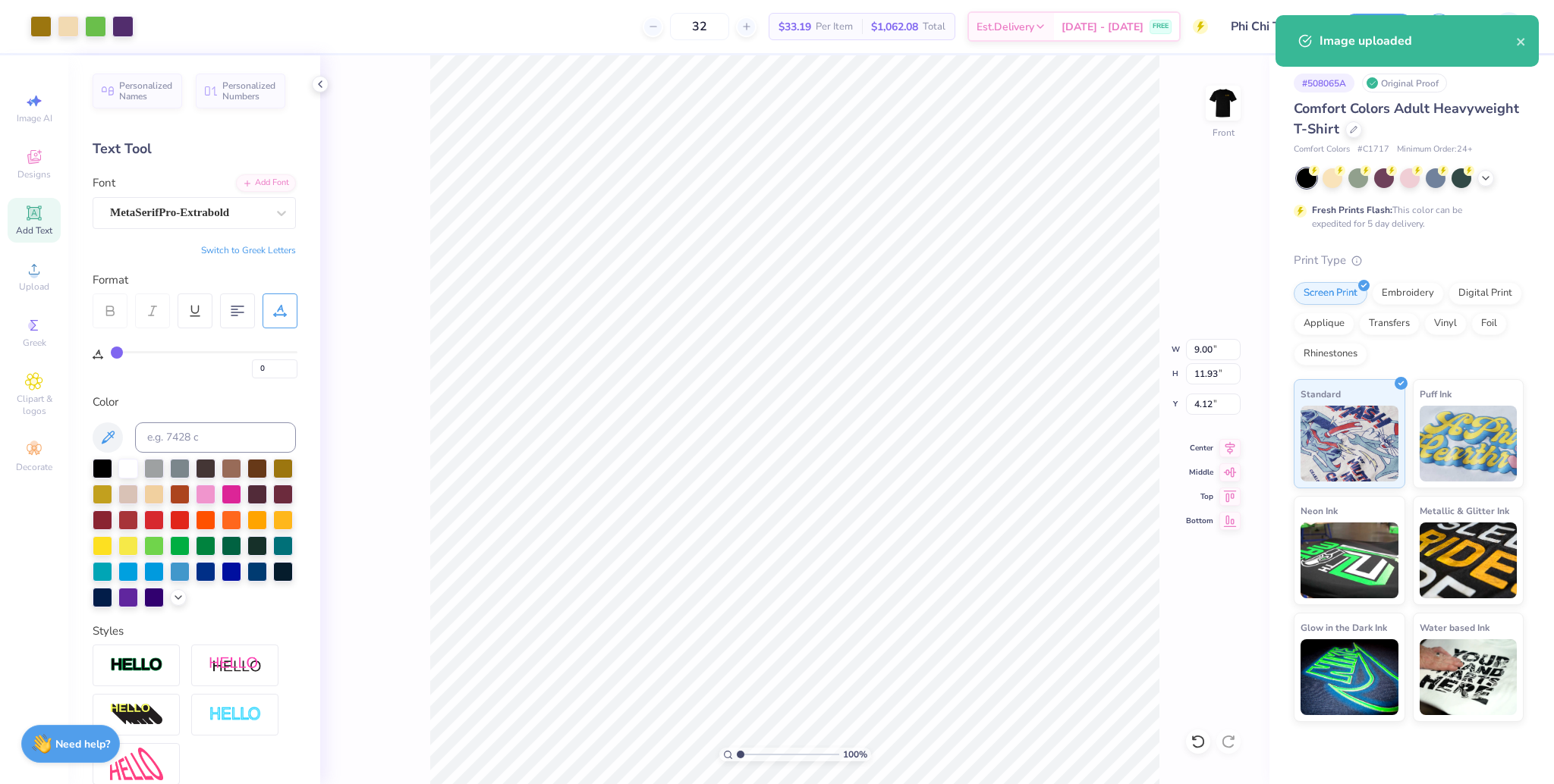
type input "9.00"
type input "11.93"
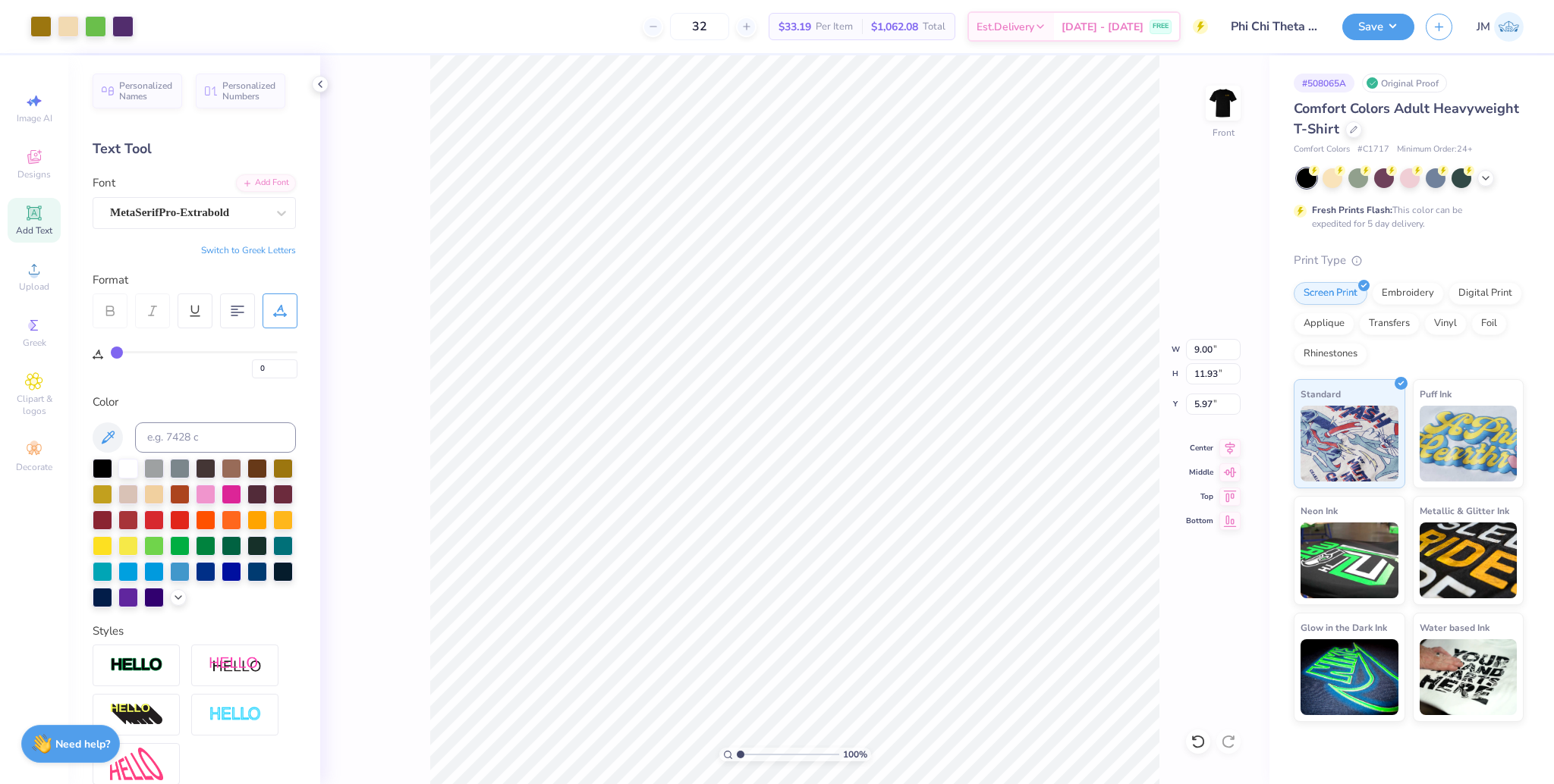
type input "5.97"
click at [163, 212] on div "Super Dream" at bounding box center [188, 213] width 159 height 23
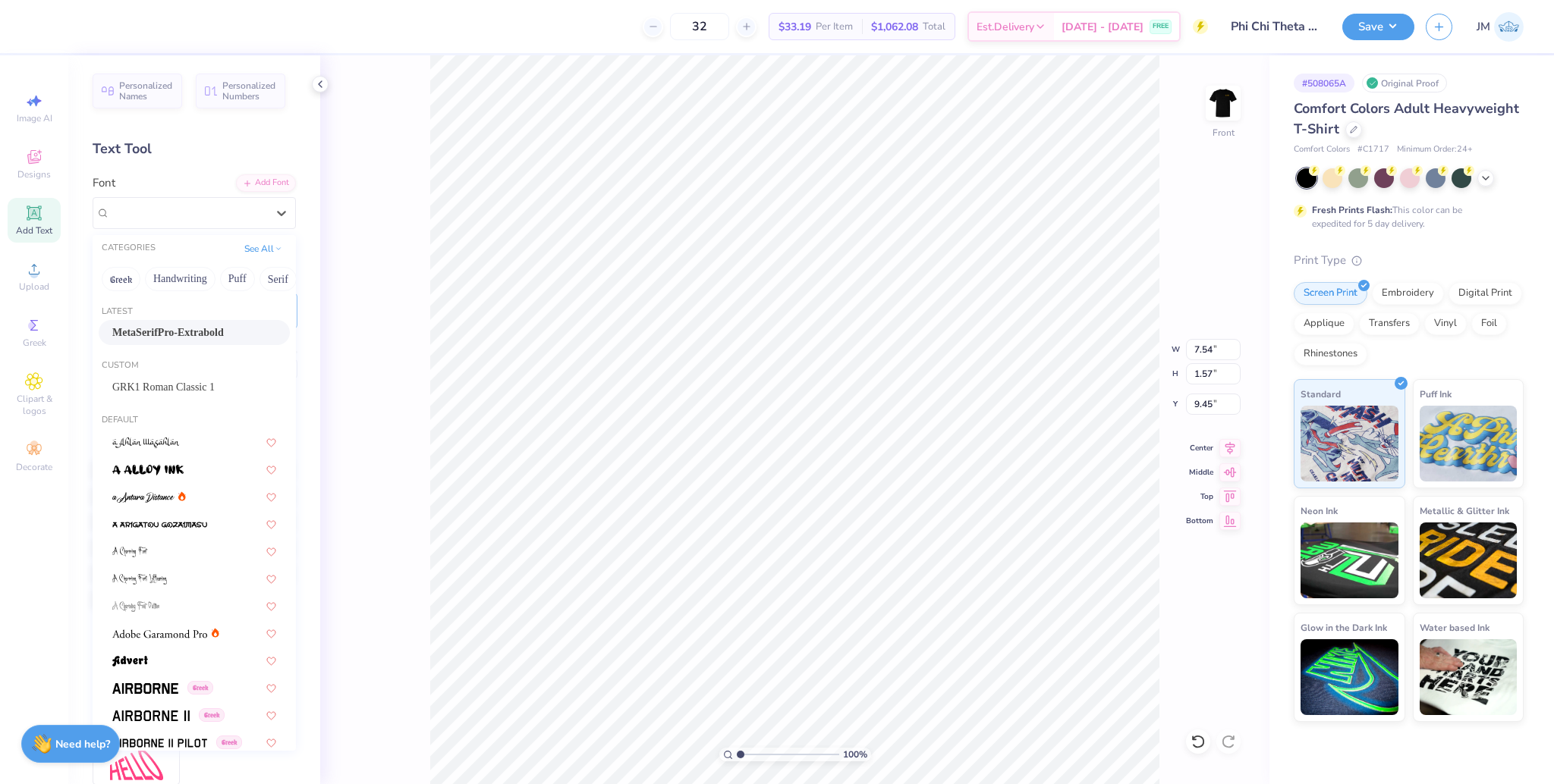
click at [189, 332] on span "MetaSerifPro-Extrabold" at bounding box center [168, 332] width 111 height 16
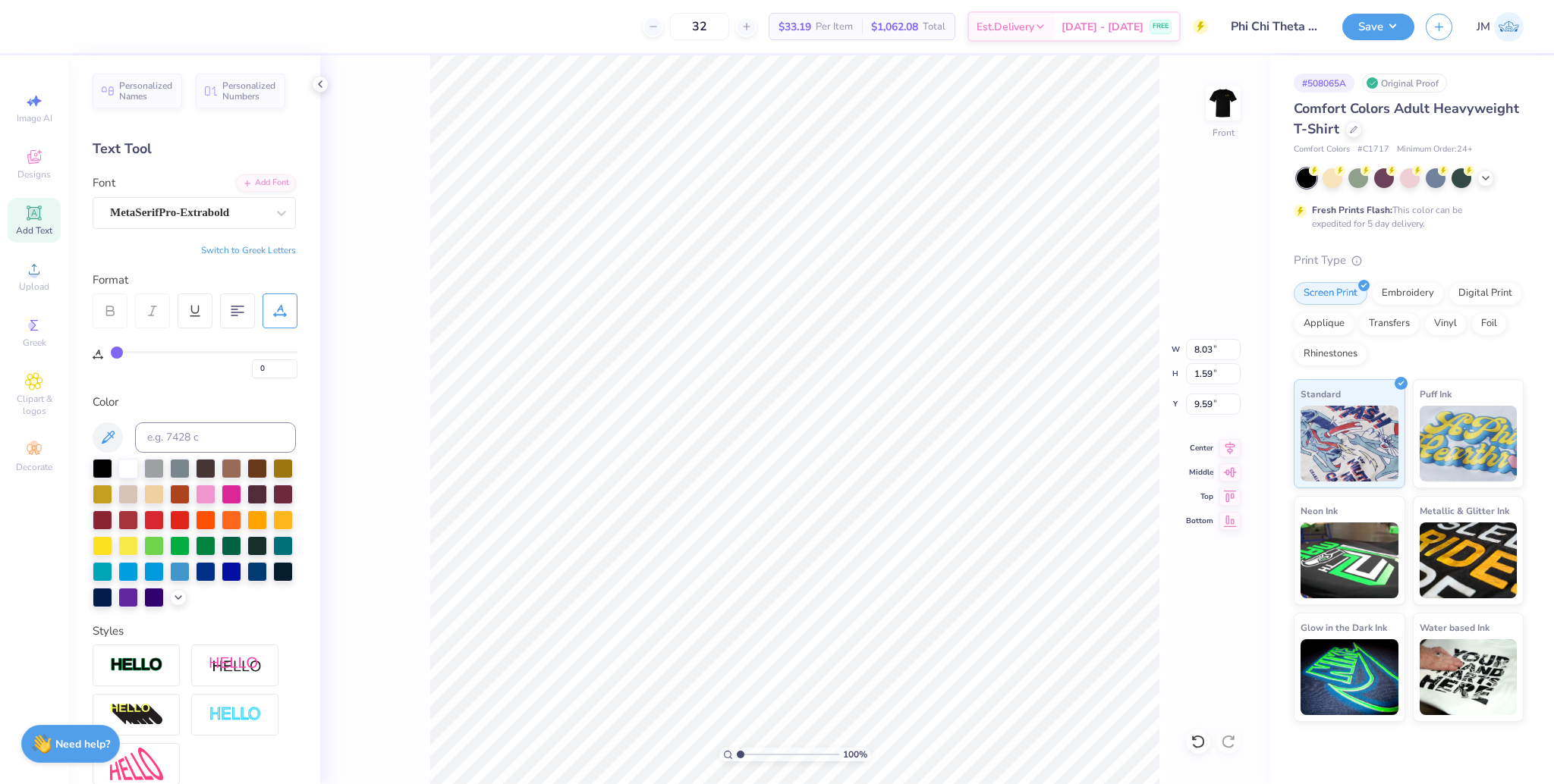
type input "8.03"
type input "1.59"
type input "9.59"
click at [184, 211] on div "Super Dream" at bounding box center [188, 213] width 159 height 23
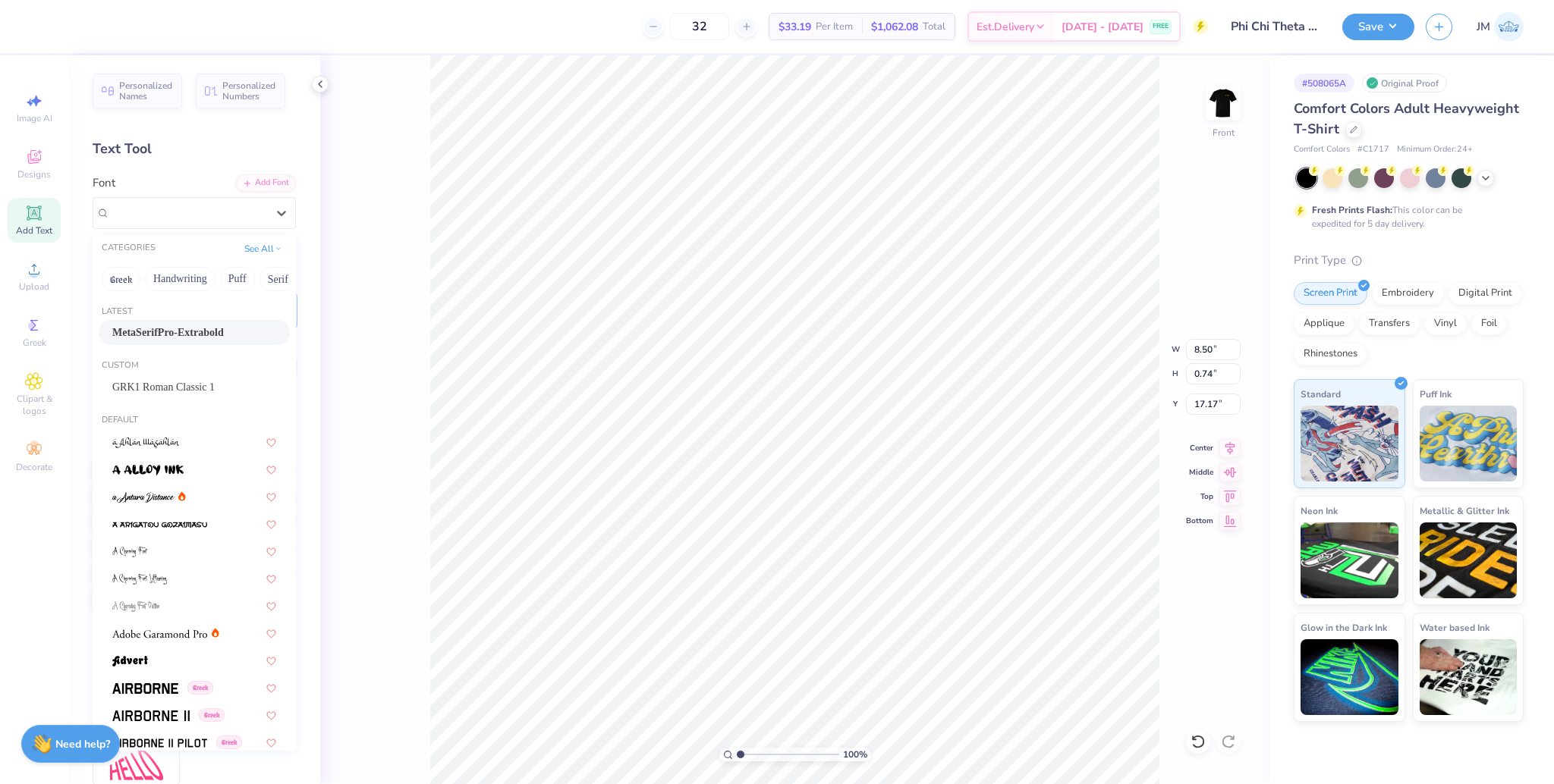
click at [171, 332] on span "MetaSerifPro-Extrabold" at bounding box center [168, 332] width 111 height 16
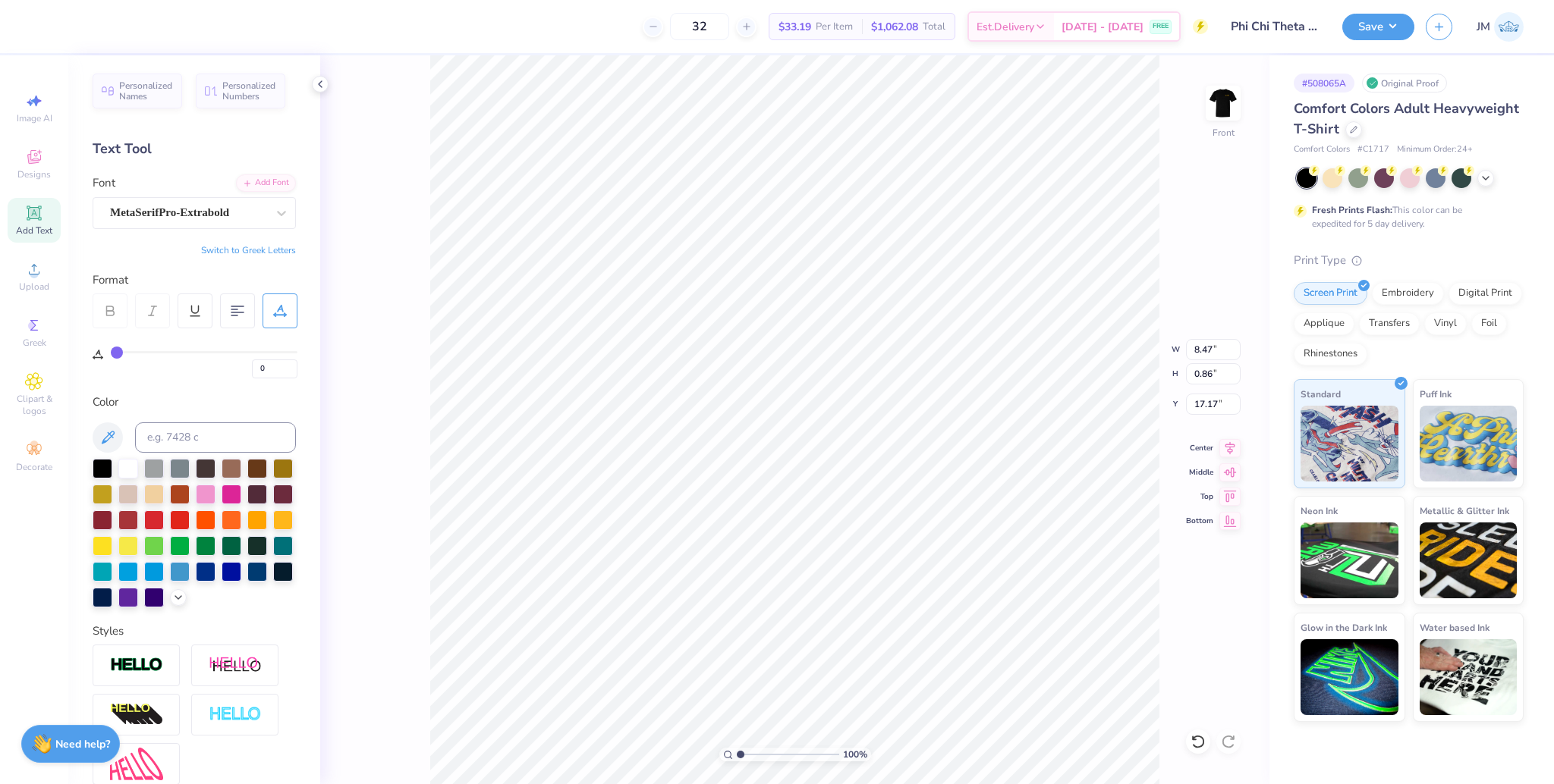
type input "8.47"
type input "0.86"
click at [1232, 449] on icon at bounding box center [1230, 446] width 22 height 19
type input "8.03"
type input "1.59"
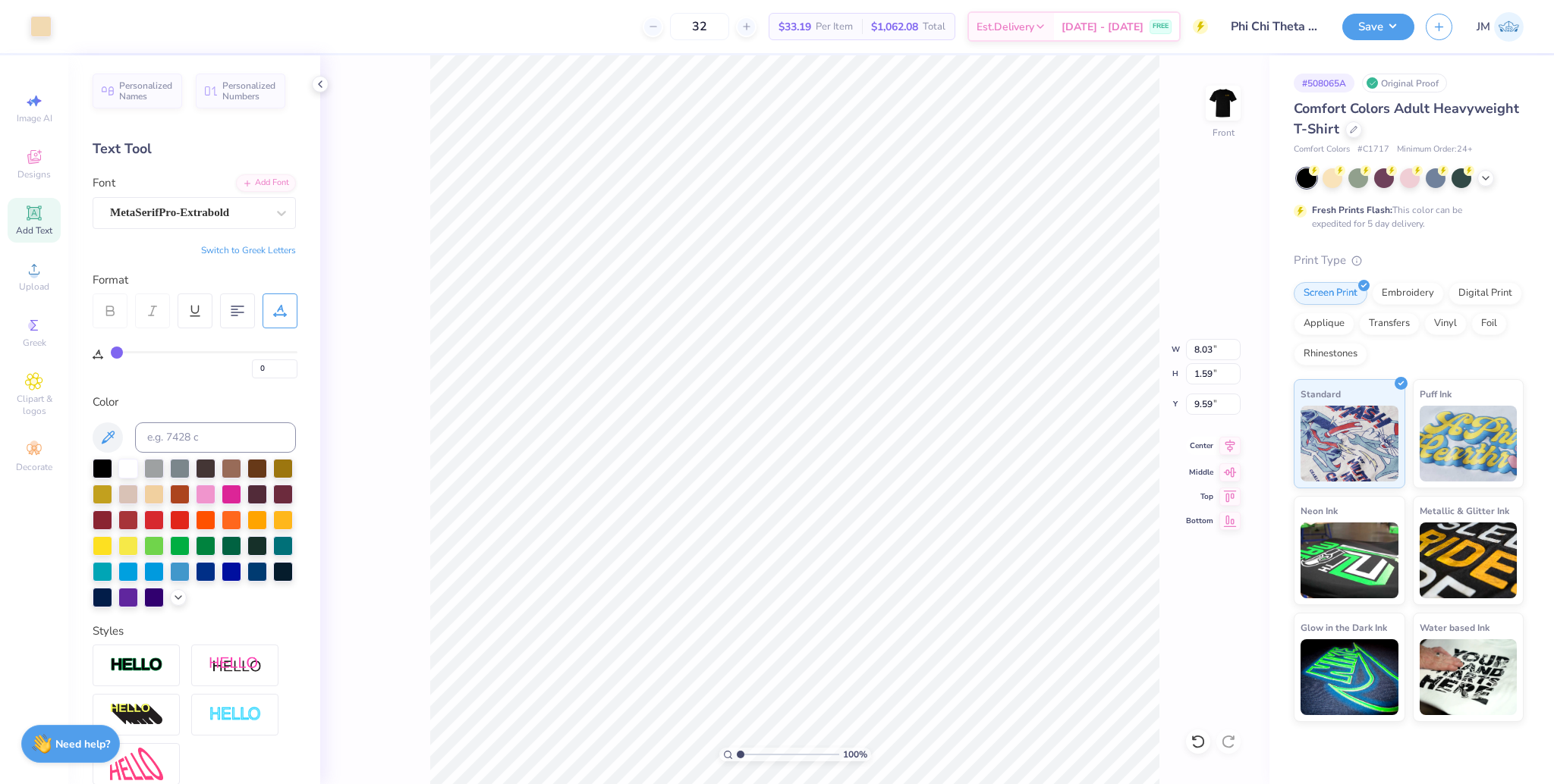
type input "9.59"
click at [1228, 445] on icon at bounding box center [1230, 446] width 22 height 19
type input "8.47"
type input "0.86"
type input "17.17"
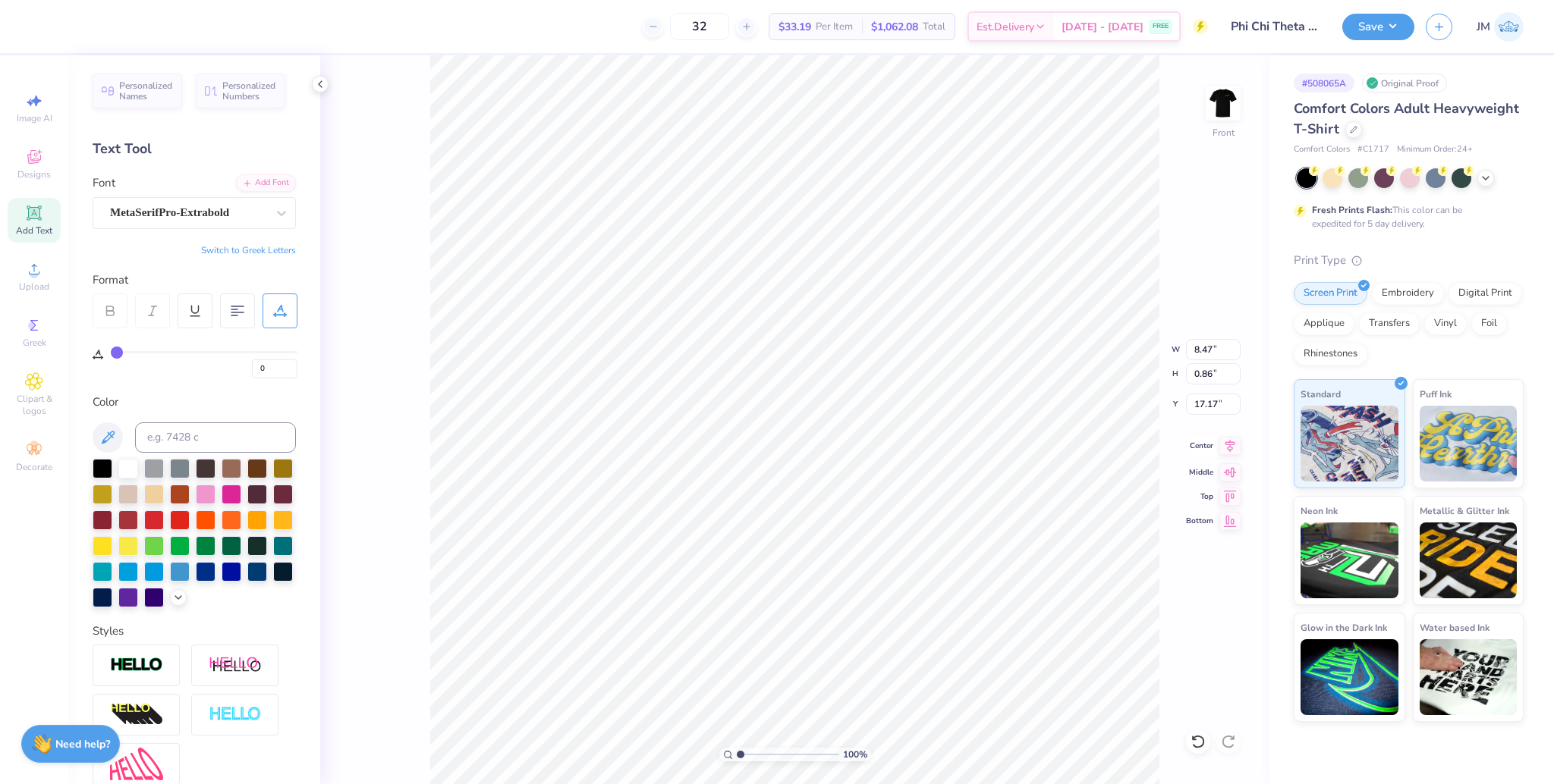
click at [1231, 446] on icon at bounding box center [1230, 446] width 22 height 19
click at [35, 273] on circle at bounding box center [33, 274] width 9 height 9
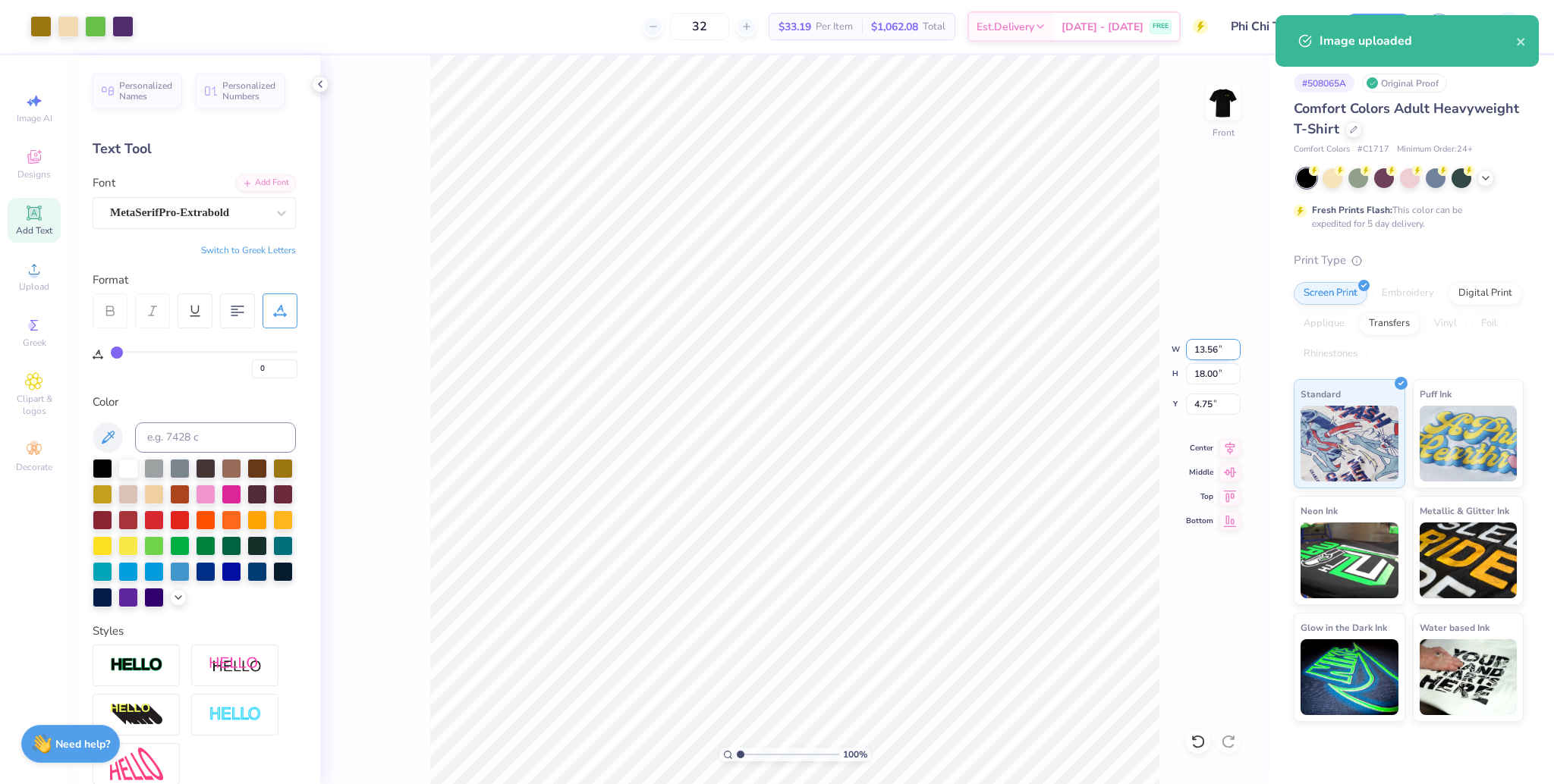
click at [1204, 345] on input "13.56" at bounding box center [1214, 350] width 55 height 22
click at [1202, 374] on input "18.00" at bounding box center [1214, 374] width 55 height 22
type input "15"
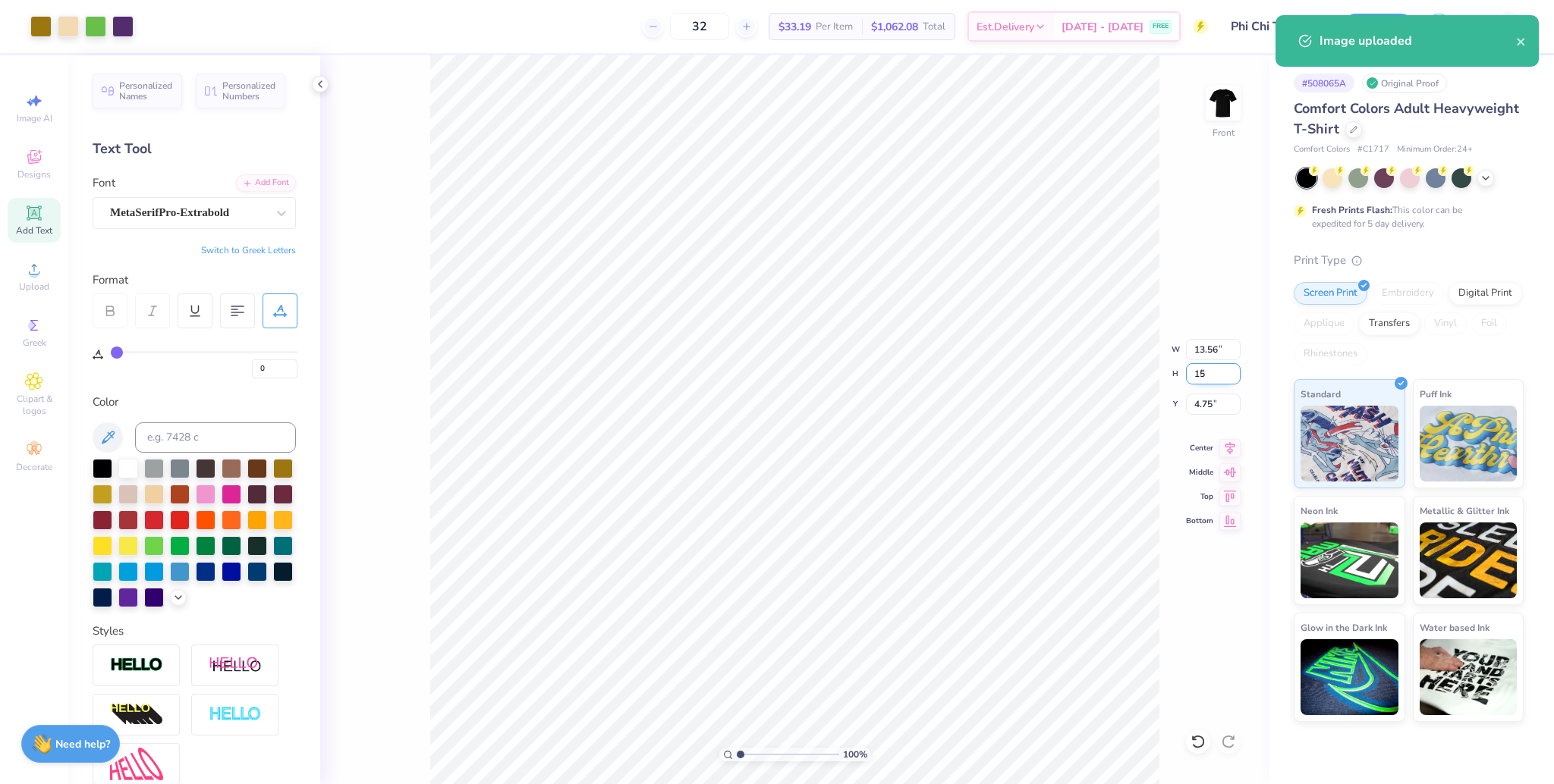
type input "11.30"
type input "15.00"
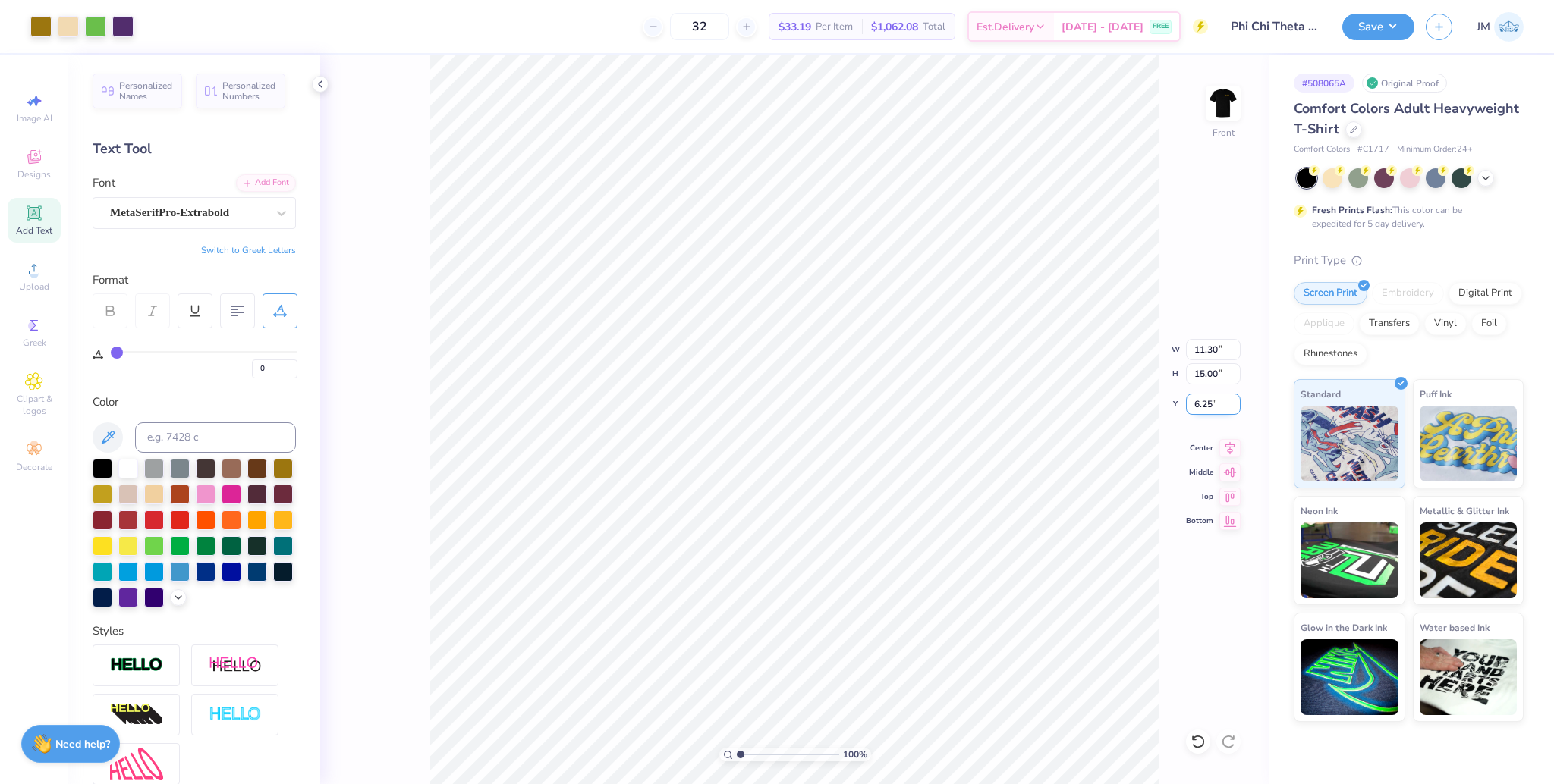
click at [1201, 407] on input "6.25" at bounding box center [1214, 405] width 55 height 22
type input "3.00"
click at [1224, 446] on icon at bounding box center [1230, 446] width 22 height 19
click at [1231, 113] on img at bounding box center [1223, 103] width 61 height 61
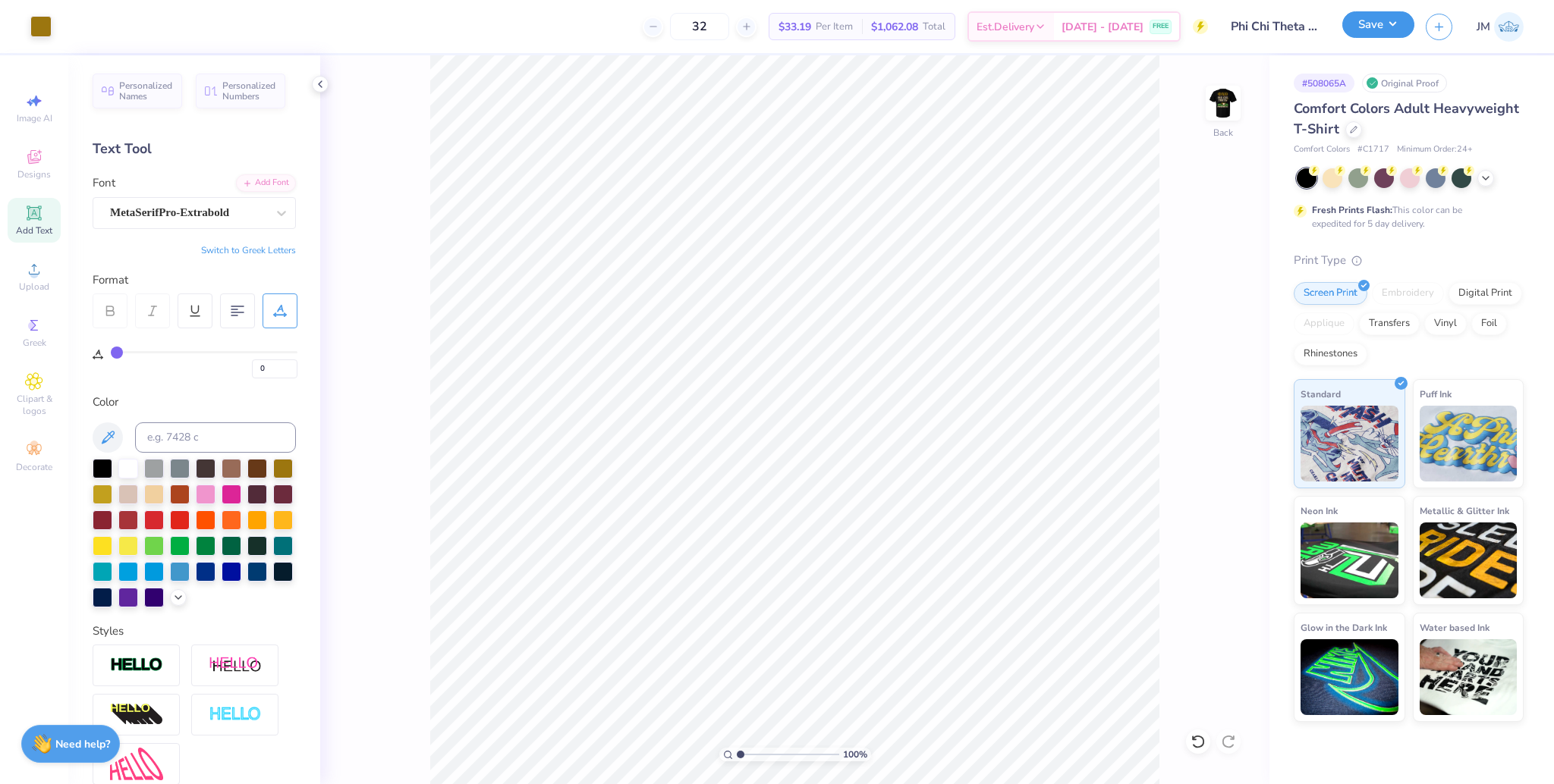
click at [1382, 23] on button "Save" at bounding box center [1379, 24] width 72 height 26
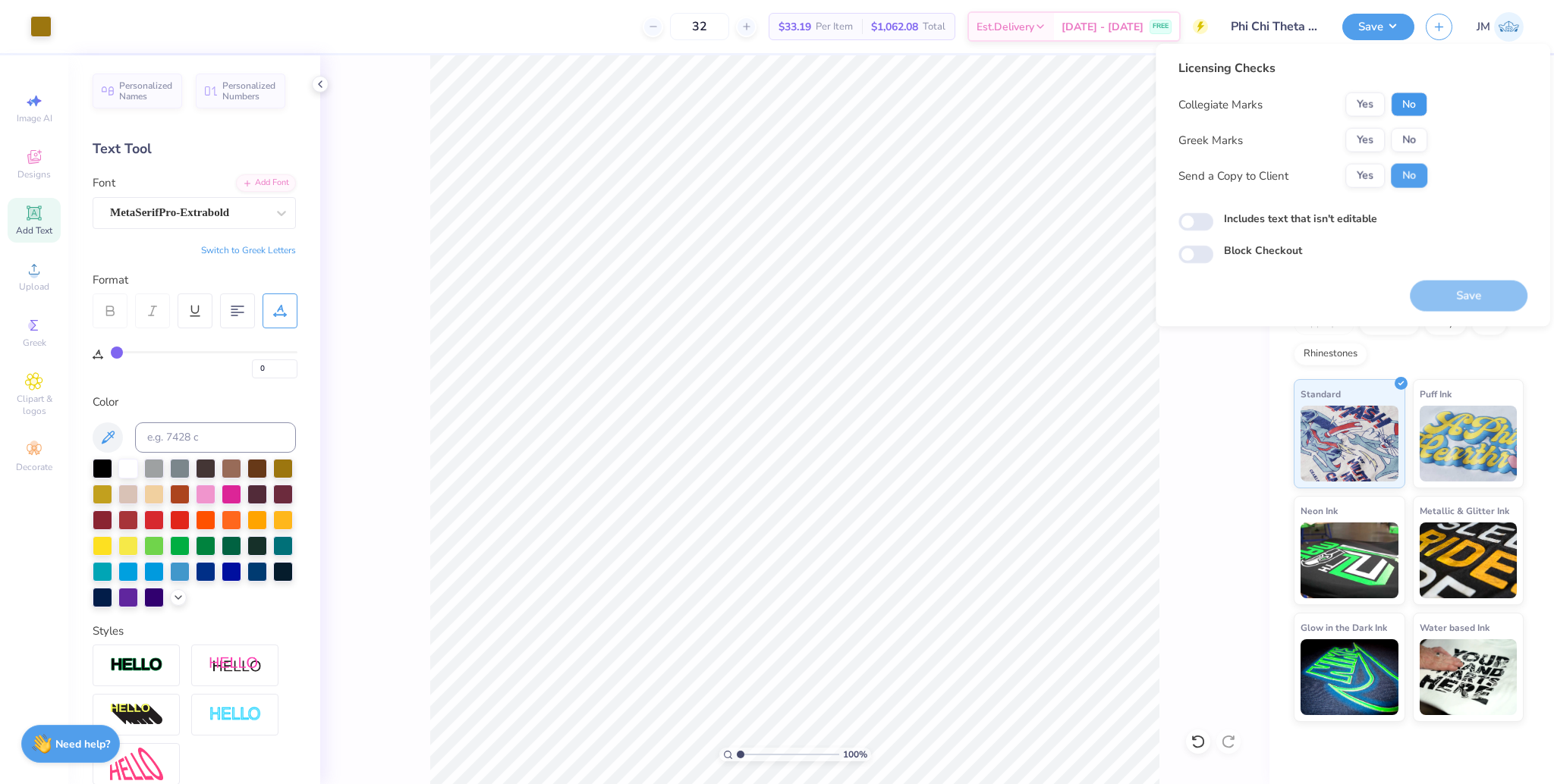
click at [1408, 102] on button "No" at bounding box center [1408, 105] width 36 height 24
drag, startPoint x: 1382, startPoint y: 126, endPoint x: 1372, endPoint y: 158, distance: 33.5
click at [1359, 140] on button "Yes" at bounding box center [1365, 140] width 39 height 24
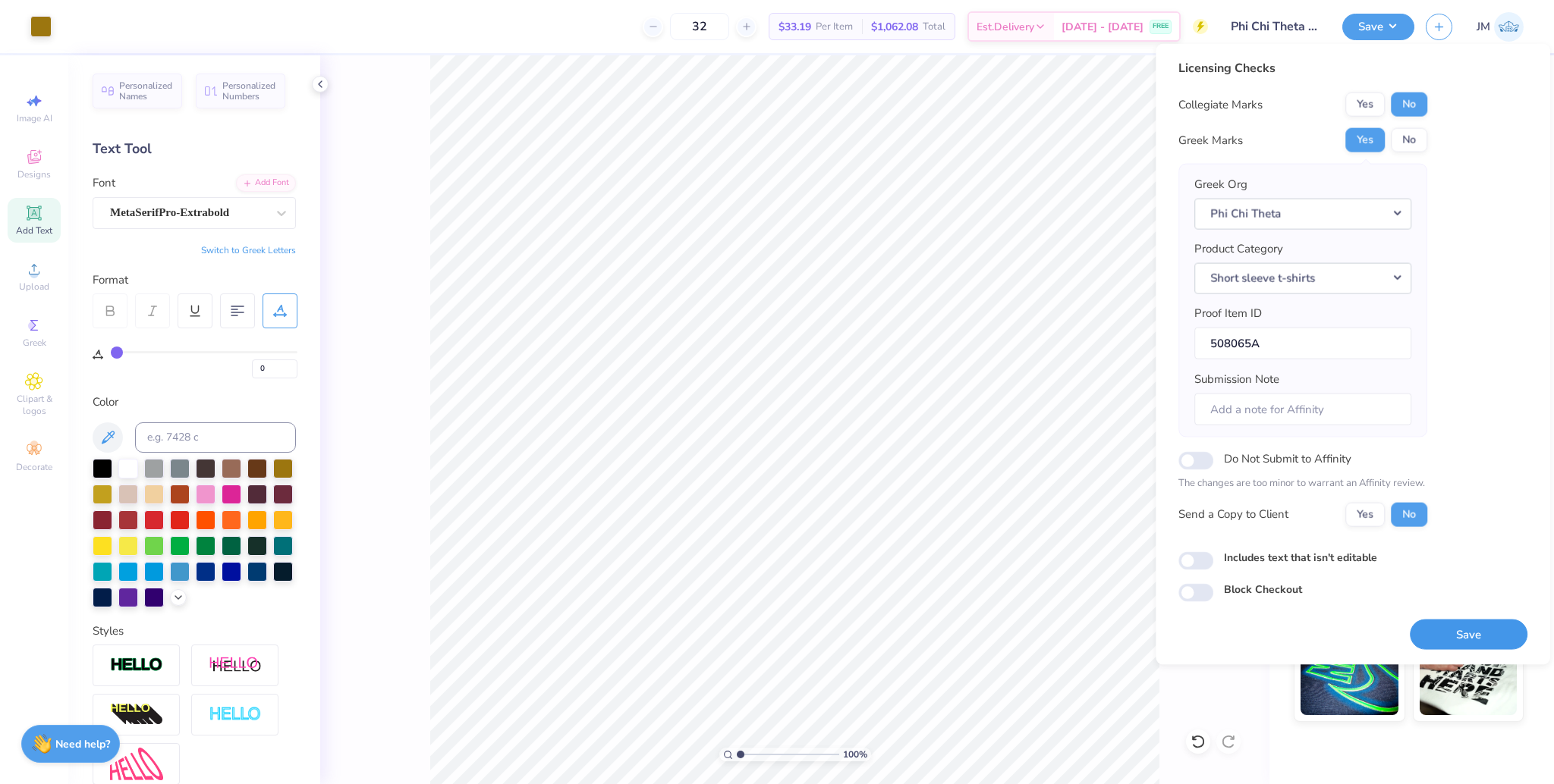
click at [1462, 628] on button "Save" at bounding box center [1469, 634] width 117 height 31
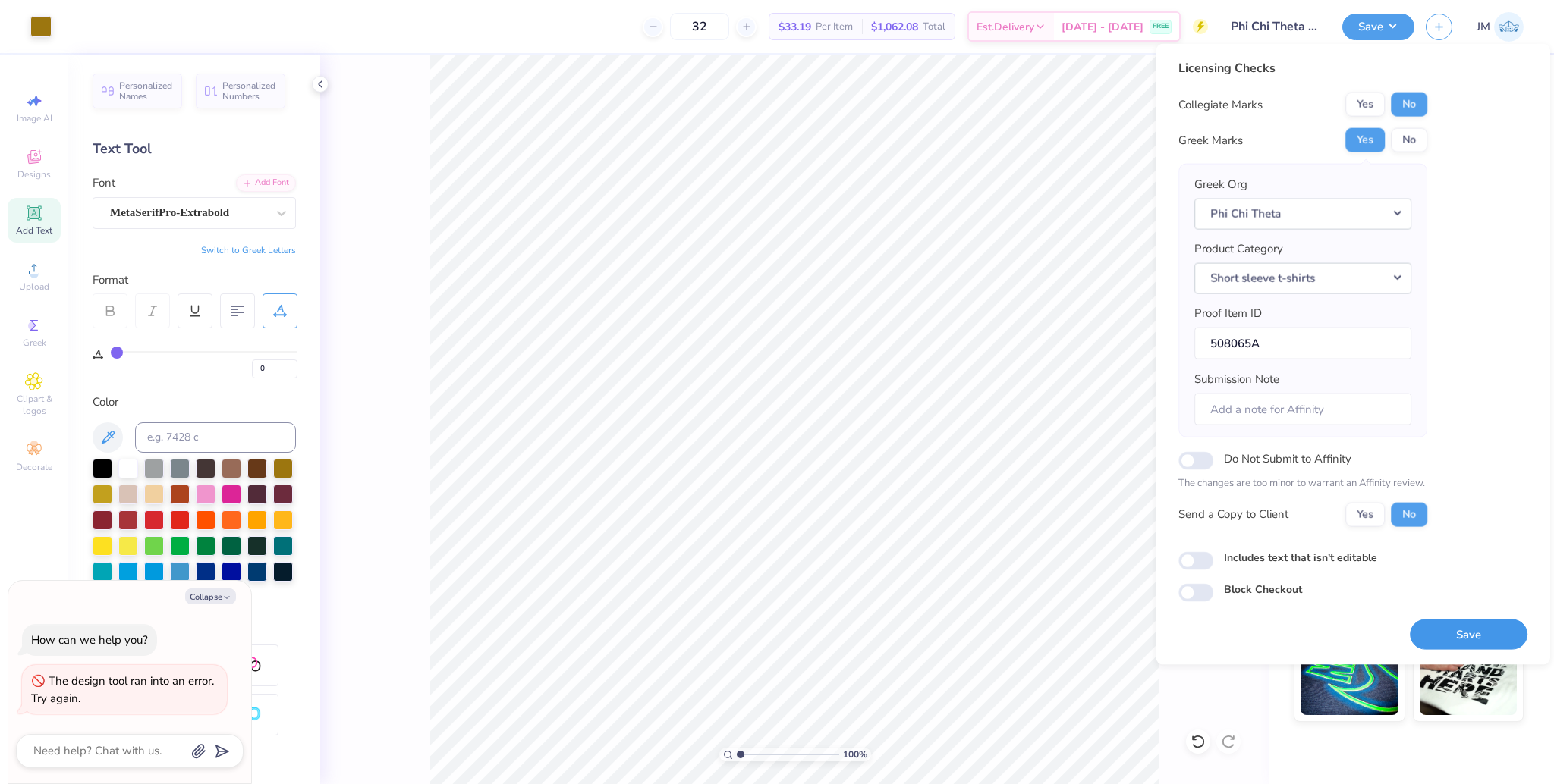
click at [1472, 629] on button "Save" at bounding box center [1469, 634] width 117 height 31
type textarea "x"
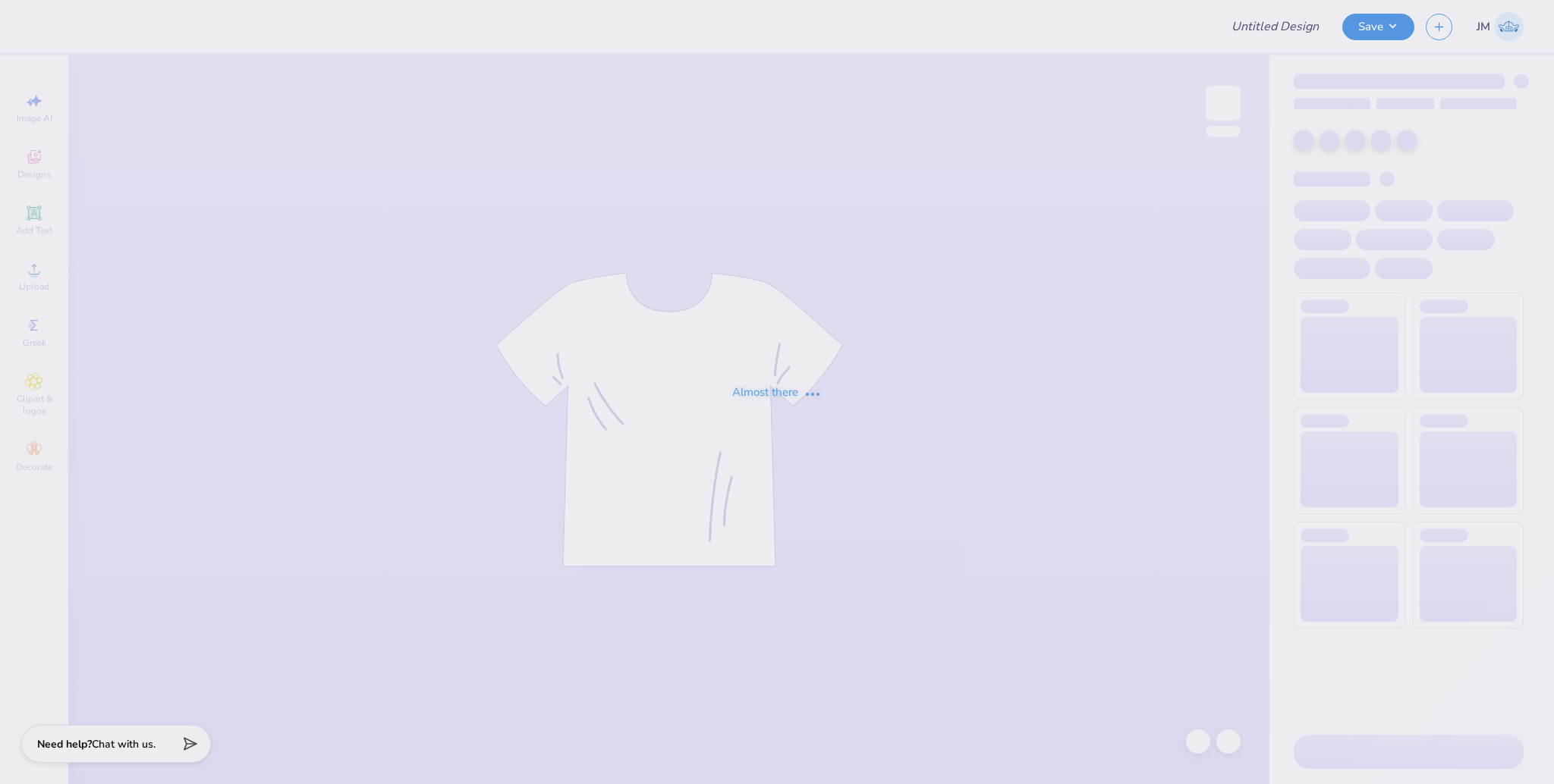
type input "Phi Chi Theta Fall Rush"
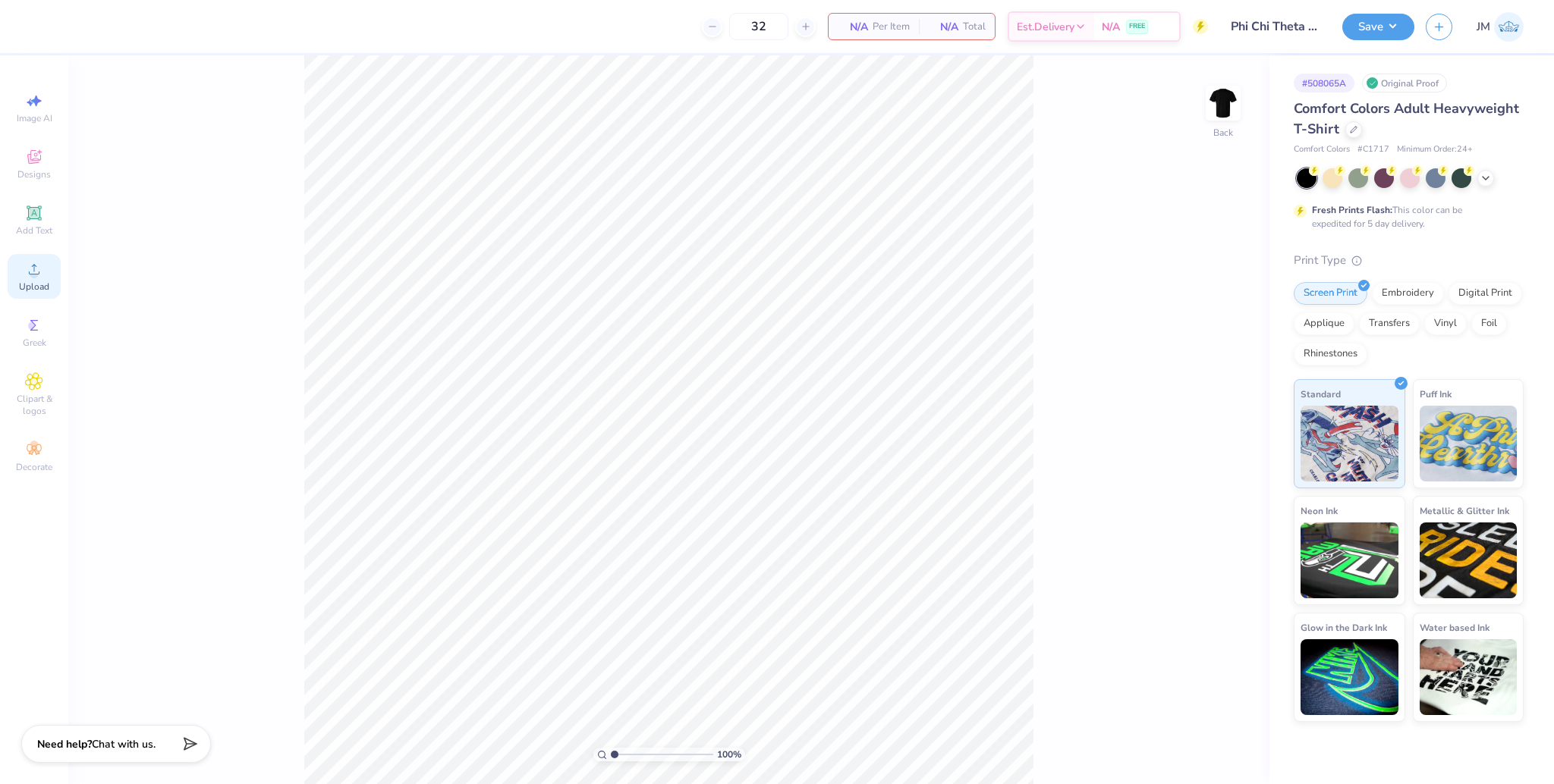
click at [44, 278] on div "Upload" at bounding box center [34, 277] width 53 height 45
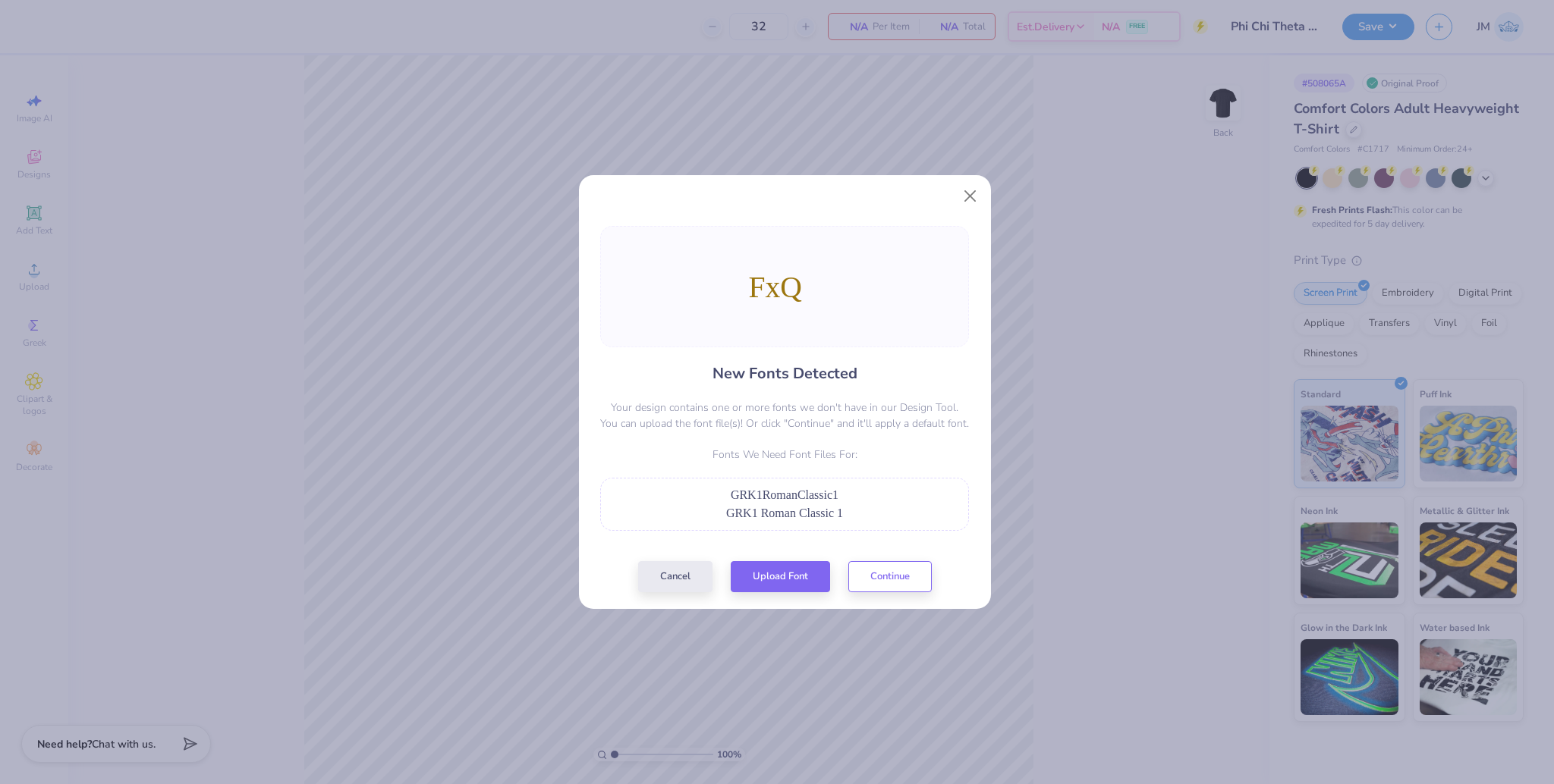
click at [781, 556] on div "New Fonts Detected Your design contains one or more fonts we don't have in our …" at bounding box center [784, 409] width 377 height 367
click at [784, 582] on button "Upload Font" at bounding box center [780, 573] width 100 height 31
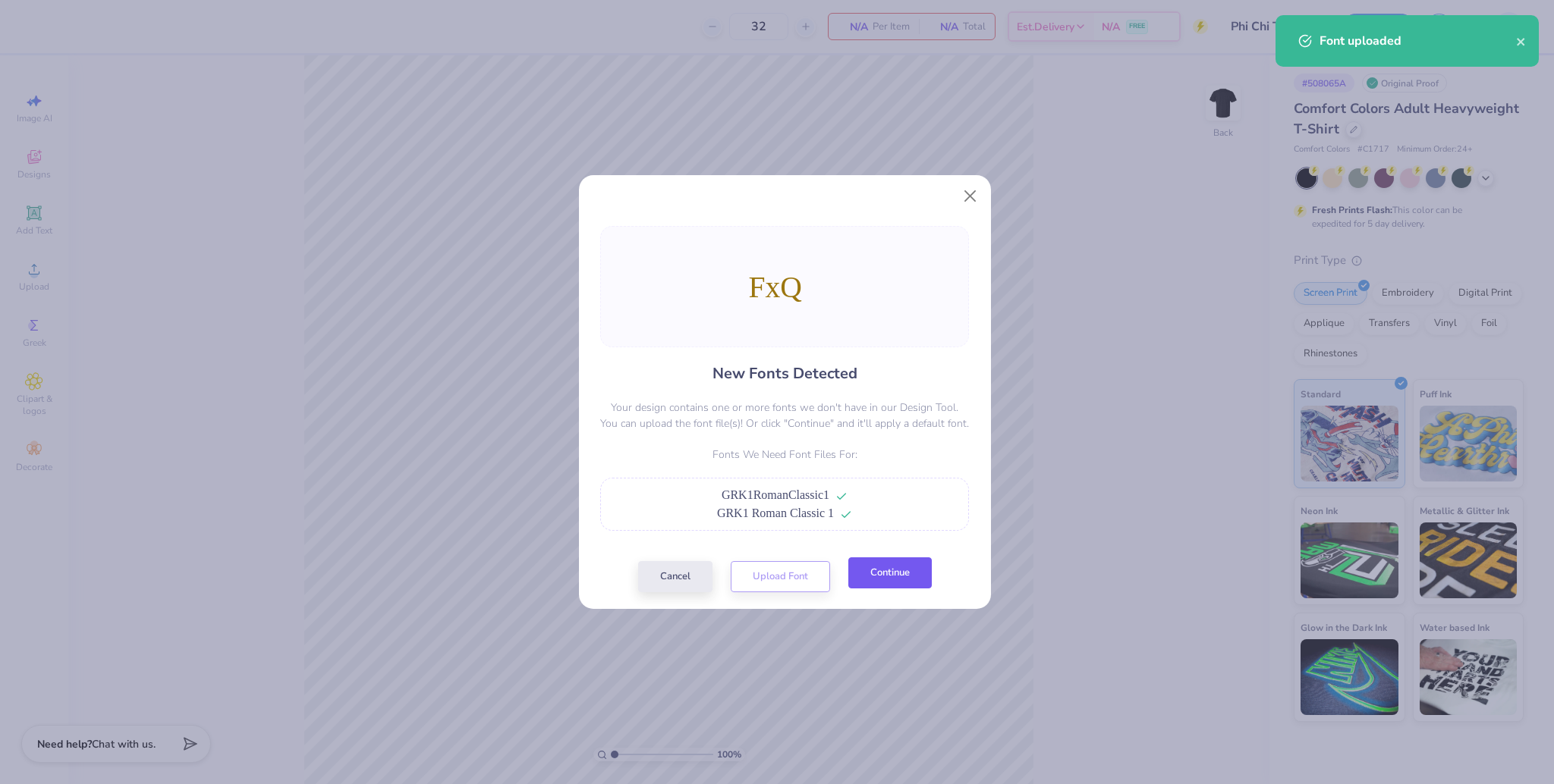
click at [871, 567] on button "Continue" at bounding box center [890, 573] width 83 height 31
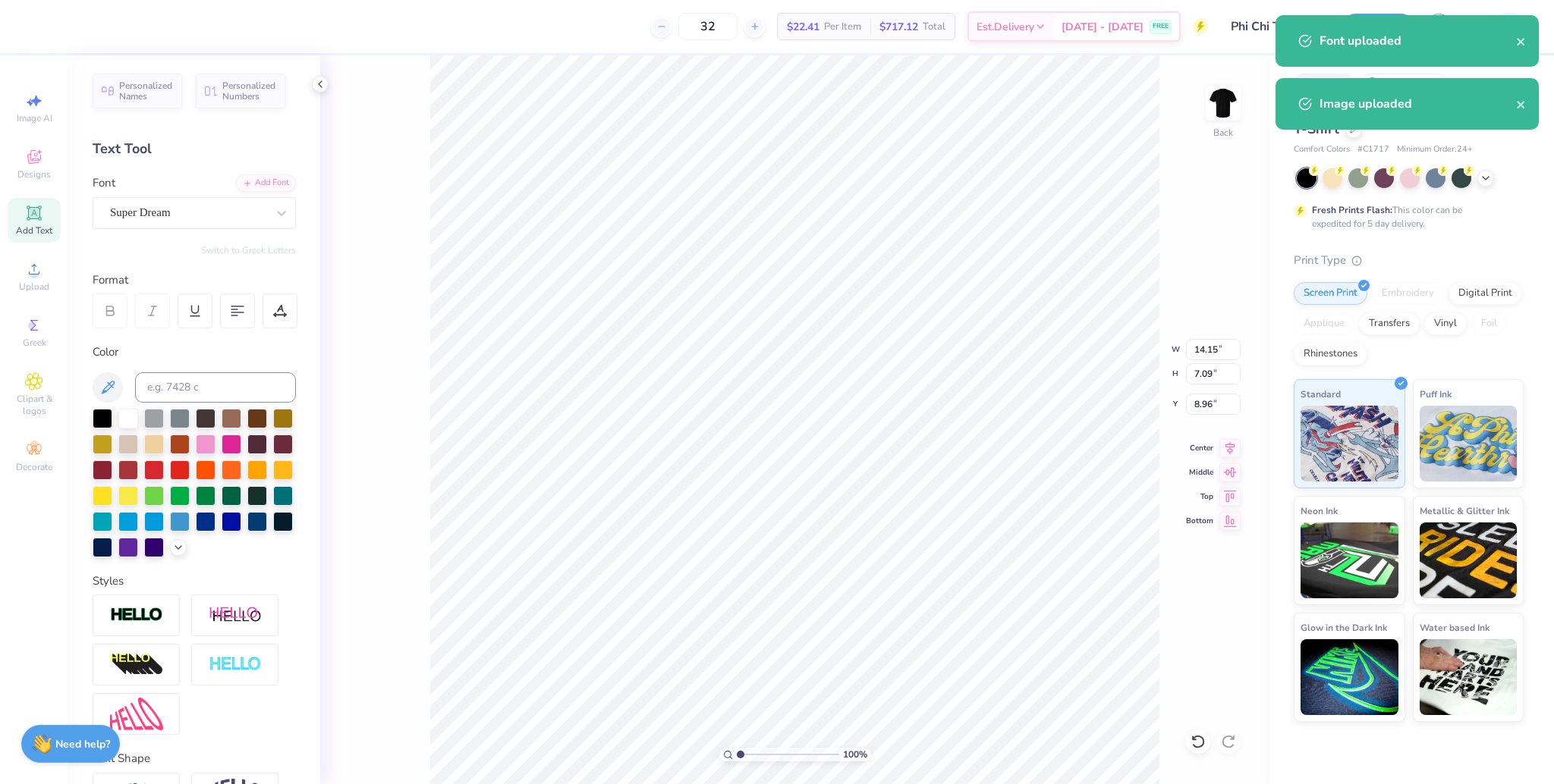
drag, startPoint x: 167, startPoint y: 195, endPoint x: 174, endPoint y: 256, distance: 61.4
click at [167, 194] on div "Font Super Dream" at bounding box center [195, 201] width 203 height 55
click at [170, 224] on div "Super Dream" at bounding box center [188, 213] width 159 height 23
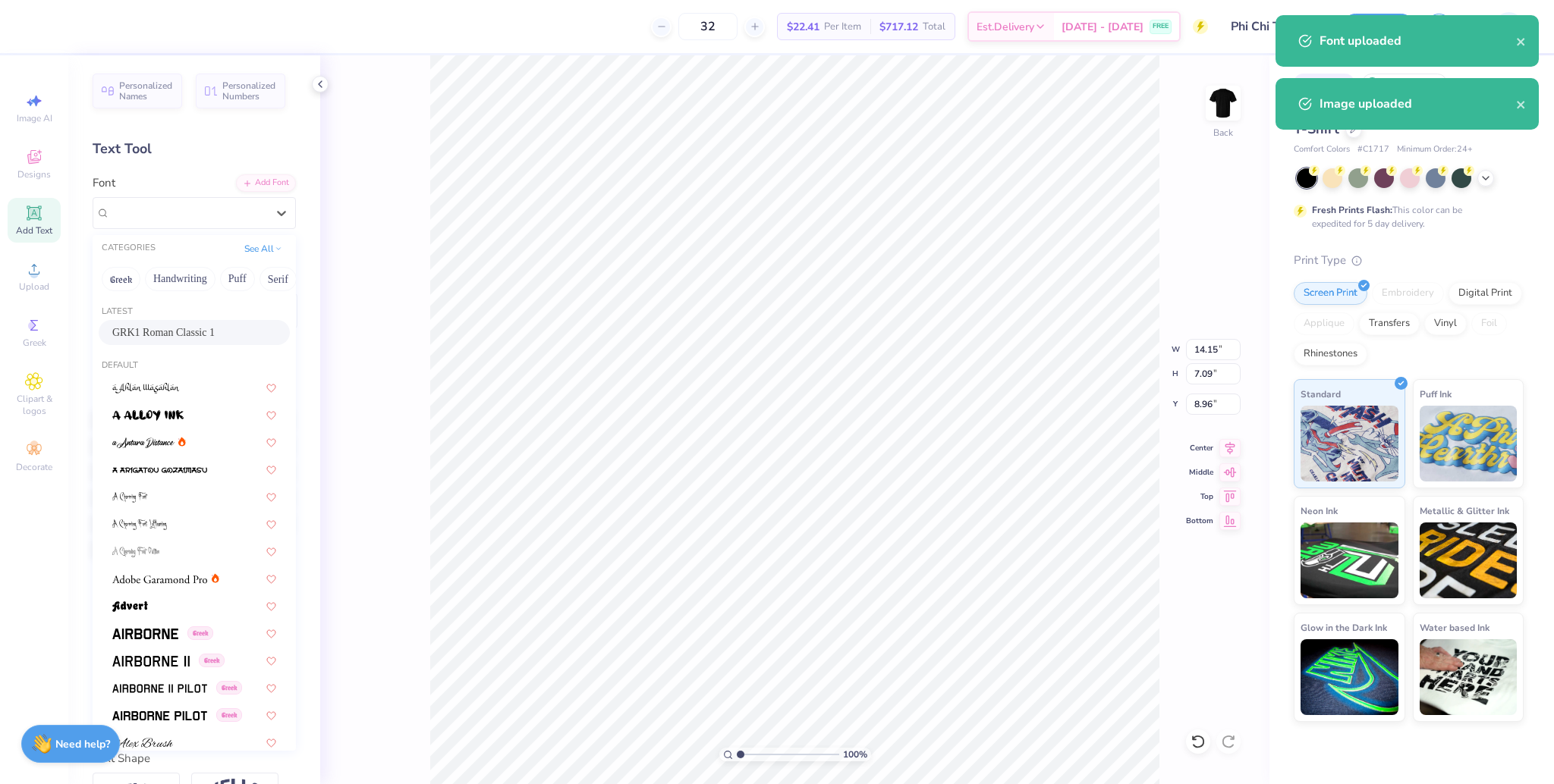
click at [161, 337] on span "GRK1 Roman Classic 1" at bounding box center [163, 332] width 103 height 16
type input "14.14"
type input "4.53"
type input "10.25"
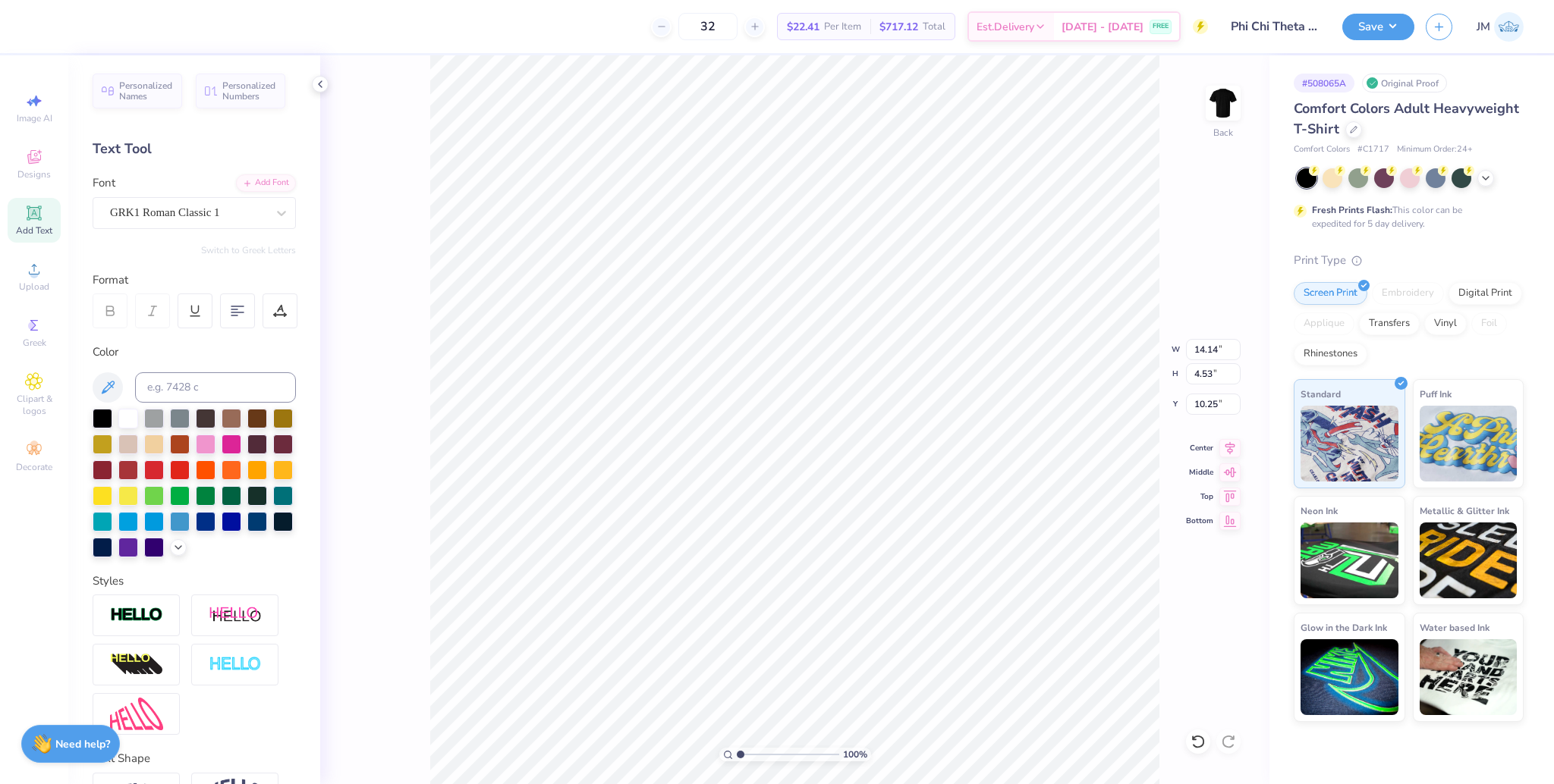
type input "7.02"
type input "2.25"
type input "9.75"
click at [1202, 351] on input "7.02" at bounding box center [1214, 350] width 55 height 22
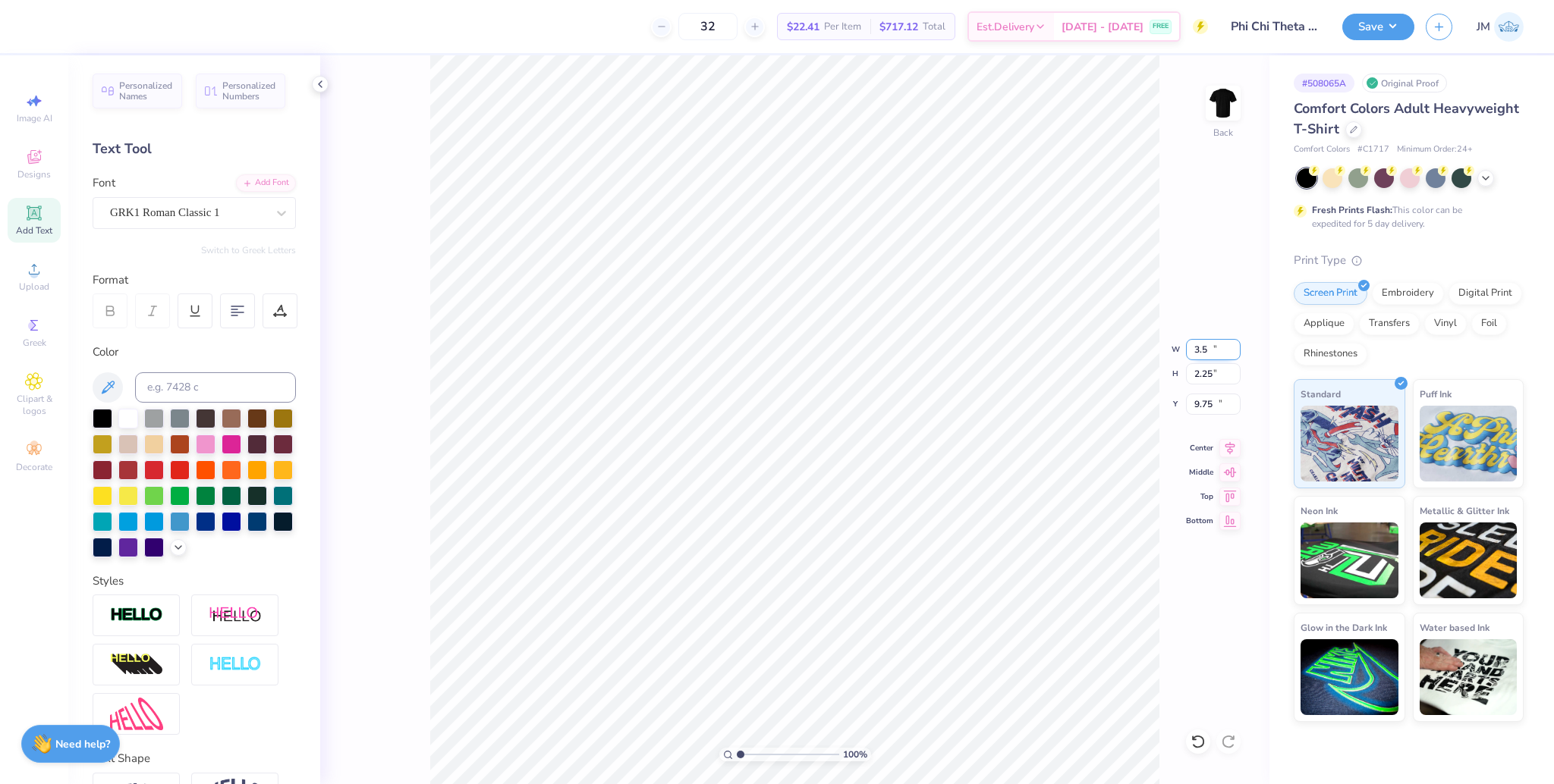
type input "3.50"
type input "1.12"
type input "10.31"
click at [1197, 403] on input "9.60" at bounding box center [1214, 405] width 55 height 22
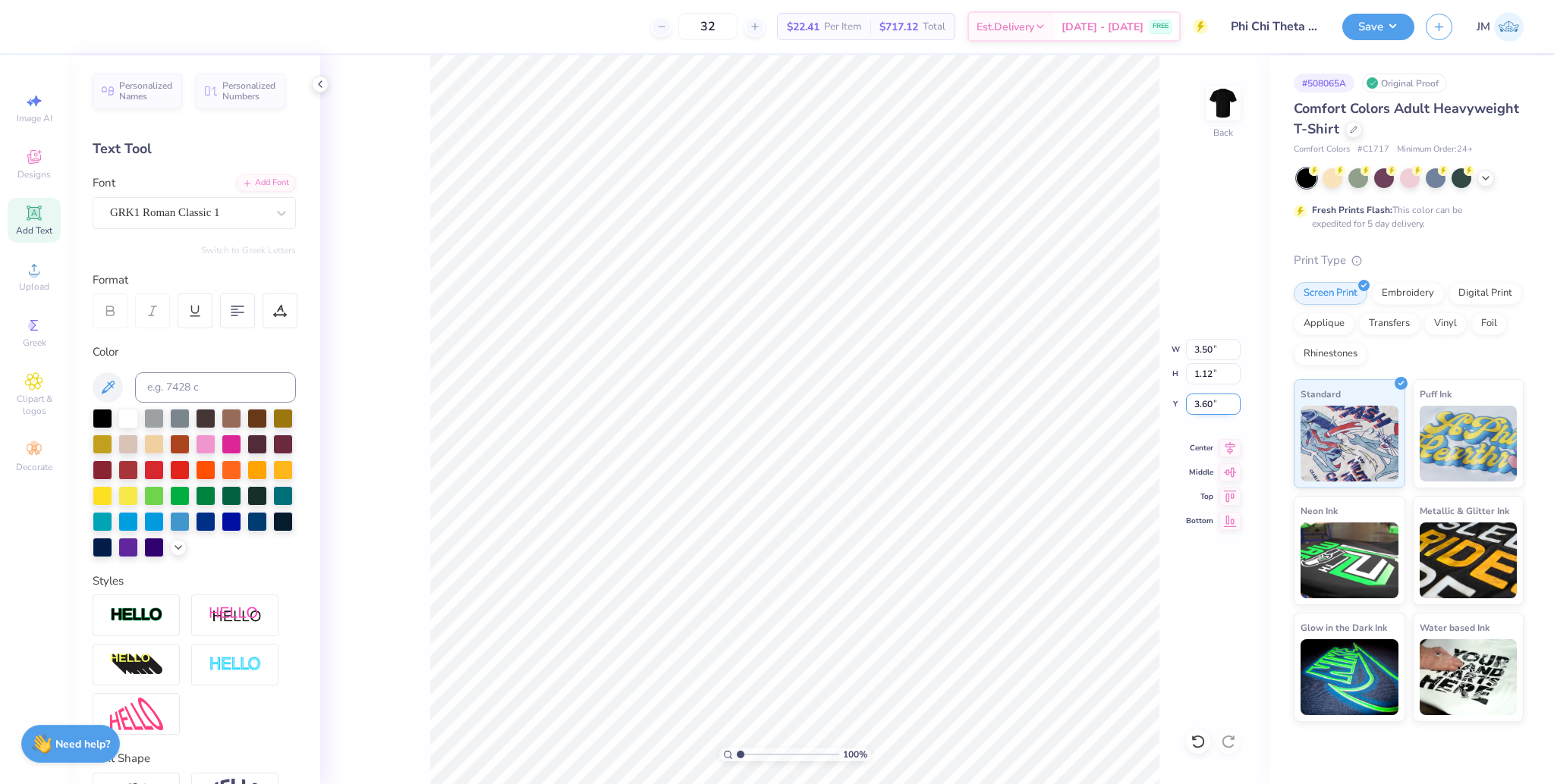
click at [1197, 403] on input "3.60" at bounding box center [1214, 405] width 55 height 22
type input "3.00"
click at [1218, 104] on img at bounding box center [1223, 103] width 61 height 61
click at [32, 282] on span "Upload" at bounding box center [33, 286] width 30 height 12
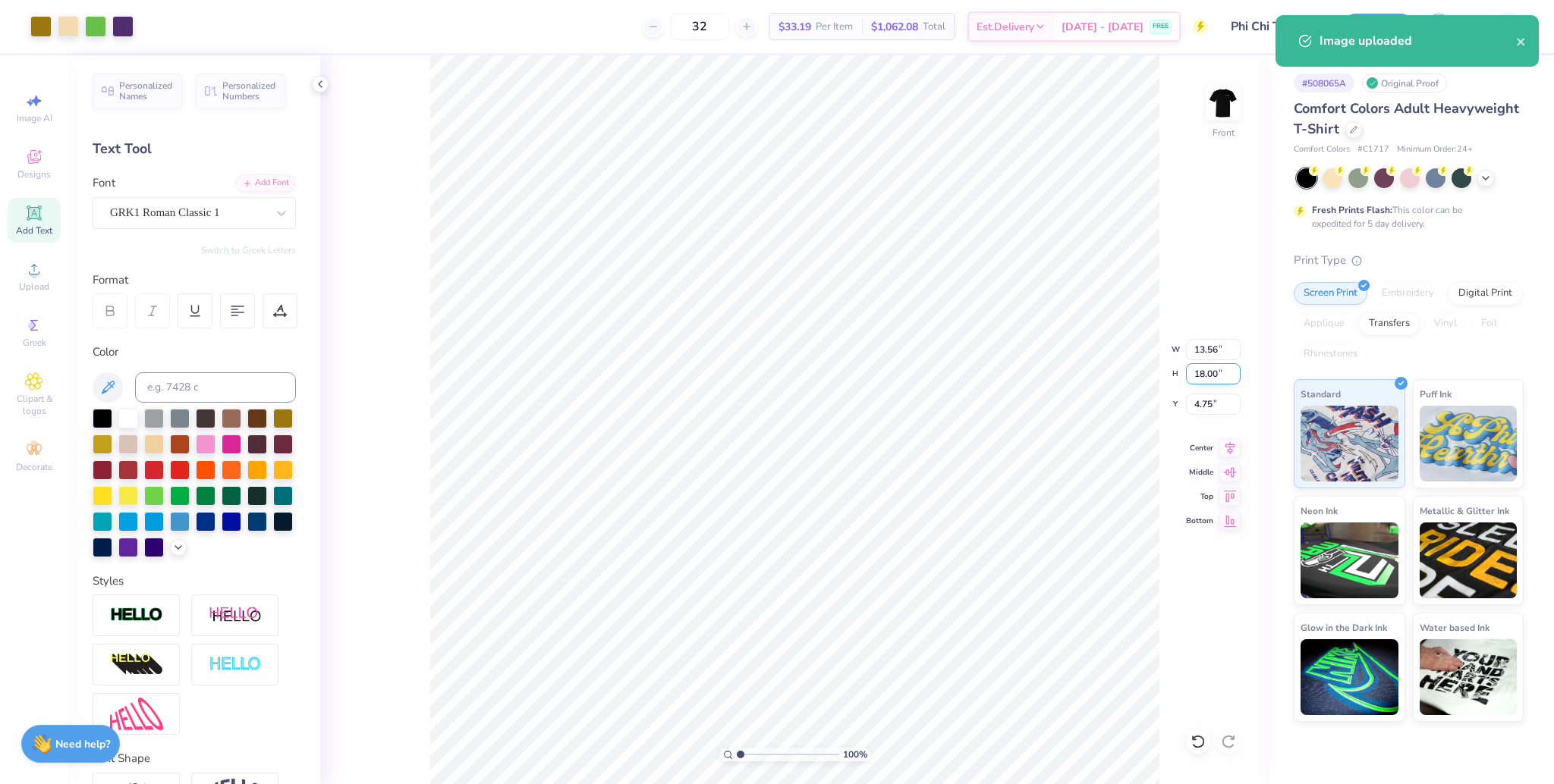
click at [1195, 379] on input "18.00" at bounding box center [1214, 374] width 55 height 22
type input "15"
type input "11.30"
type input "15.00"
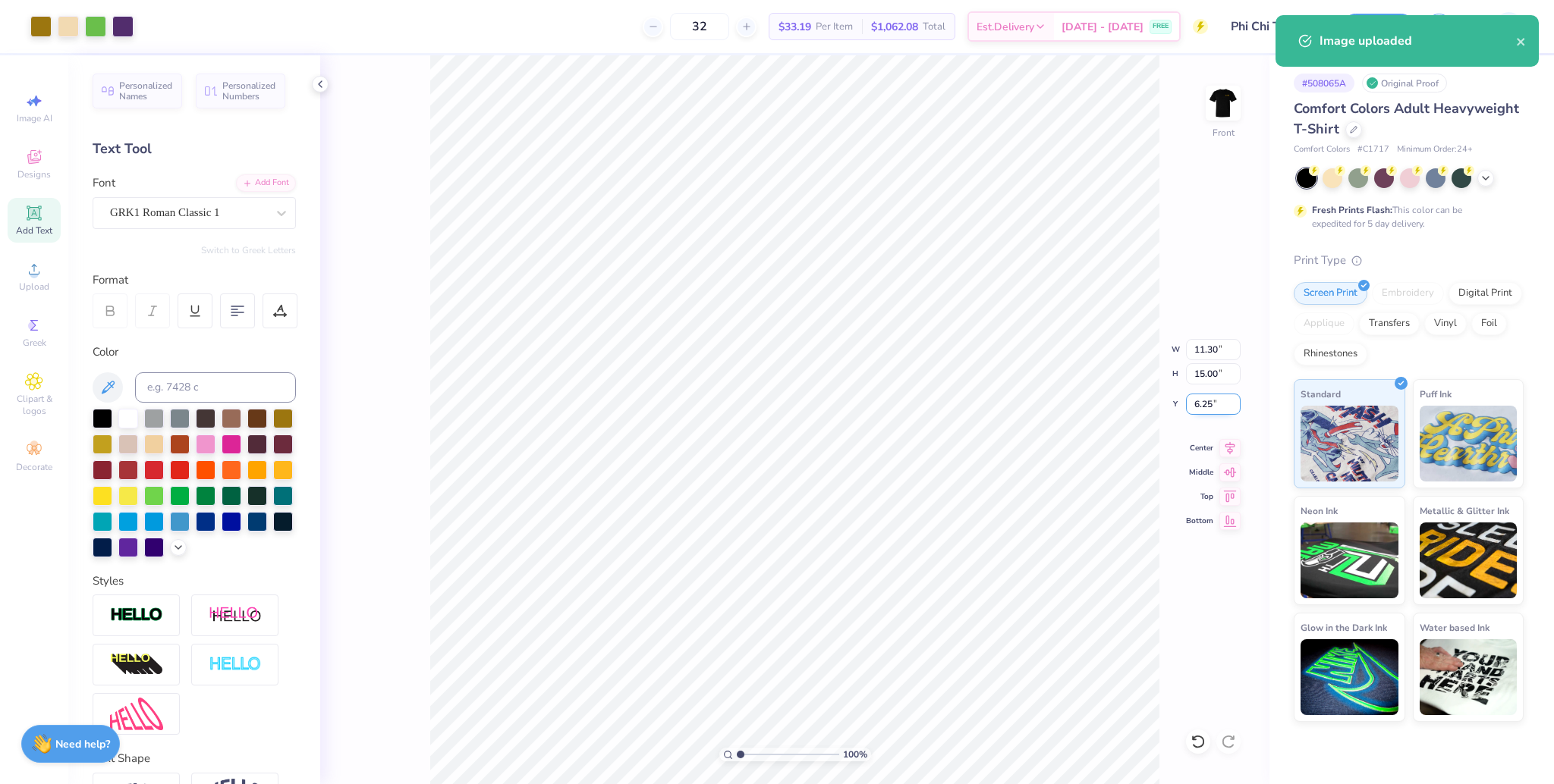
click at [1207, 395] on input "6.25" at bounding box center [1214, 405] width 55 height 22
type input "3.00"
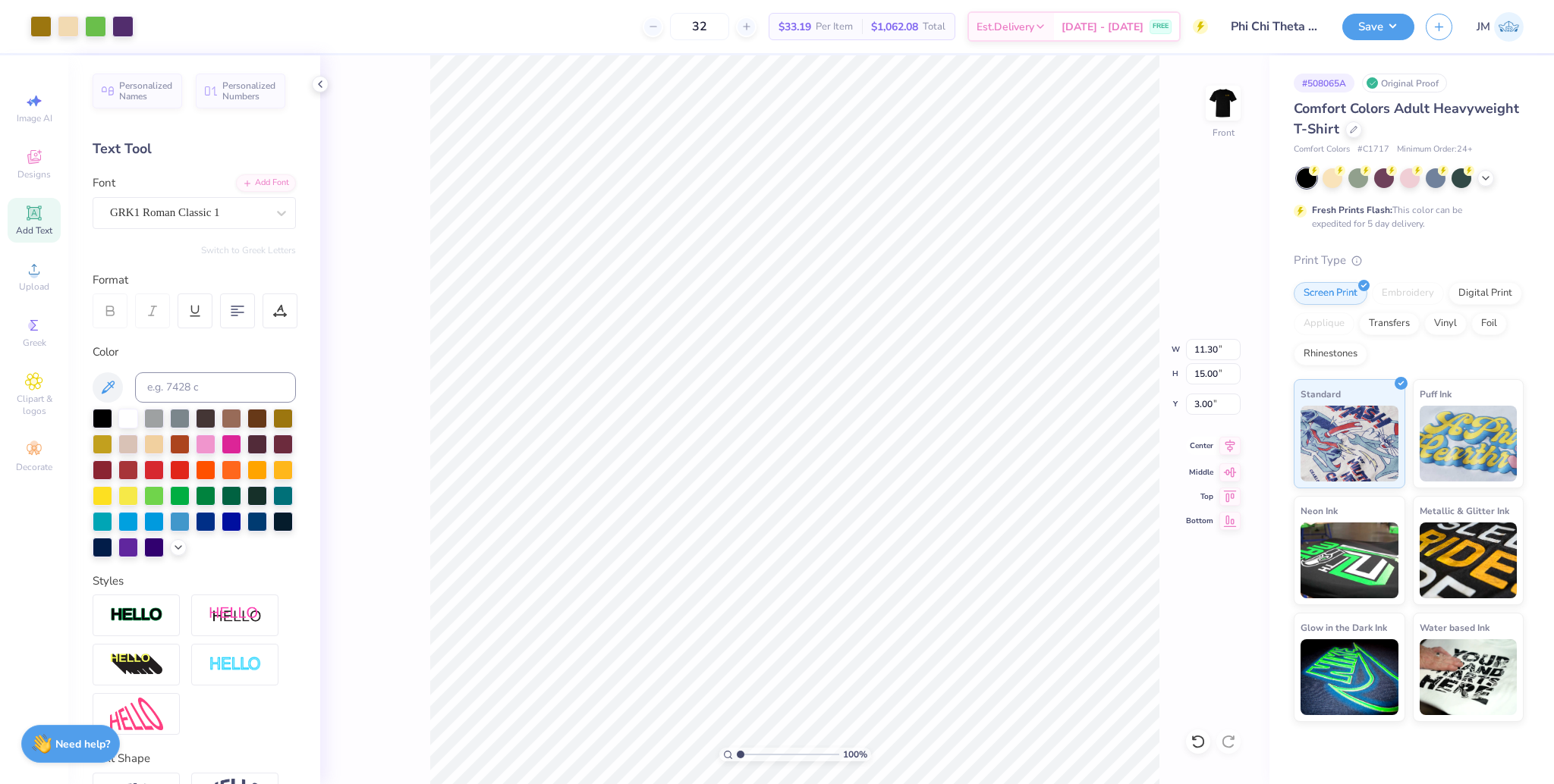
click at [1227, 449] on icon at bounding box center [1230, 446] width 22 height 19
click at [1366, 22] on button "Save" at bounding box center [1379, 24] width 72 height 26
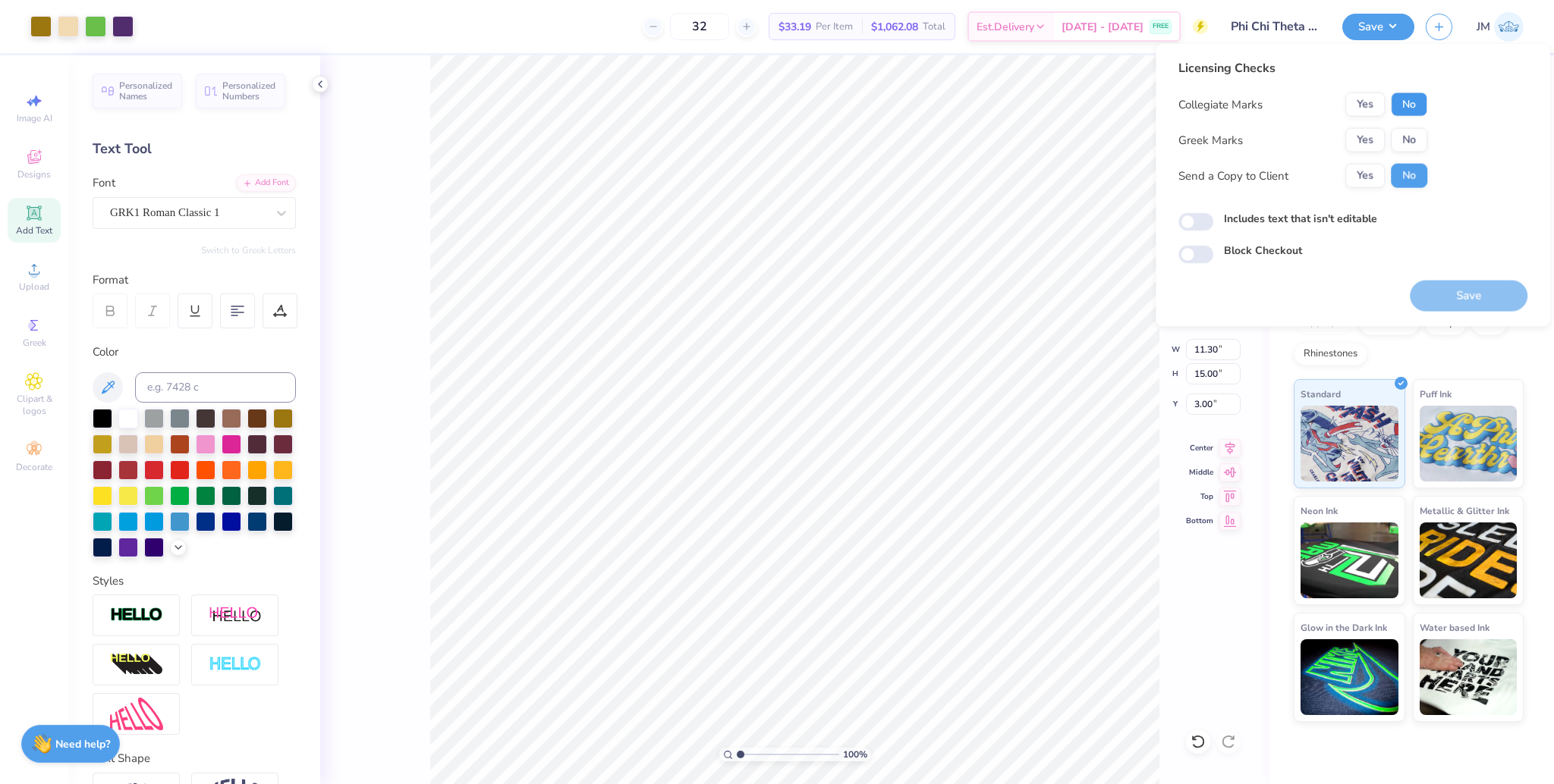
click at [1414, 102] on button "No" at bounding box center [1408, 105] width 36 height 24
click at [1370, 132] on button "Yes" at bounding box center [1365, 140] width 39 height 24
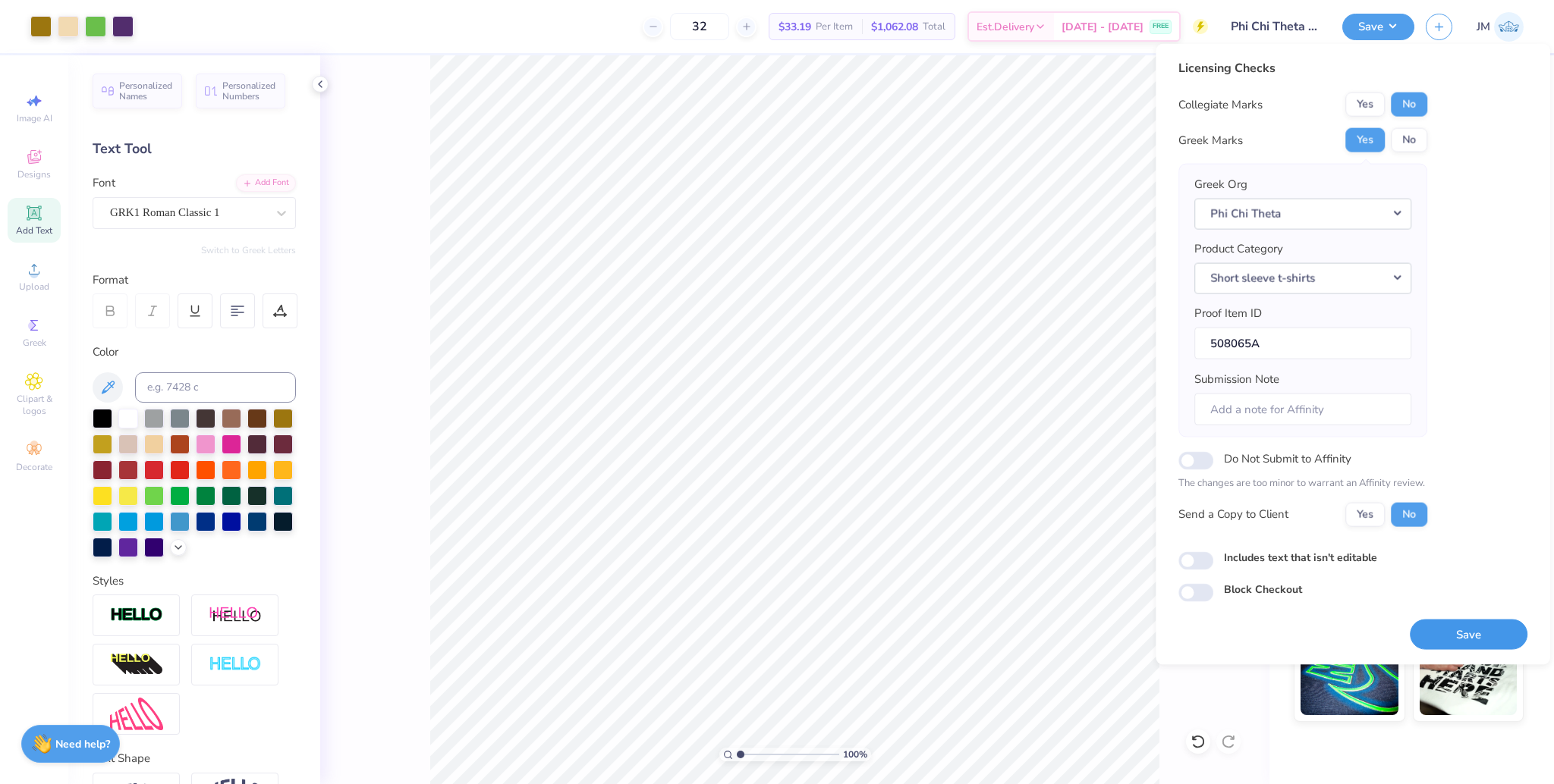
click at [1477, 634] on button "Save" at bounding box center [1469, 634] width 117 height 31
